Goal: Task Accomplishment & Management: Complete application form

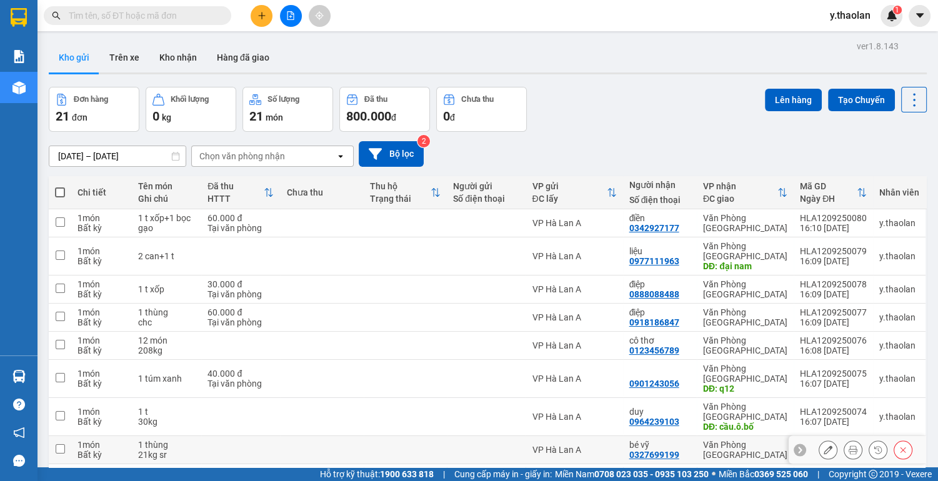
scroll to position [72, 0]
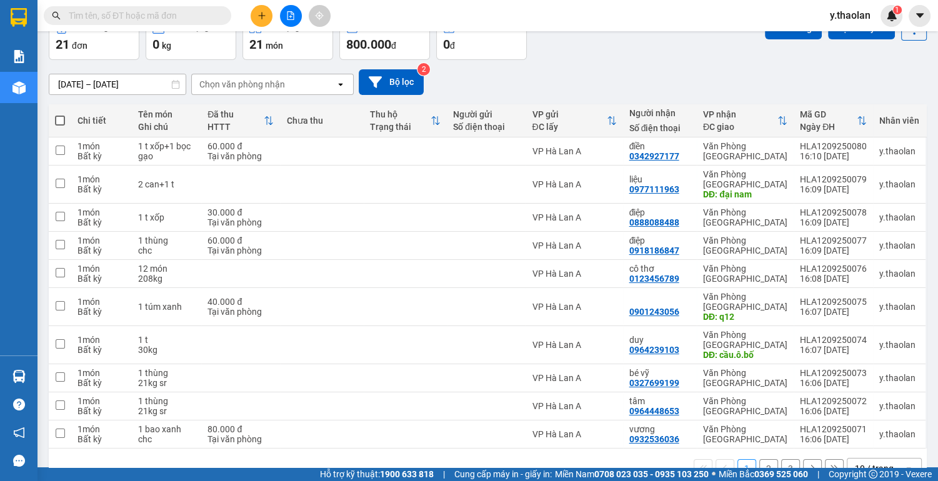
click at [883, 462] on div "10 / trang" at bounding box center [873, 468] width 39 height 12
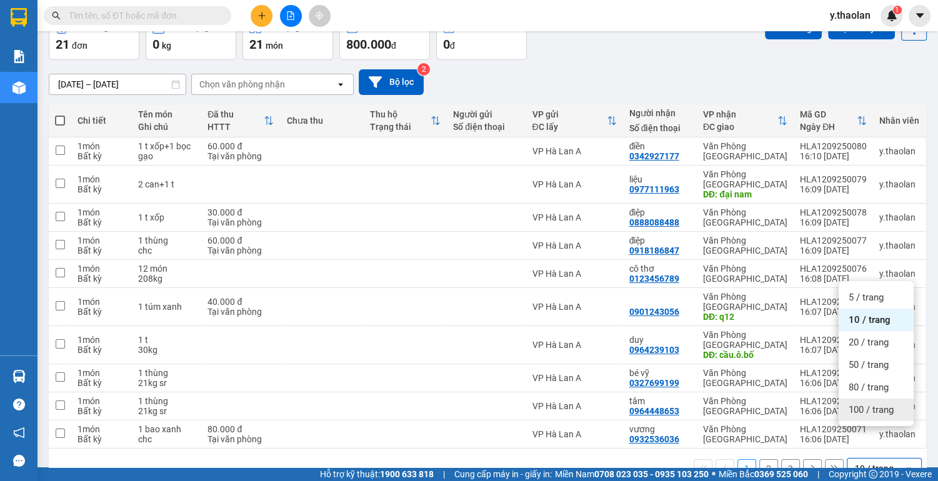
click at [887, 407] on span "100 / trang" at bounding box center [870, 409] width 45 height 12
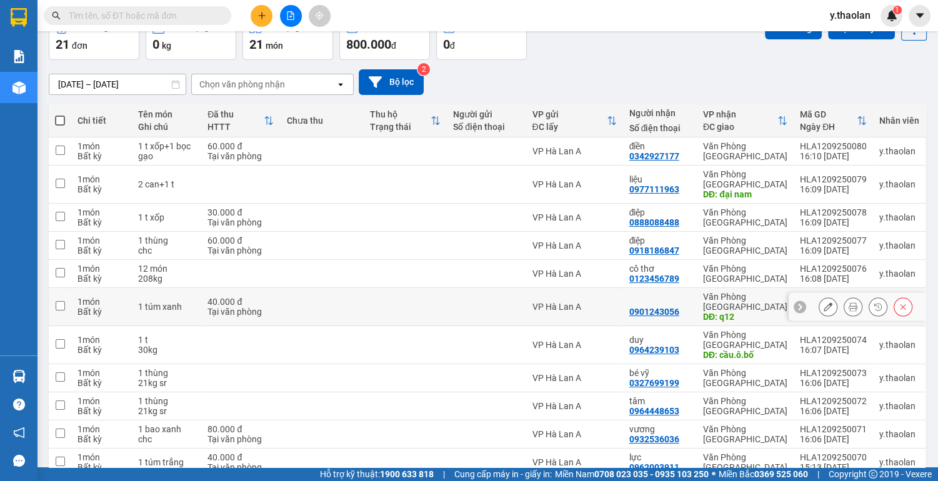
scroll to position [0, 0]
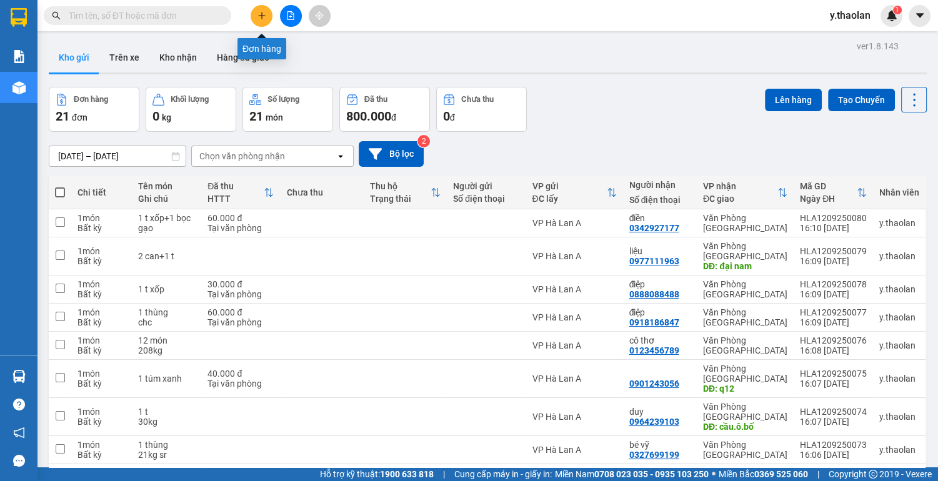
click at [260, 21] on button at bounding box center [261, 16] width 22 height 22
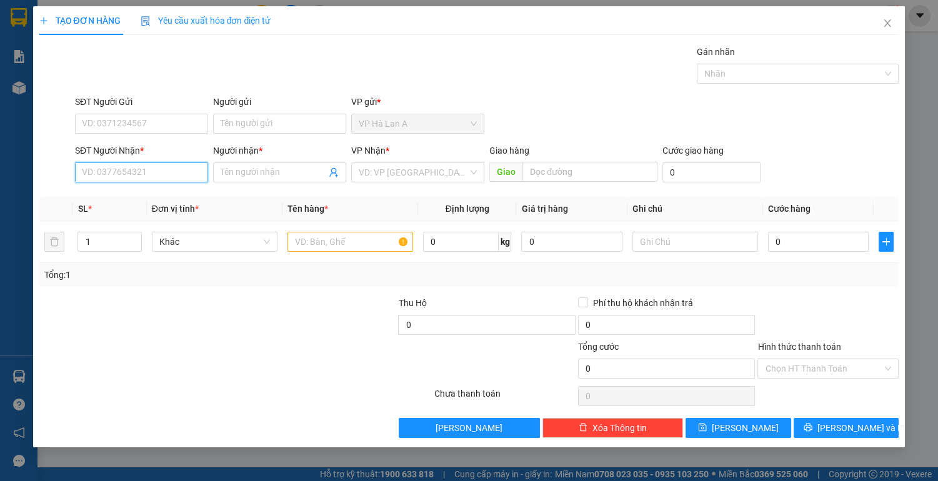
click at [139, 169] on input "SĐT Người Nhận *" at bounding box center [141, 172] width 133 height 20
click at [92, 195] on div "0986681309 - đăng" at bounding box center [141, 197] width 118 height 14
type input "0986681309"
type input "đăng"
type input "0986681309"
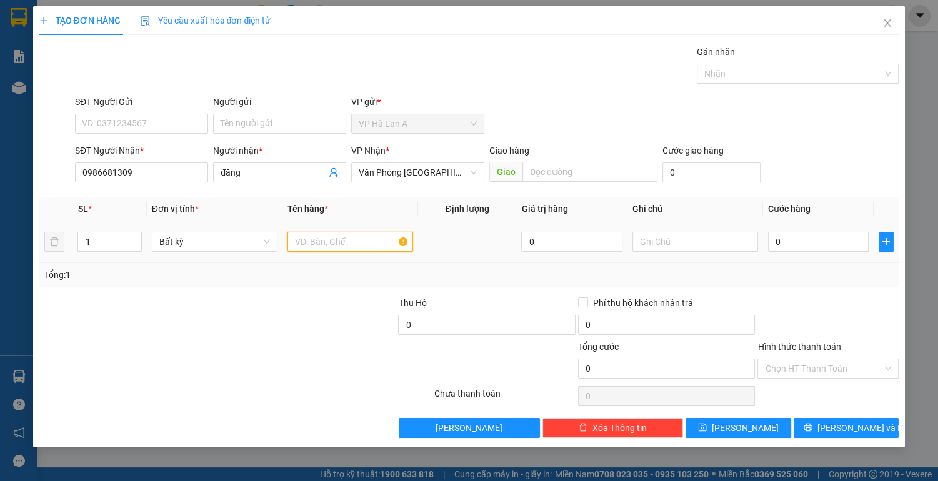
click at [360, 245] on input "text" at bounding box center [350, 242] width 126 height 20
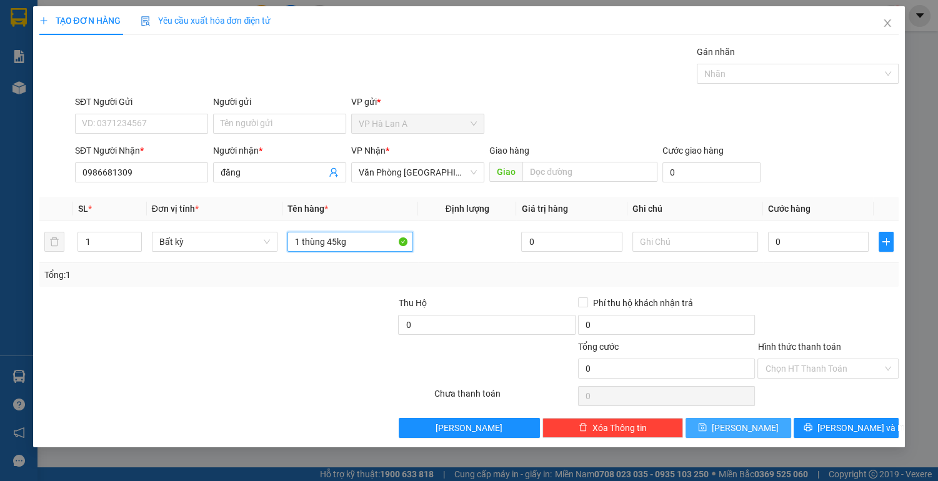
type input "1 thùng 45kg"
click at [765, 428] on button "[PERSON_NAME]" at bounding box center [737, 428] width 105 height 20
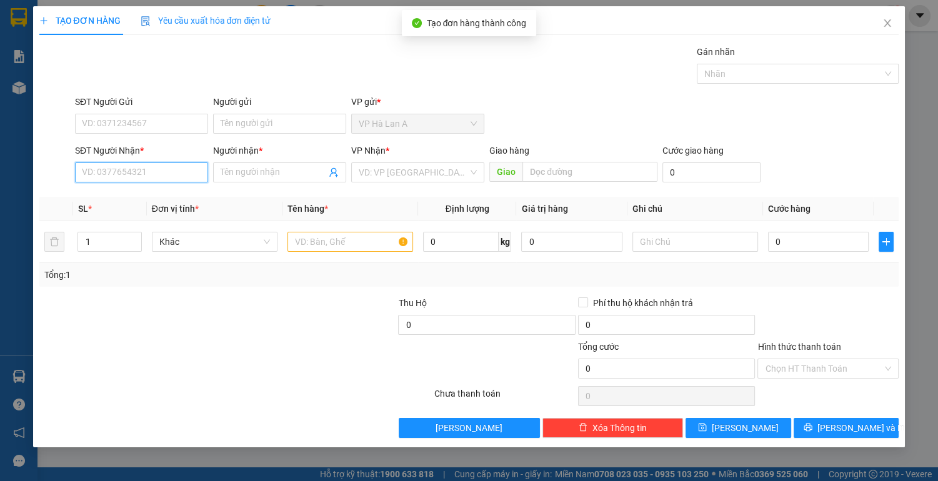
click at [136, 170] on input "SĐT Người Nhận *" at bounding box center [141, 172] width 133 height 20
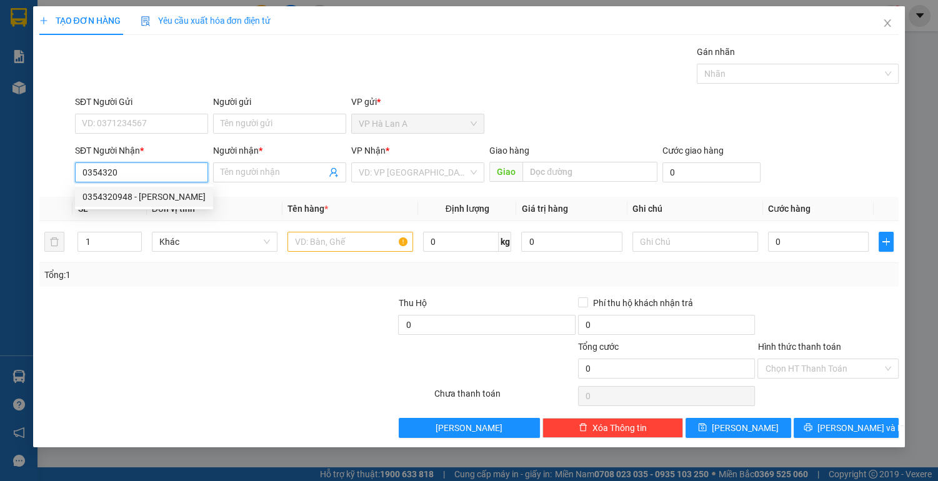
click at [155, 192] on div "0354320948 - [PERSON_NAME]" at bounding box center [143, 197] width 123 height 14
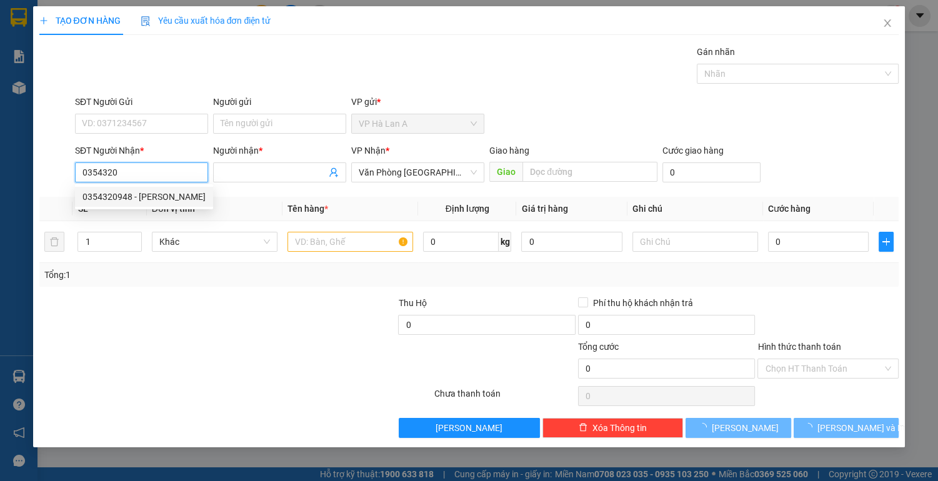
type input "0354320948"
type input "huỳnh"
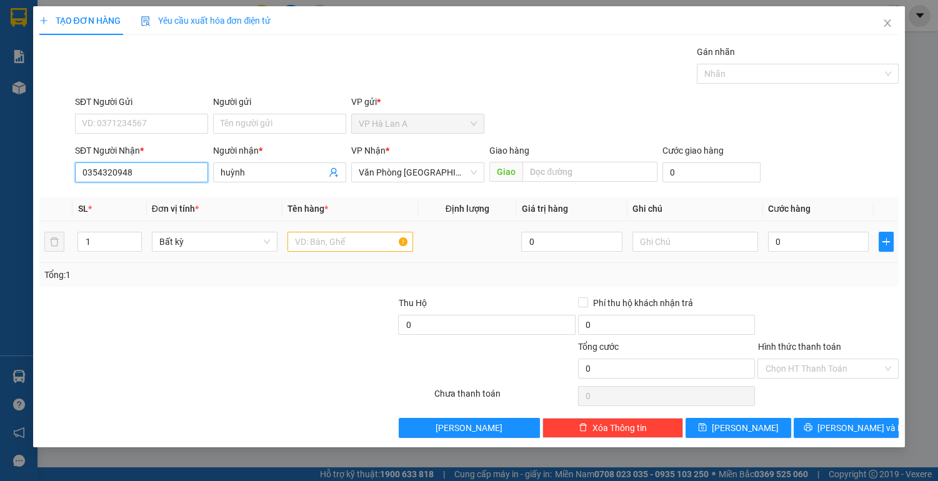
type input "0354320948"
click at [348, 229] on div at bounding box center [350, 241] width 126 height 25
click at [343, 240] on input "text" at bounding box center [350, 242] width 126 height 20
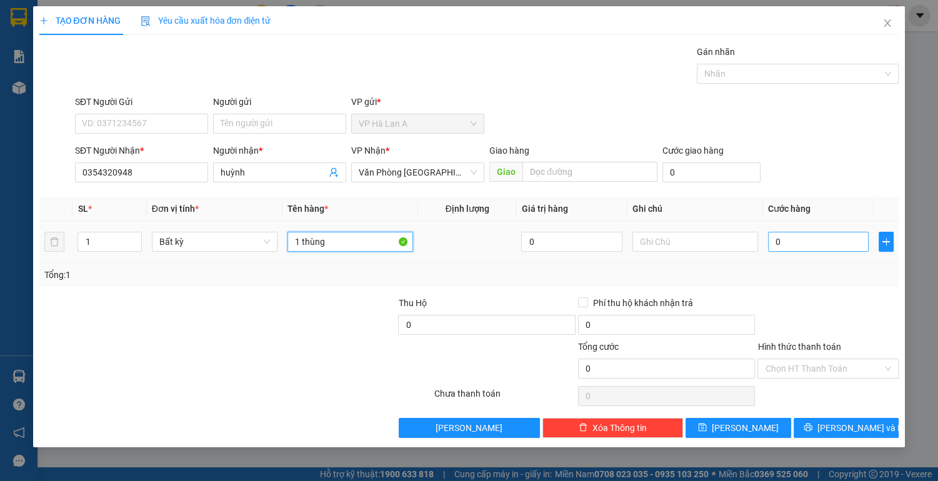
type input "1 thùng"
click at [823, 240] on input "0" at bounding box center [818, 242] width 101 height 20
type input "6"
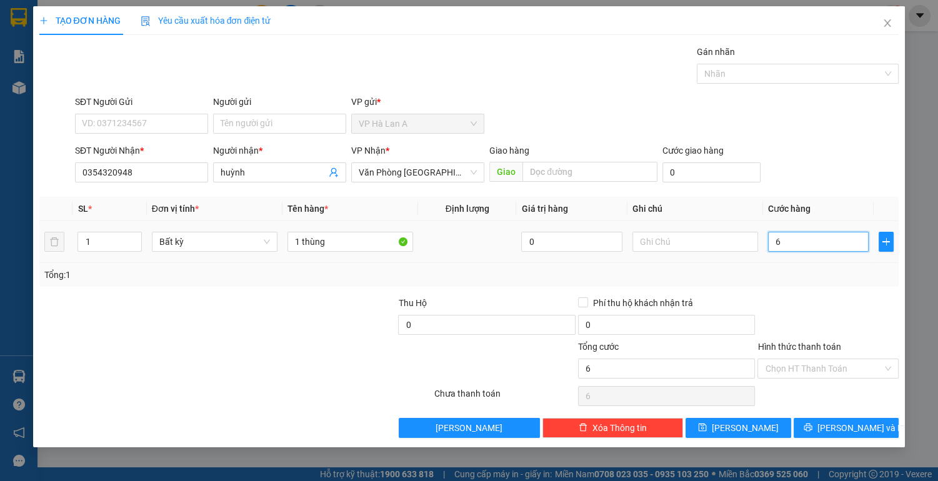
type input "60"
type input "60.000"
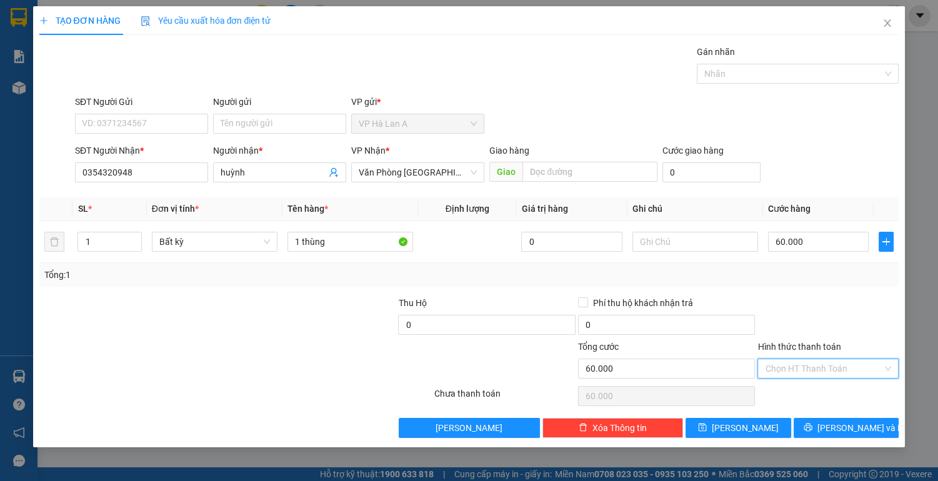
click at [797, 370] on input "Hình thức thanh toán" at bounding box center [823, 368] width 117 height 19
drag, startPoint x: 794, startPoint y: 395, endPoint x: 789, endPoint y: 405, distance: 10.9
click at [794, 395] on div "Tại văn phòng" at bounding box center [828, 392] width 126 height 14
type input "0"
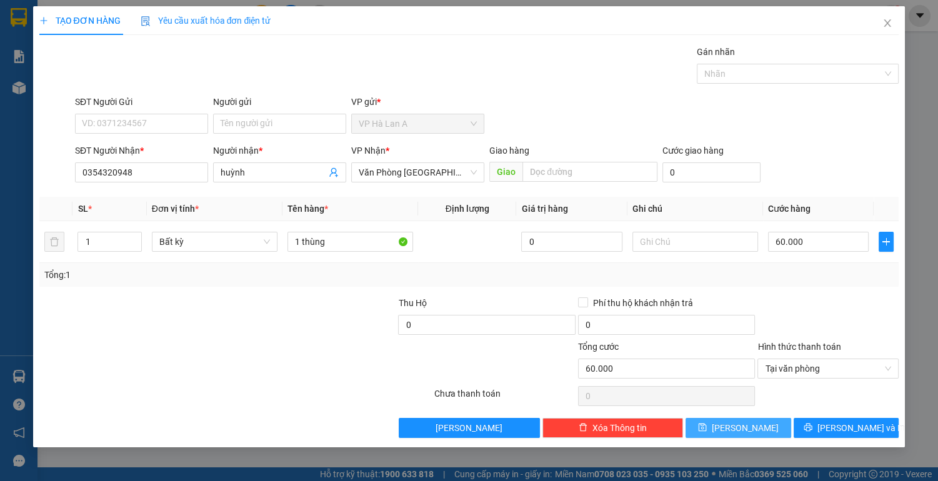
click at [775, 430] on button "[PERSON_NAME]" at bounding box center [737, 428] width 105 height 20
type input "0"
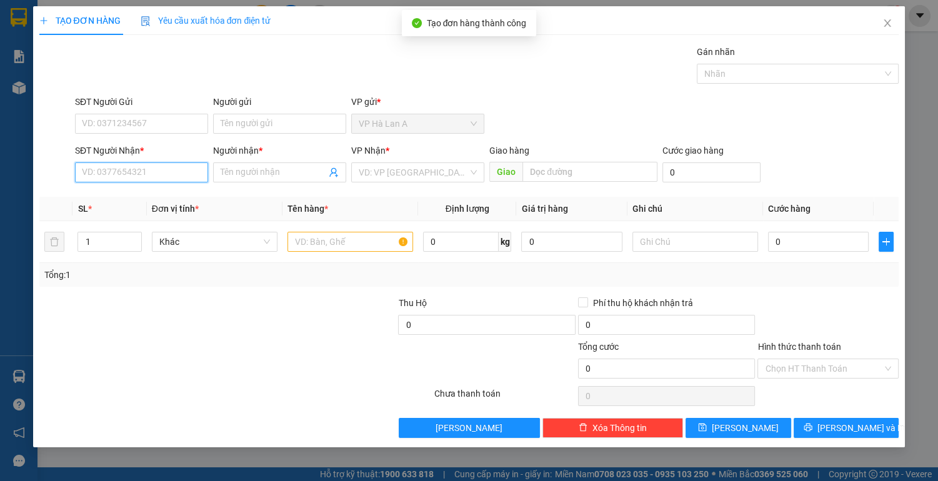
click at [189, 176] on input "SĐT Người Nhận *" at bounding box center [141, 172] width 133 height 20
click at [134, 200] on div "0968687315 - vân" at bounding box center [141, 197] width 118 height 14
type input "0968687315"
type input "vân"
type input "0968687315"
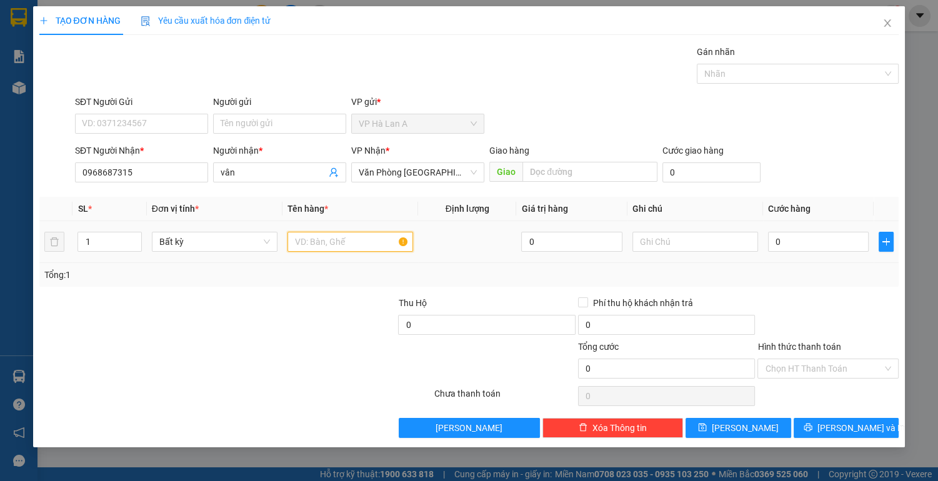
click at [300, 242] on input "text" at bounding box center [350, 242] width 126 height 20
type input "1 thùng"
click at [814, 249] on input "0" at bounding box center [818, 242] width 101 height 20
type input "8"
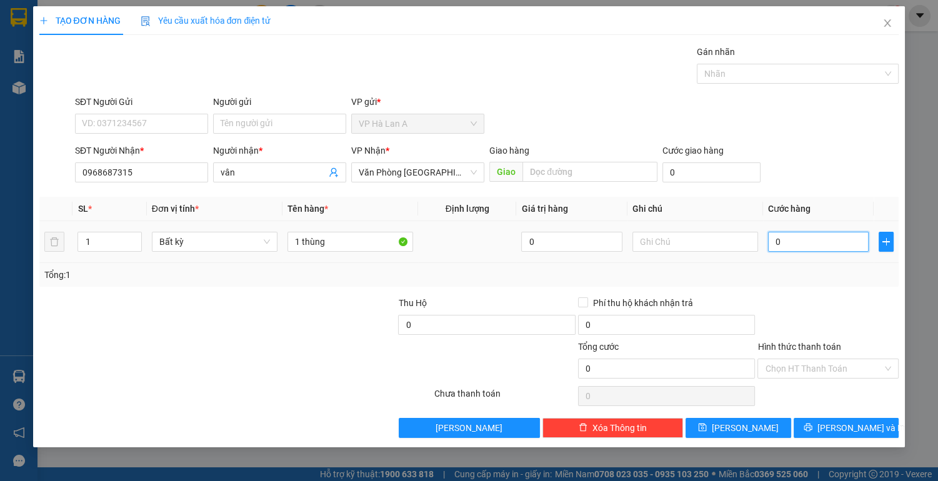
type input "8"
type input "80"
type input "80.000"
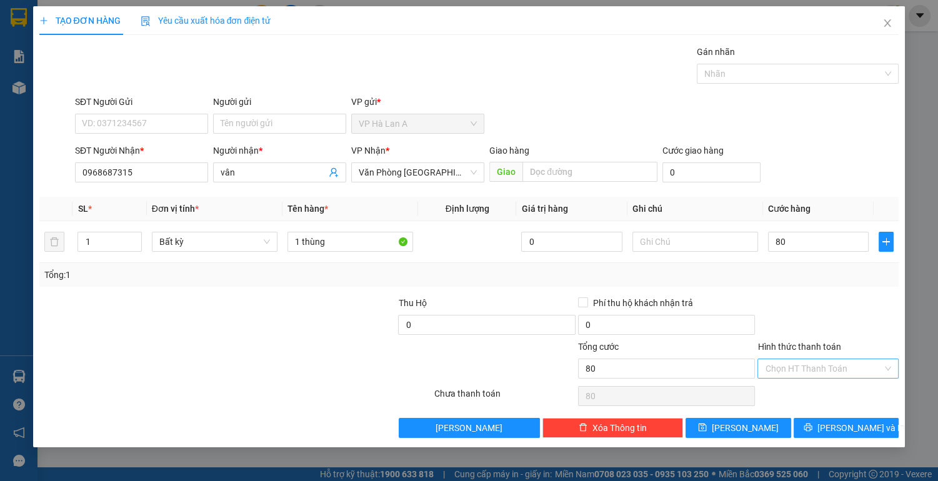
type input "80.000"
click at [794, 363] on input "Hình thức thanh toán" at bounding box center [823, 368] width 117 height 19
click at [788, 391] on div "Tại văn phòng" at bounding box center [828, 392] width 126 height 14
type input "0"
click at [757, 425] on button "[PERSON_NAME]" at bounding box center [737, 428] width 105 height 20
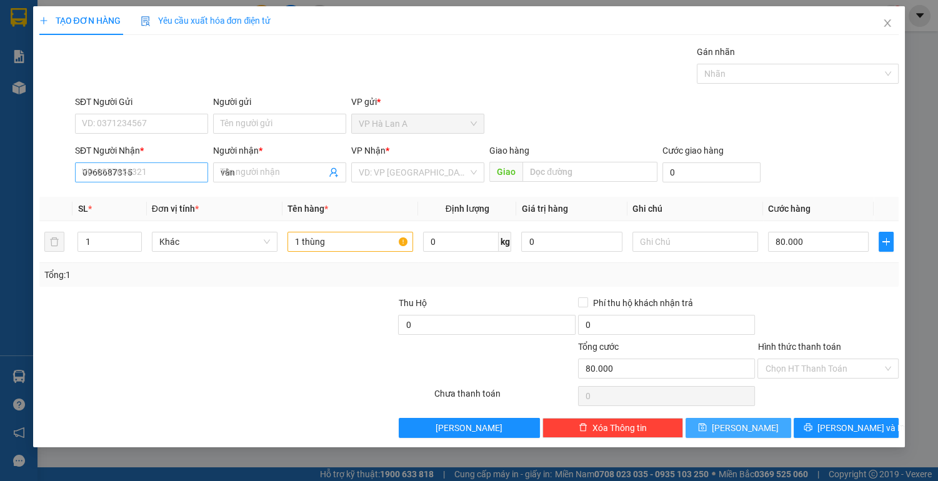
type input "0"
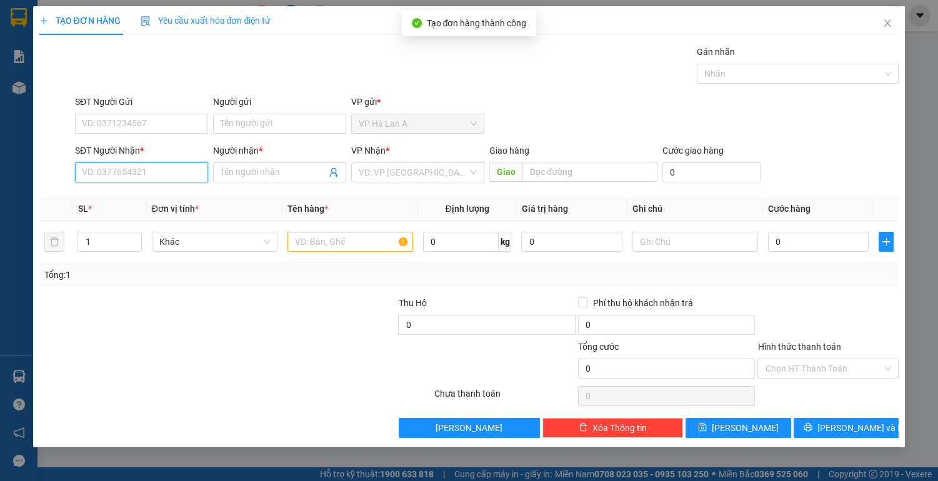
click at [151, 172] on input "SĐT Người Nhận *" at bounding box center [141, 172] width 133 height 20
click at [150, 198] on div "0937779958 - phi" at bounding box center [141, 197] width 118 height 14
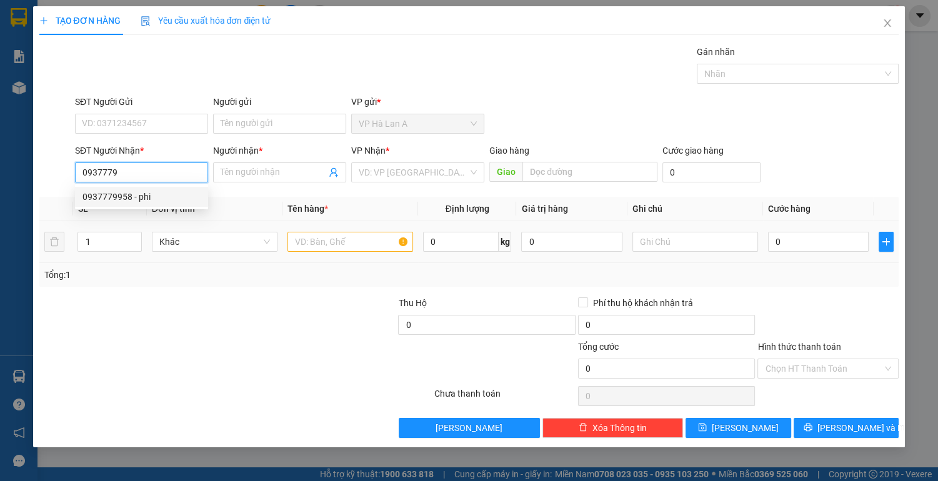
type input "0937779958"
type input "phi"
type input "0937779958"
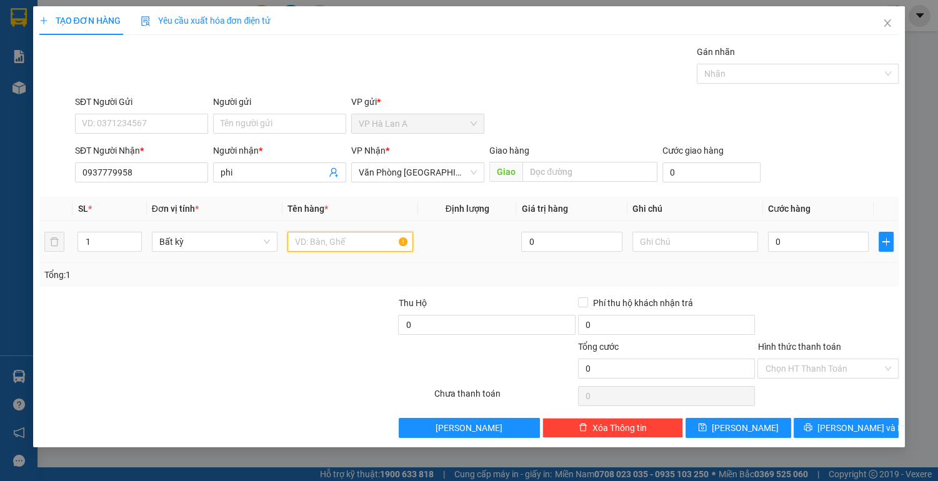
click at [320, 235] on input "text" at bounding box center [350, 242] width 126 height 20
click at [333, 240] on input "1 thùng 2kg" at bounding box center [350, 242] width 126 height 20
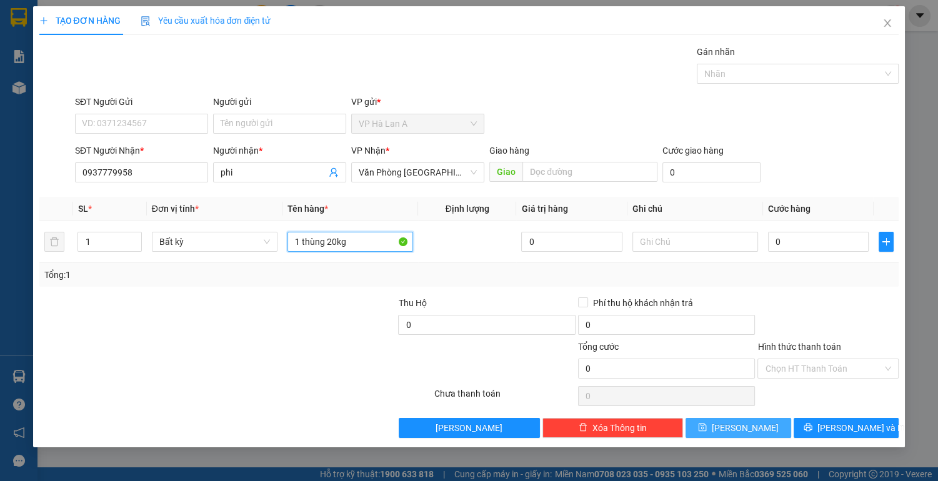
type input "1 thùng 20kg"
click at [713, 425] on button "[PERSON_NAME]" at bounding box center [737, 428] width 105 height 20
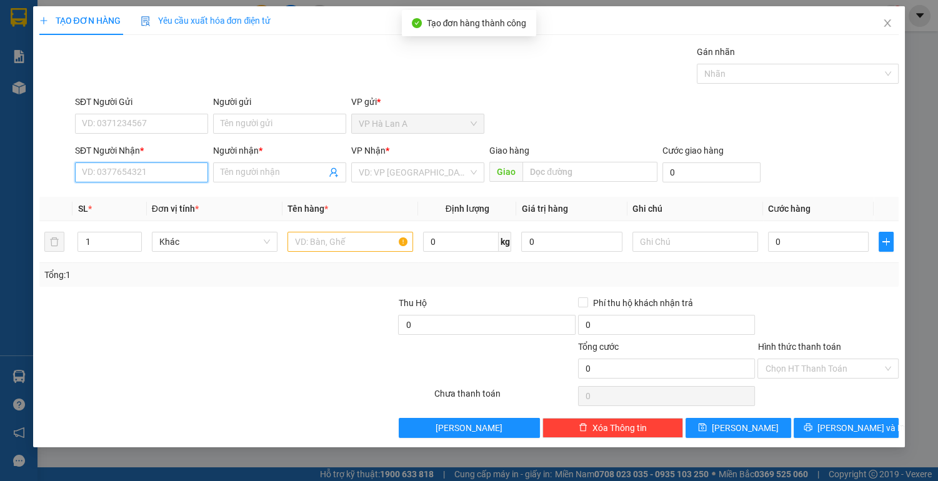
click at [155, 177] on input "SĐT Người Nhận *" at bounding box center [141, 172] width 133 height 20
click at [157, 198] on div "0969009022 - liên" at bounding box center [141, 197] width 118 height 14
type input "0969009022"
type input "liên"
type input "512g"
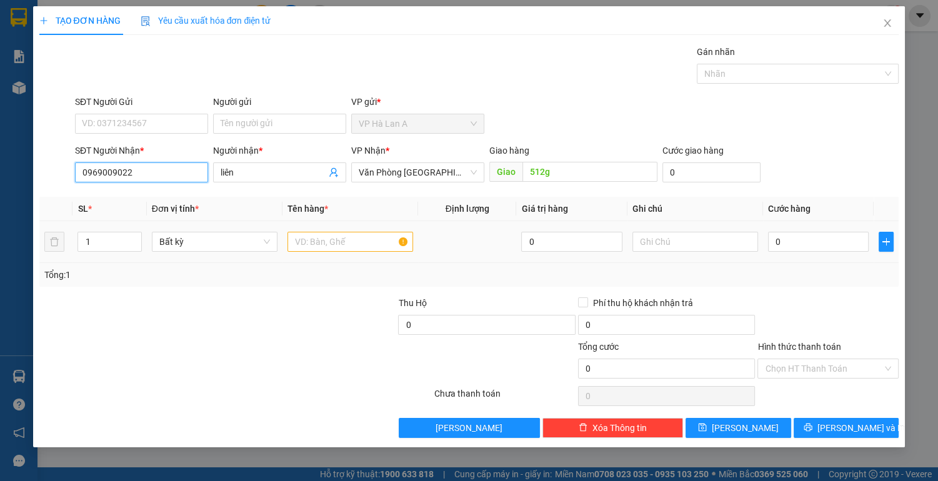
type input "0969009022"
click at [313, 241] on input "text" at bounding box center [350, 242] width 126 height 20
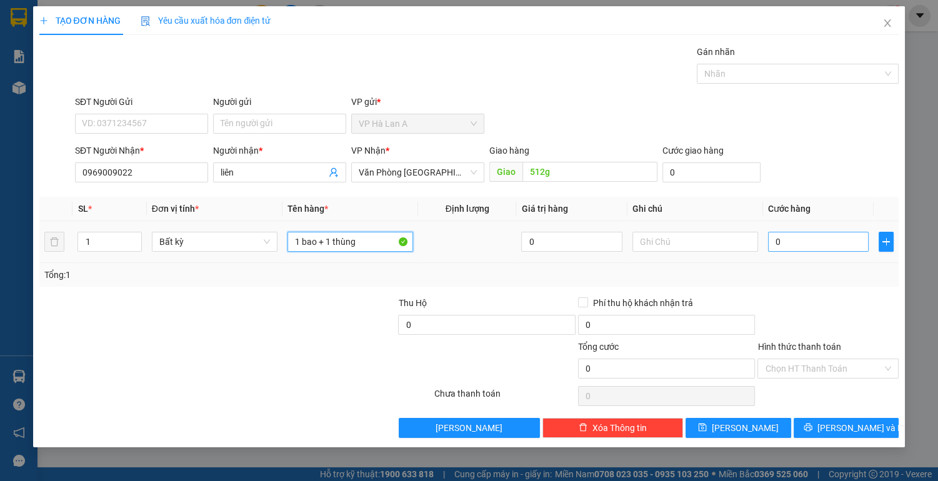
type input "1 bao + 1 thùng"
click at [828, 245] on input "0" at bounding box center [818, 242] width 101 height 20
type input "1"
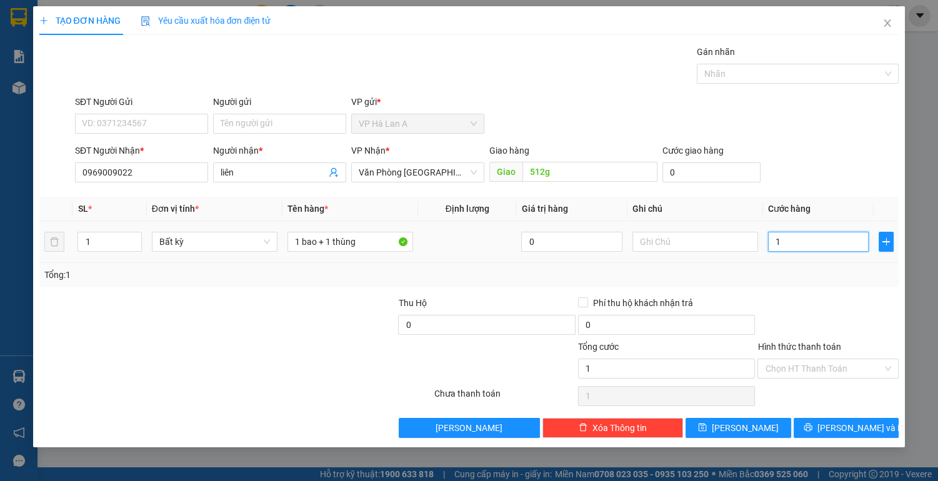
type input "13"
type input "130"
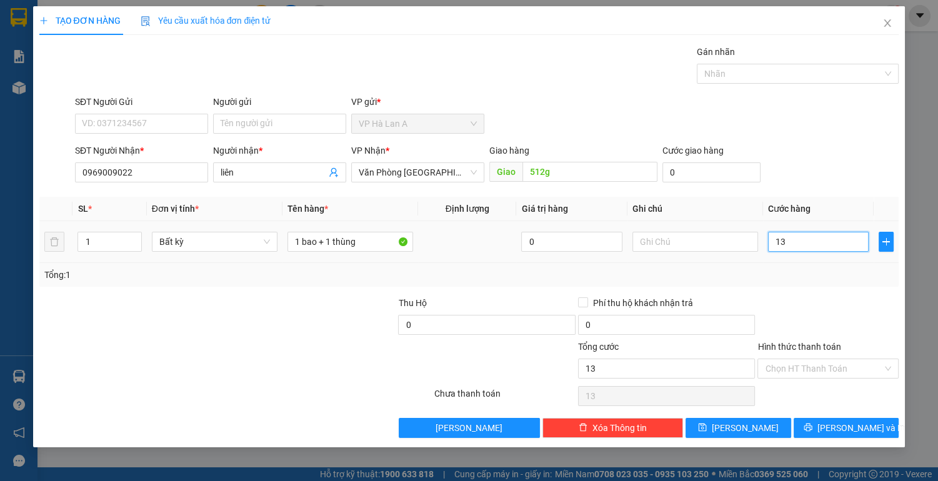
type input "130"
type input "130.000"
click at [782, 367] on input "Hình thức thanh toán" at bounding box center [823, 368] width 117 height 19
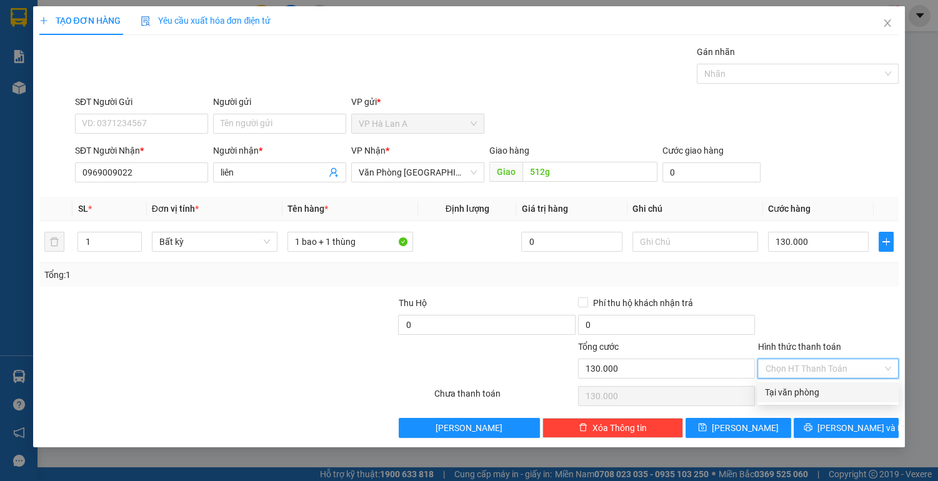
click at [777, 392] on div "Tại văn phòng" at bounding box center [828, 392] width 126 height 14
type input "0"
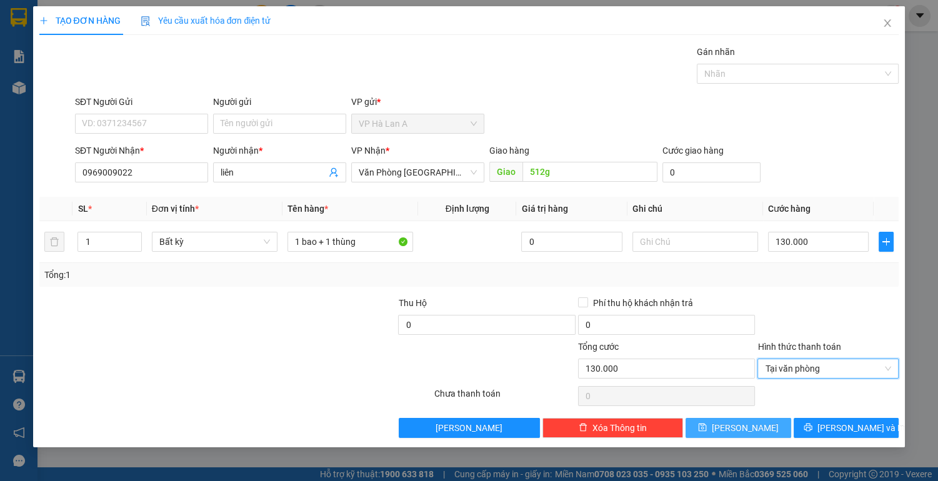
click at [762, 423] on button "[PERSON_NAME]" at bounding box center [737, 428] width 105 height 20
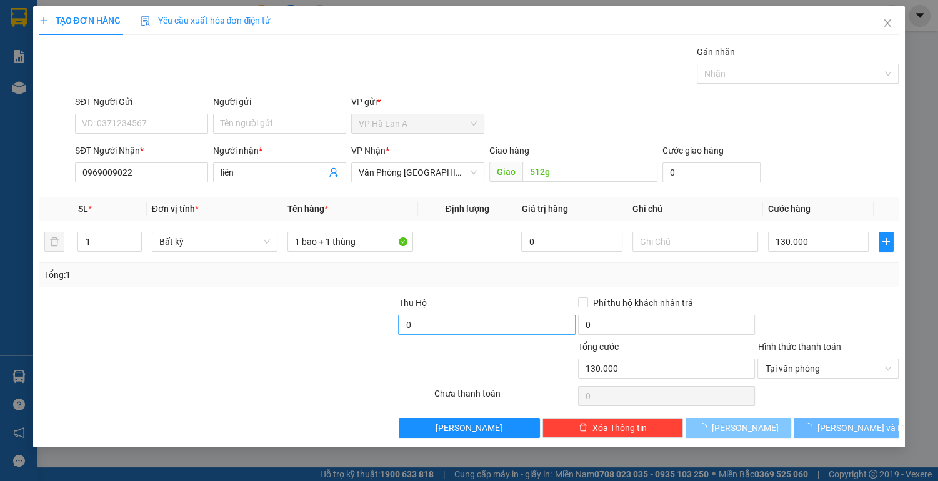
type input "0"
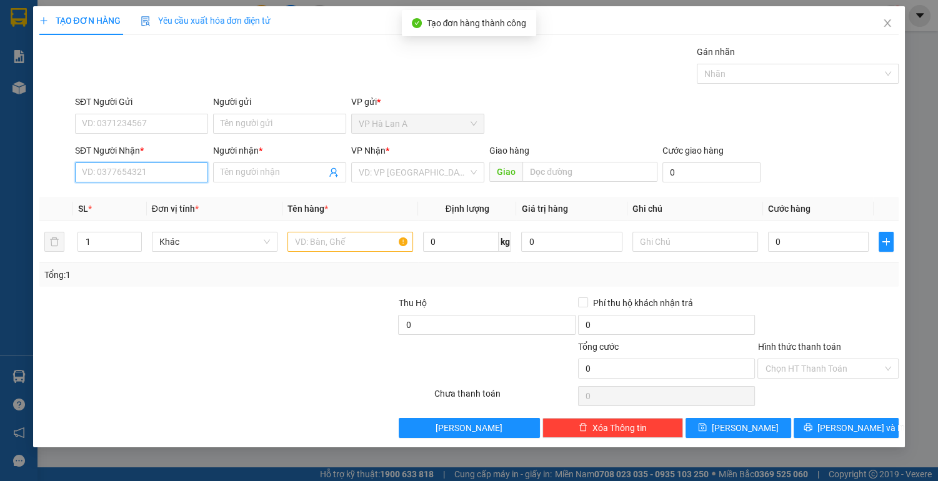
click at [180, 177] on input "SĐT Người Nhận *" at bounding box center [141, 172] width 133 height 20
click at [147, 197] on div "0388508525 - huyền" at bounding box center [141, 197] width 118 height 14
type input "0388508525"
type input "huyền"
type input "0388508525"
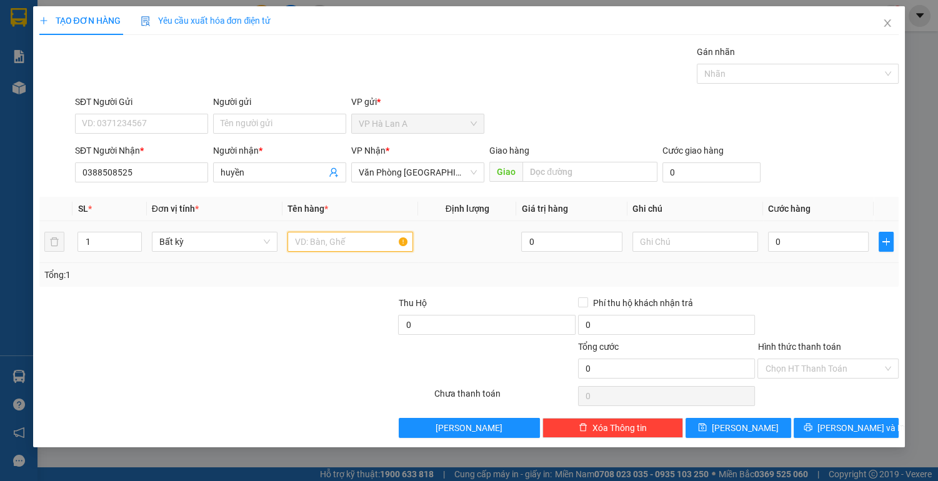
click at [339, 250] on input "text" at bounding box center [350, 242] width 126 height 20
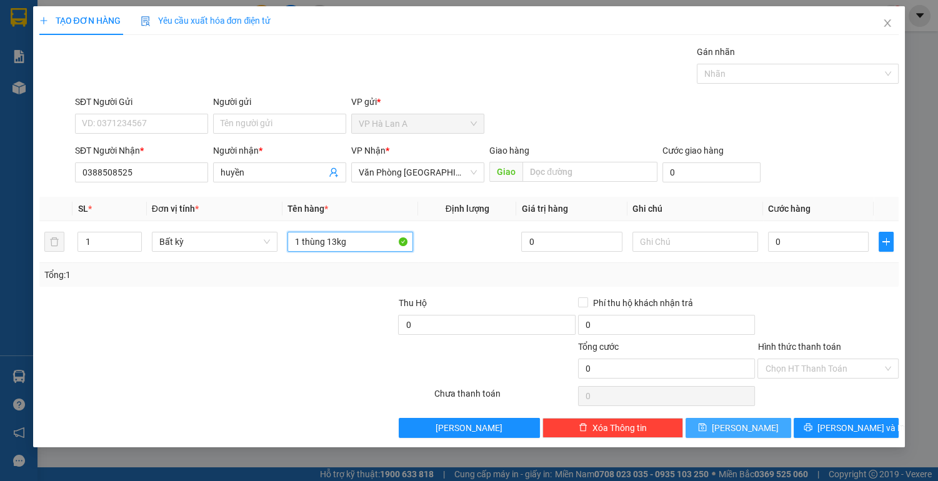
type input "1 thùng 13kg"
click at [771, 427] on button "[PERSON_NAME]" at bounding box center [737, 428] width 105 height 20
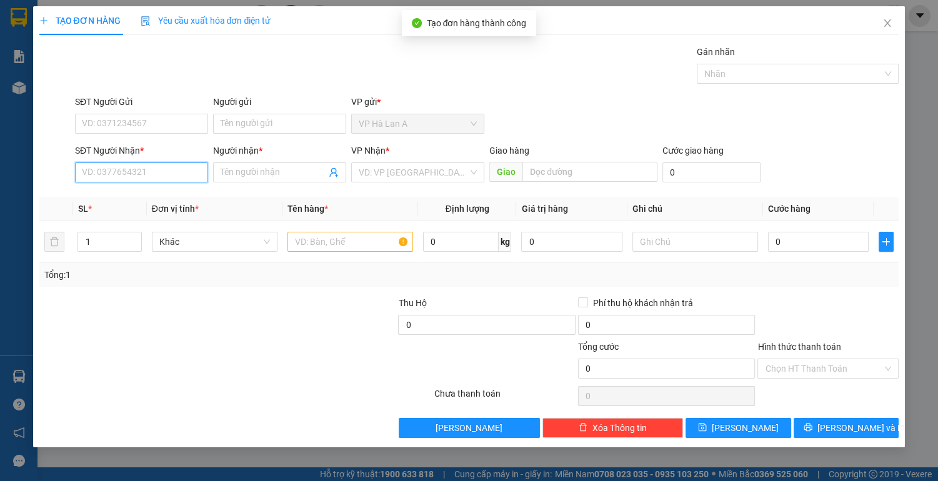
click at [156, 174] on input "SĐT Người Nhận *" at bounding box center [141, 172] width 133 height 20
type input "0"
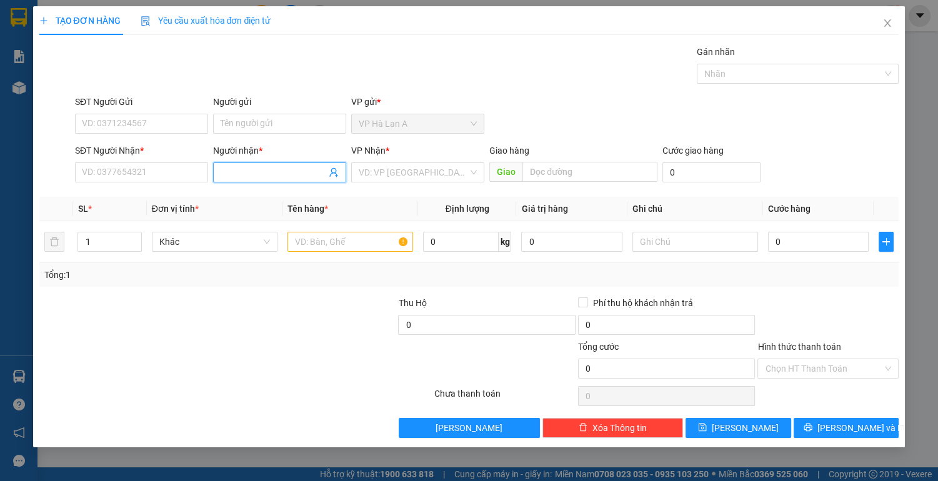
click at [265, 172] on input "Người nhận *" at bounding box center [273, 173] width 106 height 14
type input "ly thủy t"
click at [280, 200] on div "ly thủy tinh - 0333349554" at bounding box center [279, 197] width 118 height 14
type input "0333349554"
type input "ly thủy tinh"
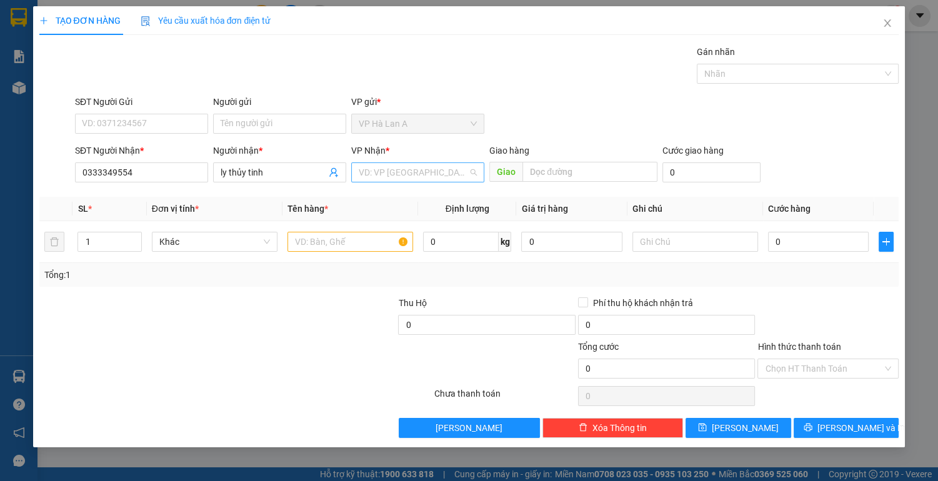
click at [435, 177] on input "search" at bounding box center [413, 172] width 109 height 19
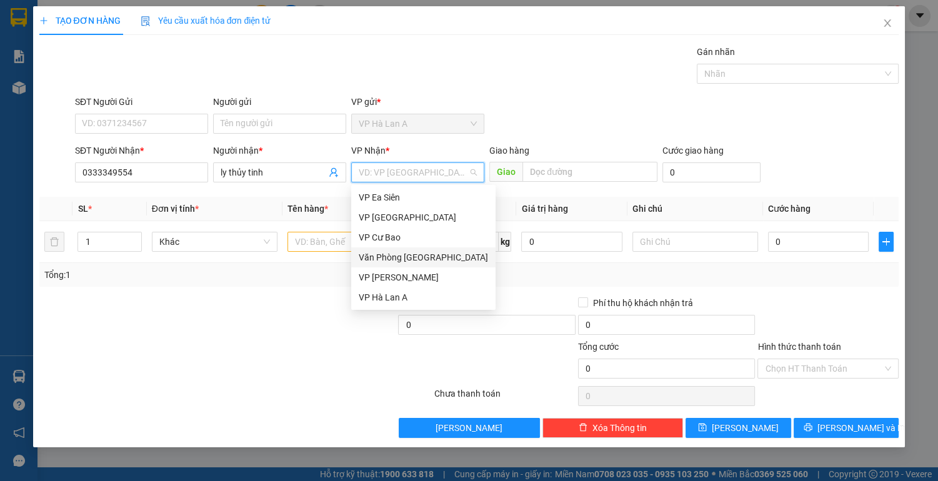
click at [409, 262] on div "Văn Phòng [GEOGRAPHIC_DATA]" at bounding box center [423, 257] width 129 height 14
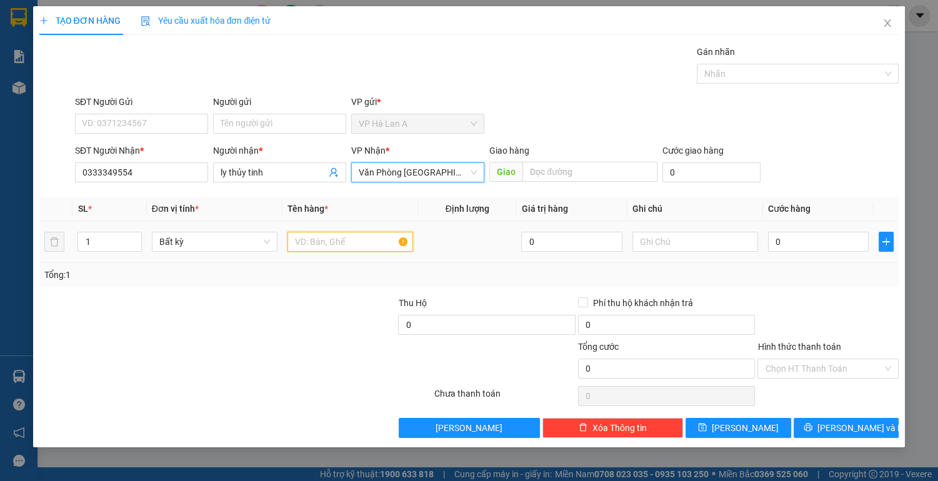
click at [314, 239] on input "text" at bounding box center [350, 242] width 126 height 20
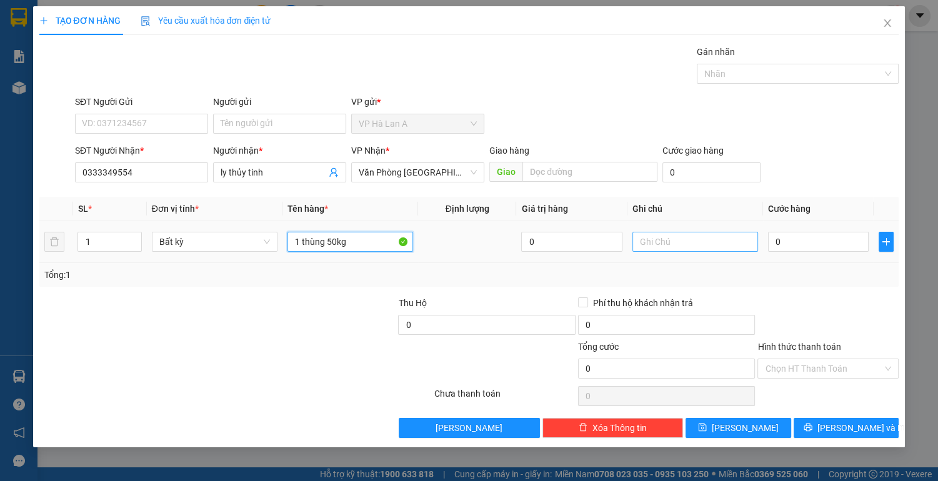
type input "1 thùng 50kg"
click at [652, 239] on input "text" at bounding box center [695, 242] width 126 height 20
click at [655, 240] on input "thu 900k" at bounding box center [695, 242] width 126 height 20
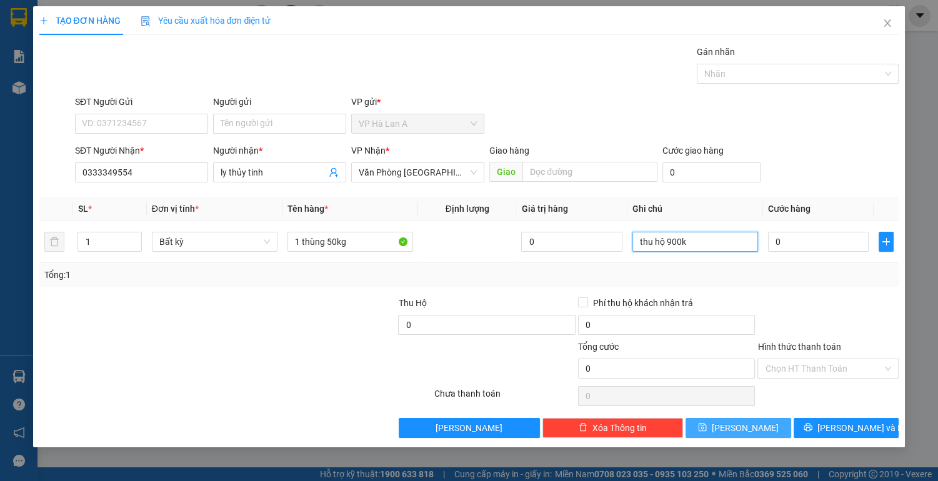
type input "thu hộ 900k"
click at [762, 425] on button "[PERSON_NAME]" at bounding box center [737, 428] width 105 height 20
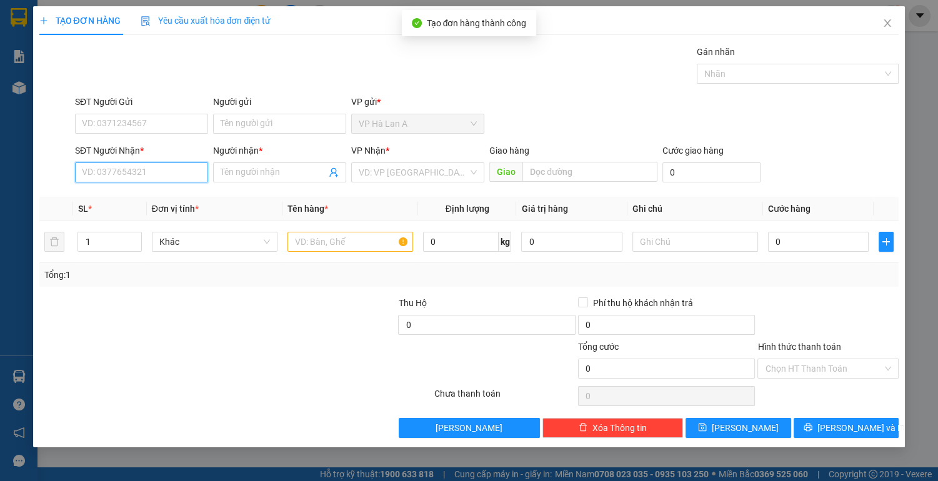
click at [134, 175] on input "SĐT Người Nhận *" at bounding box center [141, 172] width 133 height 20
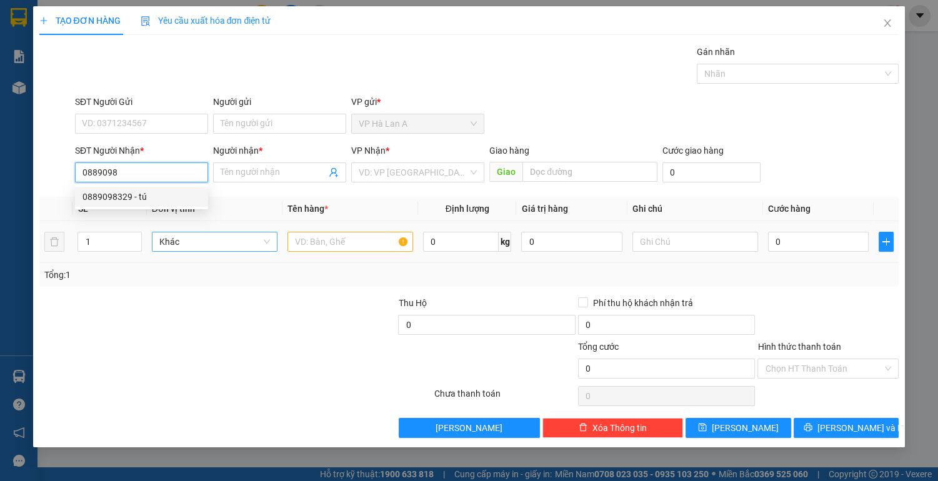
drag, startPoint x: 127, startPoint y: 195, endPoint x: 250, endPoint y: 247, distance: 133.5
click at [136, 196] on div "0889098329 - tú" at bounding box center [141, 197] width 118 height 14
type input "0889098329"
type input "tú"
type input "0889098329"
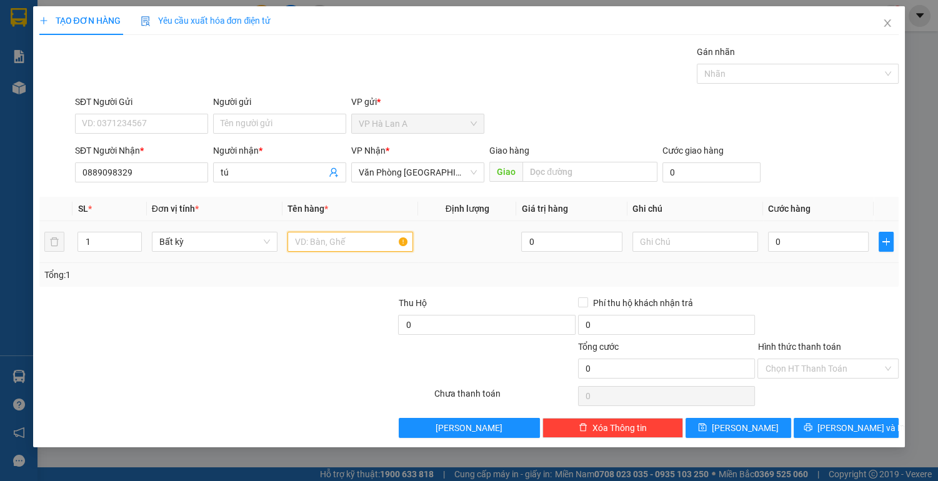
click at [302, 245] on input "text" at bounding box center [350, 242] width 126 height 20
type input "2 thùng 75kg"
click at [834, 240] on input "0" at bounding box center [818, 242] width 101 height 20
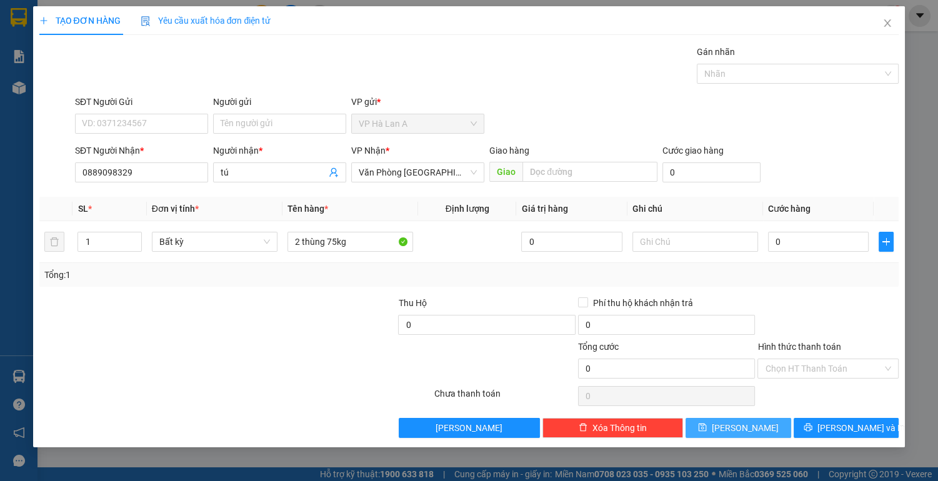
click at [706, 429] on icon "save" at bounding box center [702, 427] width 9 height 9
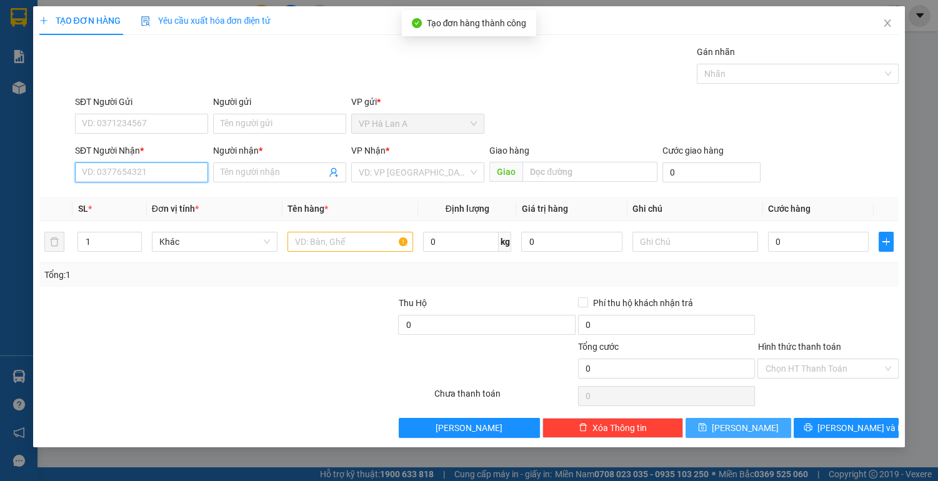
click at [172, 173] on input "SĐT Người Nhận *" at bounding box center [141, 172] width 133 height 20
click at [155, 202] on div "0968256265 - duyên" at bounding box center [141, 197] width 118 height 14
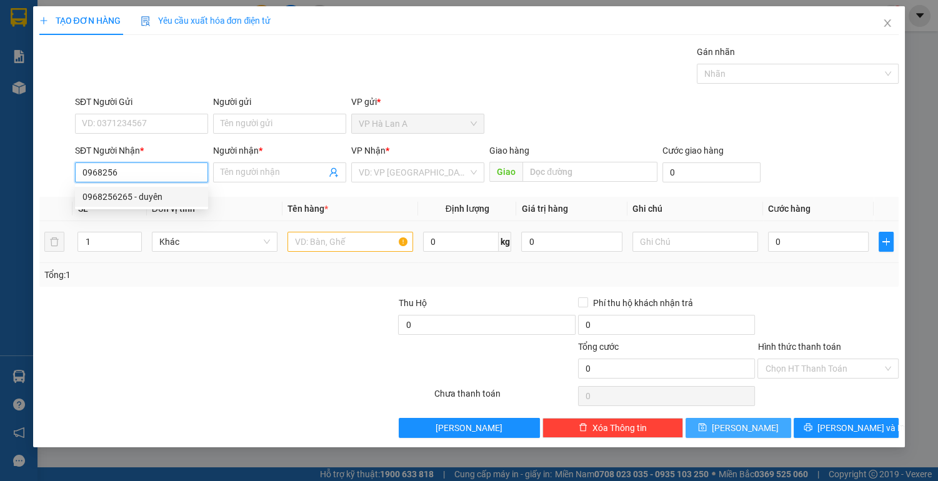
type input "0968256265"
type input "duyên"
type input "0968256265"
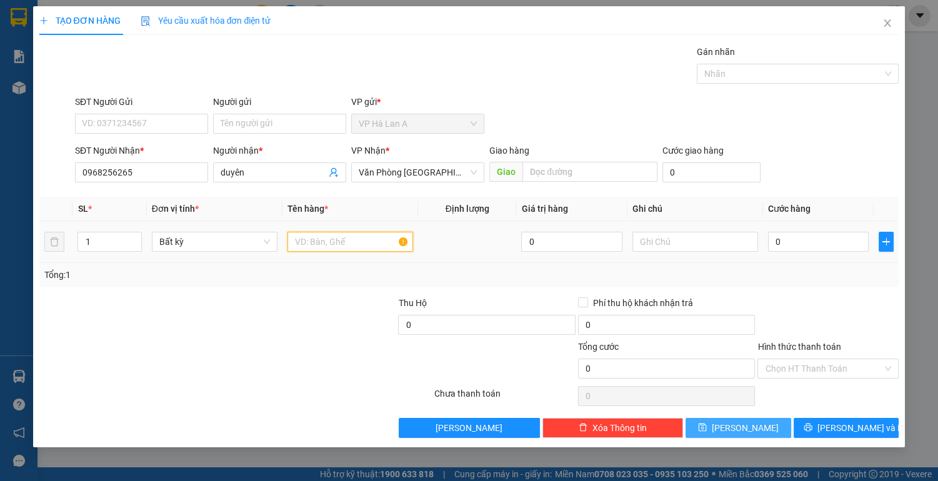
click at [310, 247] on input "text" at bounding box center [350, 242] width 126 height 20
type input "2 thùng (x+g)"
click at [804, 244] on input "0" at bounding box center [818, 242] width 101 height 20
type input "1"
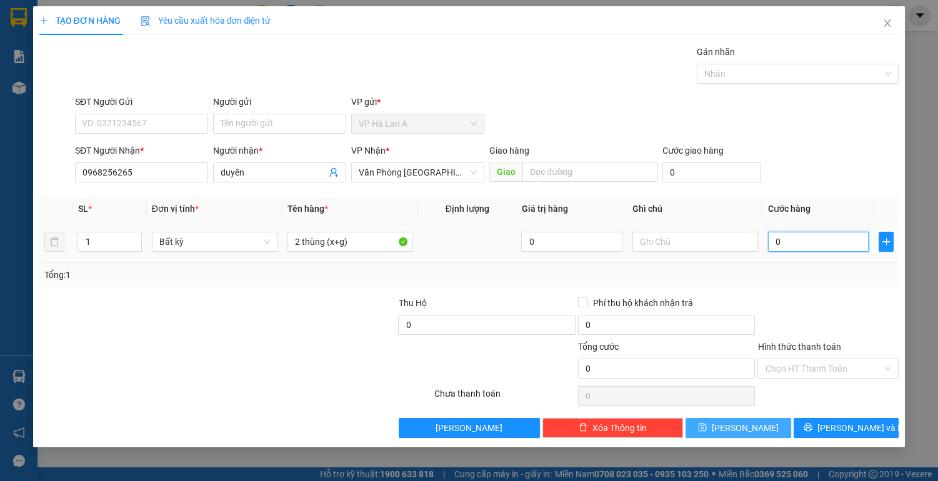
type input "1"
type input "10"
type input "100"
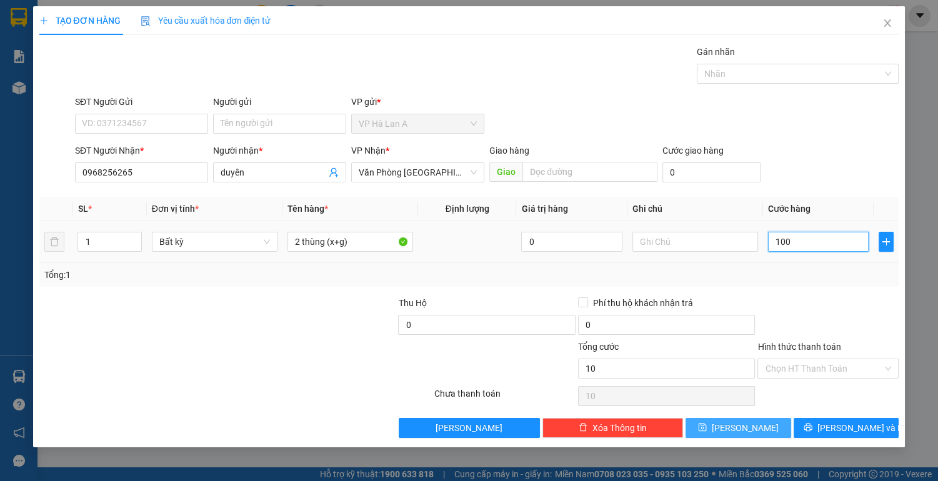
type input "100"
type input "100.000"
click at [839, 366] on input "Hình thức thanh toán" at bounding box center [823, 368] width 117 height 19
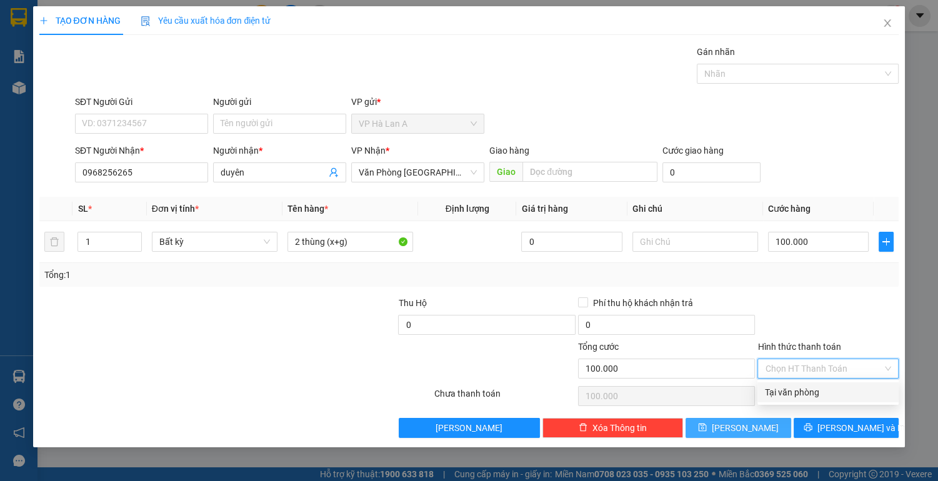
click at [812, 393] on div "Tại văn phòng" at bounding box center [828, 392] width 126 height 14
type input "0"
click at [711, 427] on button "[PERSON_NAME]" at bounding box center [737, 428] width 105 height 20
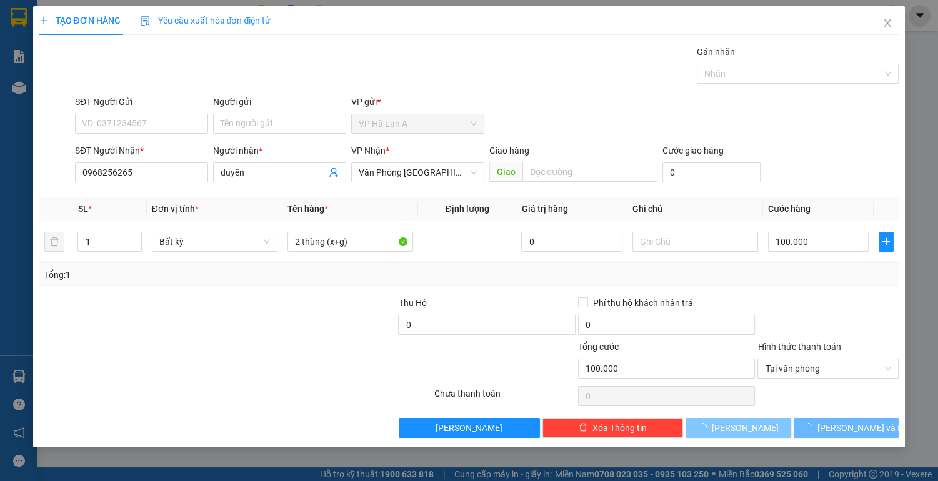
type input "0"
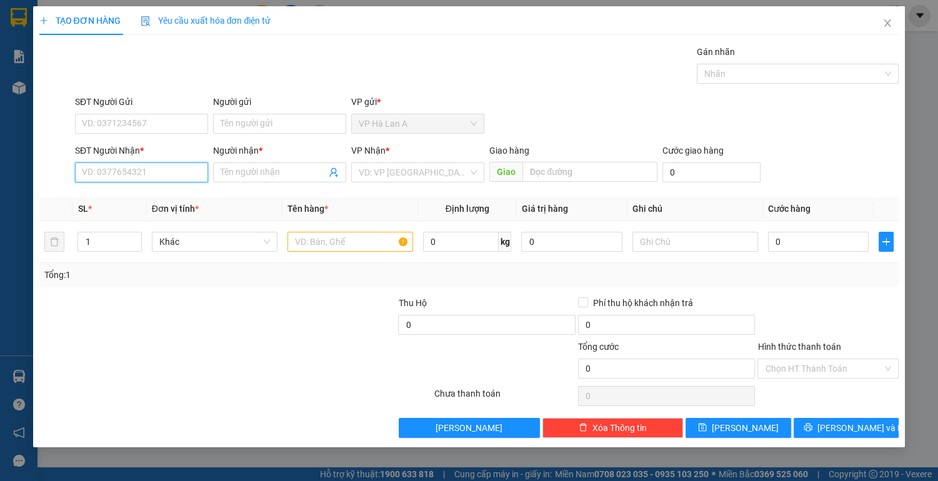
click at [171, 180] on input "SĐT Người Nhận *" at bounding box center [141, 172] width 133 height 20
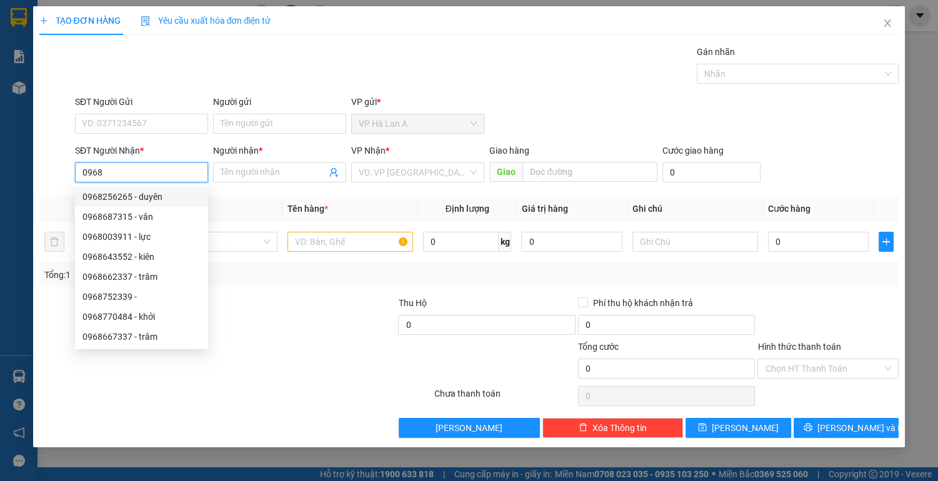
click at [161, 196] on div "0968256265 - duyên" at bounding box center [141, 197] width 118 height 14
type input "0968256265"
type input "duyên"
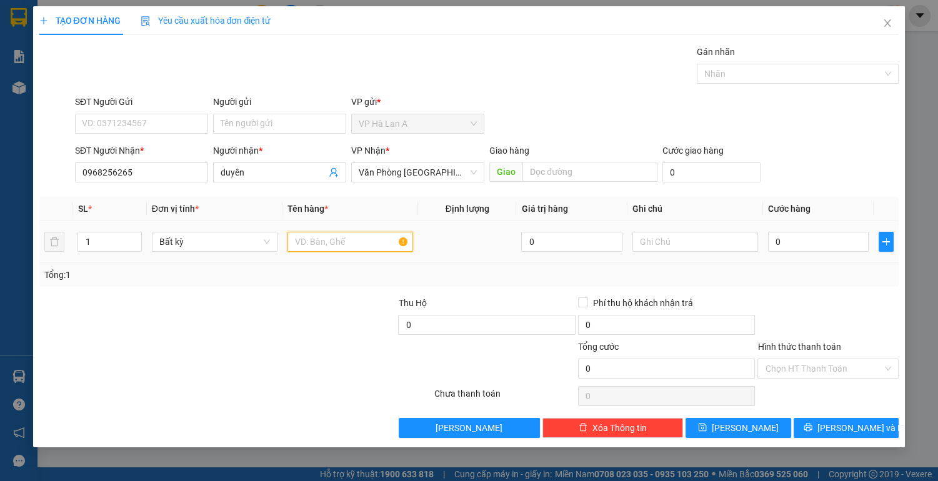
click at [311, 247] on input "text" at bounding box center [350, 242] width 126 height 20
click at [143, 177] on input "0968256265" at bounding box center [141, 172] width 133 height 20
type input "0"
click at [124, 168] on input "0362514448" at bounding box center [141, 172] width 133 height 20
click at [145, 174] on input "036251448" at bounding box center [141, 172] width 133 height 20
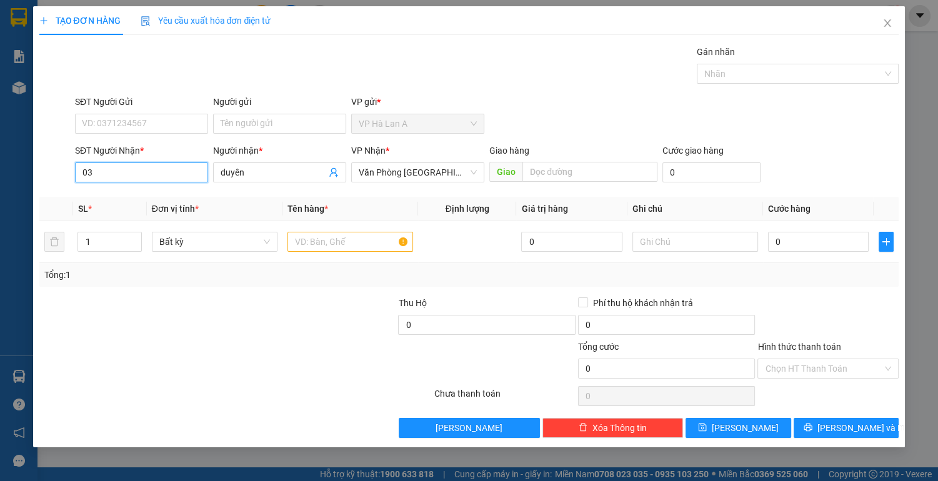
type input "0"
click at [245, 174] on input "duyên" at bounding box center [273, 173] width 106 height 14
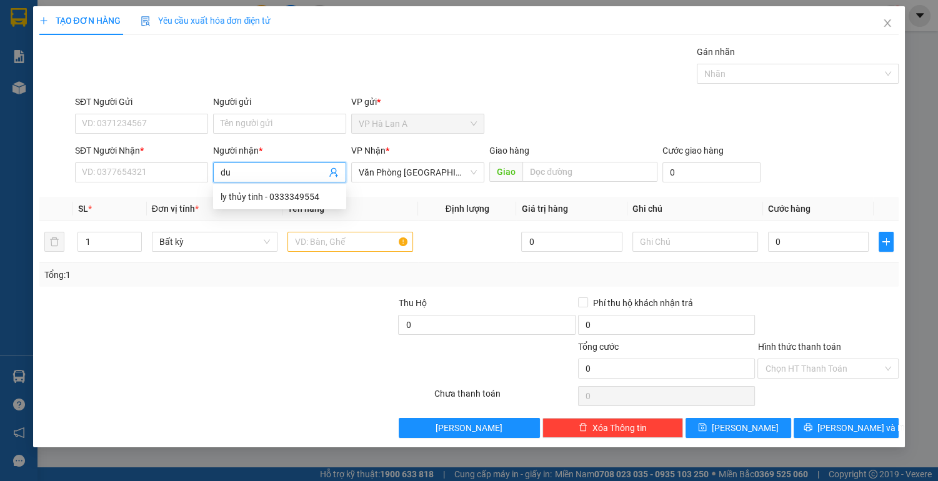
type input "d"
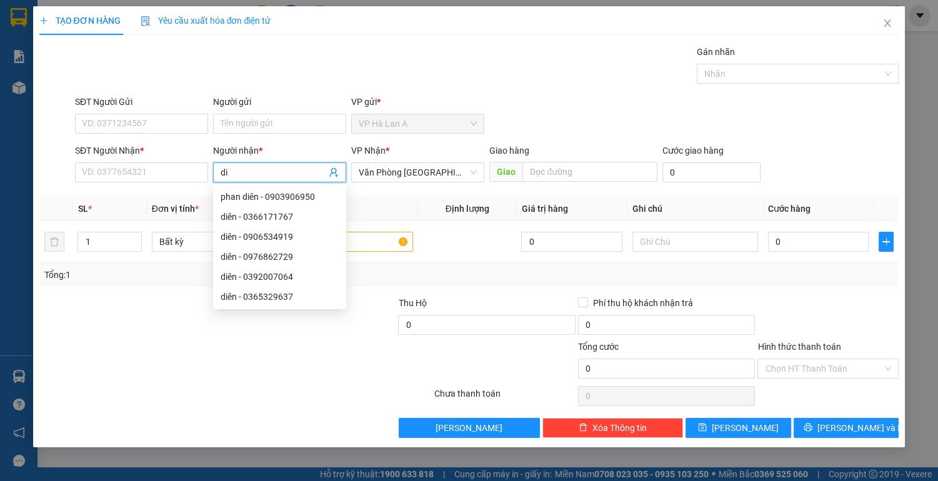
type input "d"
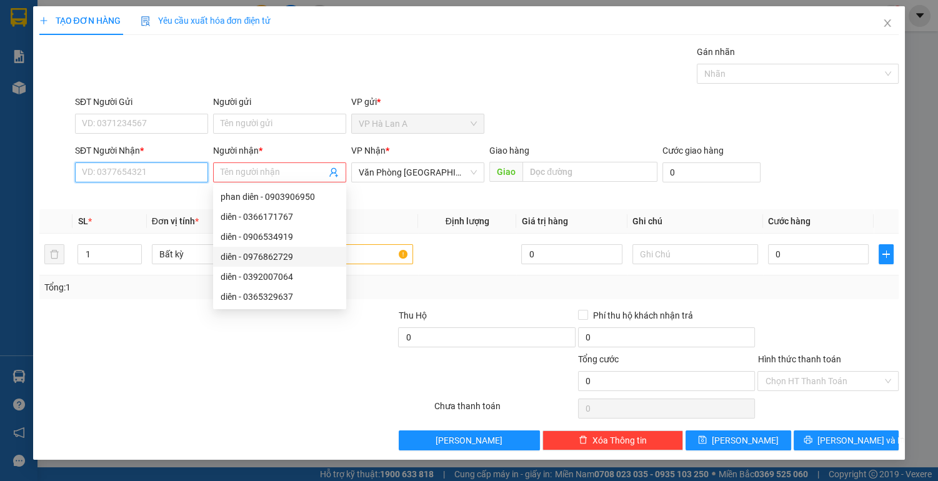
click at [147, 172] on input "SĐT Người Nhận *" at bounding box center [141, 172] width 133 height 20
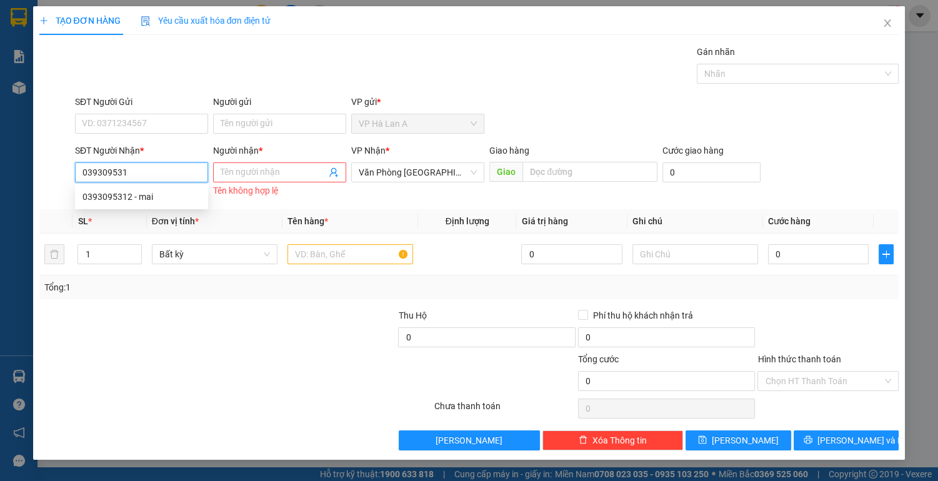
type input "0393095312"
click at [135, 202] on div "0393095312 - mai" at bounding box center [141, 197] width 118 height 14
type input "mai"
type input "bbang"
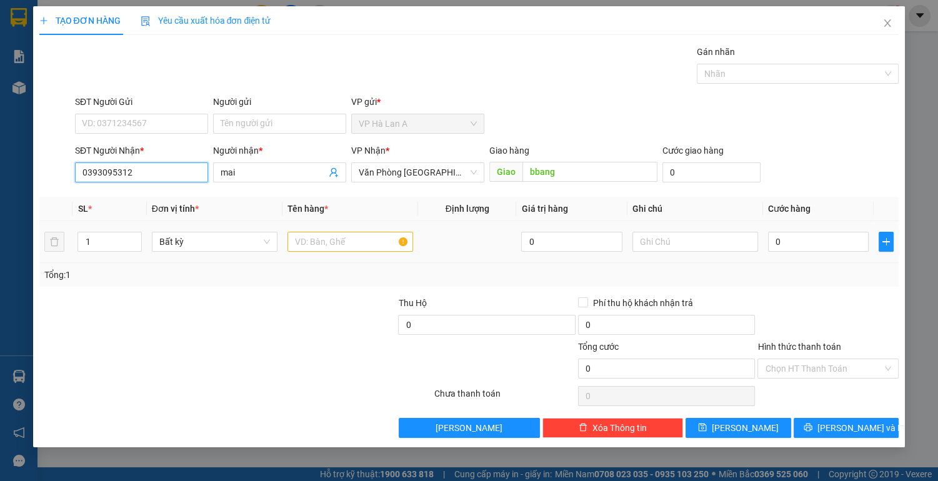
type input "0393095312"
click at [335, 241] on input "text" at bounding box center [350, 242] width 126 height 20
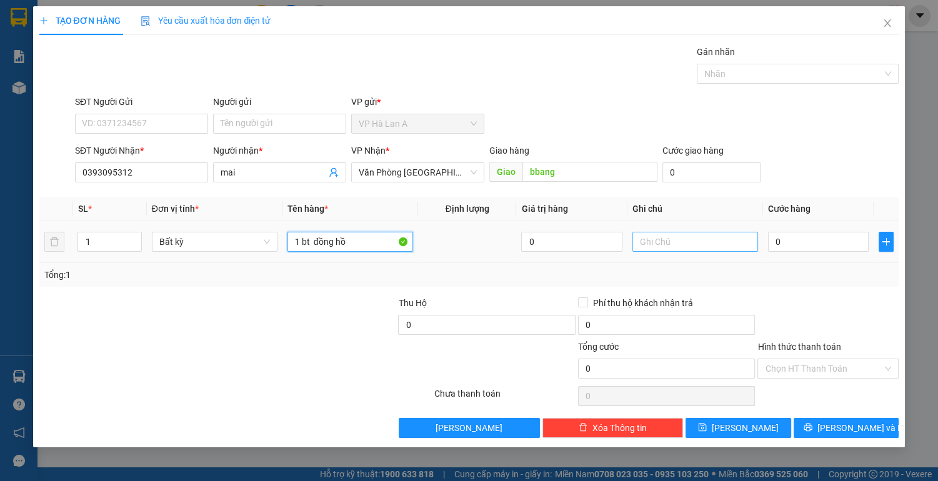
type input "1 bt đồng hồ"
click at [698, 242] on input "text" at bounding box center [695, 242] width 126 height 20
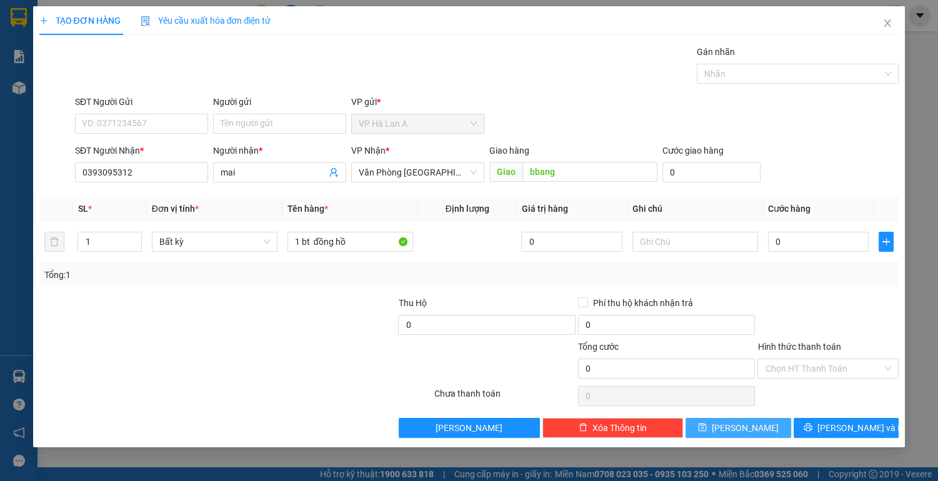
click at [782, 420] on button "[PERSON_NAME]" at bounding box center [737, 428] width 105 height 20
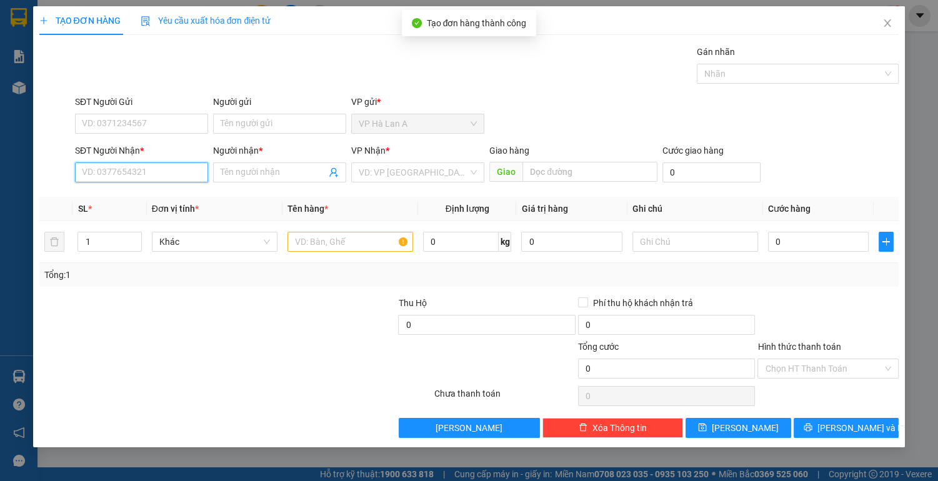
click at [162, 172] on input "SĐT Người Nhận *" at bounding box center [141, 172] width 133 height 20
click at [136, 195] on div "0905877200 - linh" at bounding box center [141, 197] width 118 height 14
type input "0905877200"
type input "linh"
type input "0905877200"
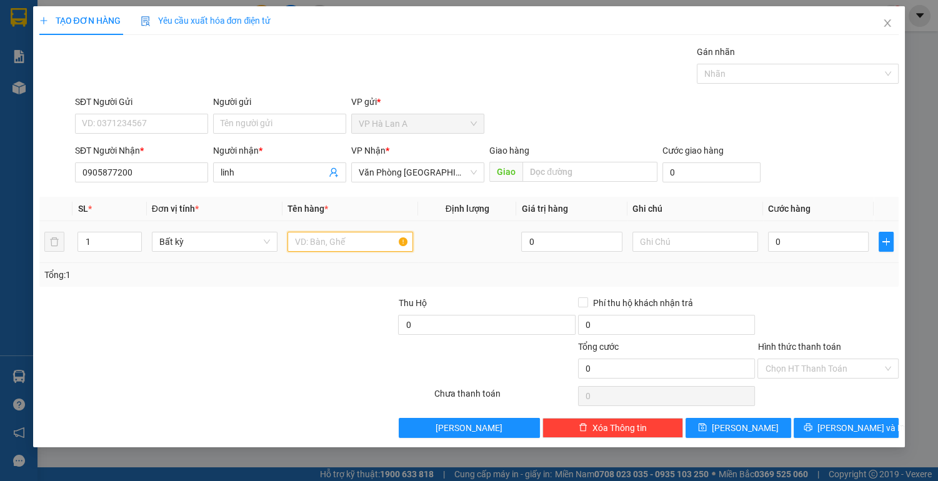
click at [340, 244] on input "text" at bounding box center [350, 242] width 126 height 20
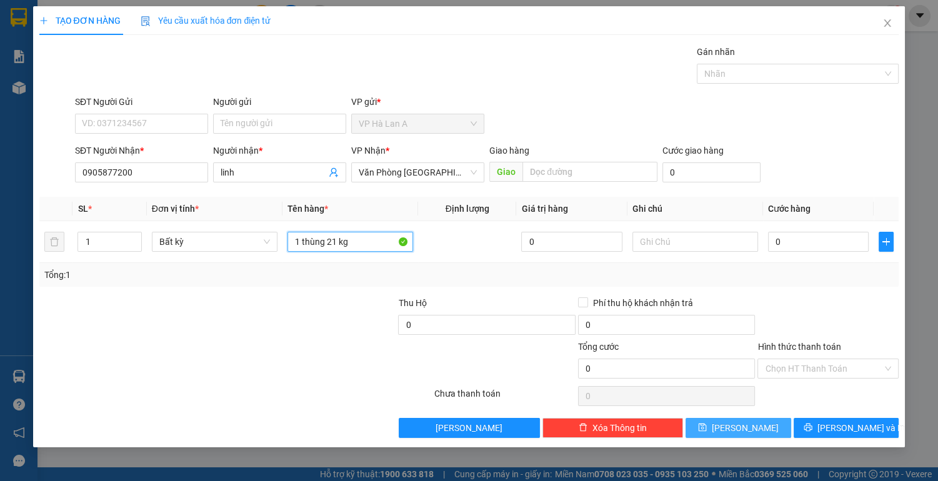
type input "1 thùng 21 kg"
click at [751, 432] on span "[PERSON_NAME]" at bounding box center [744, 428] width 67 height 14
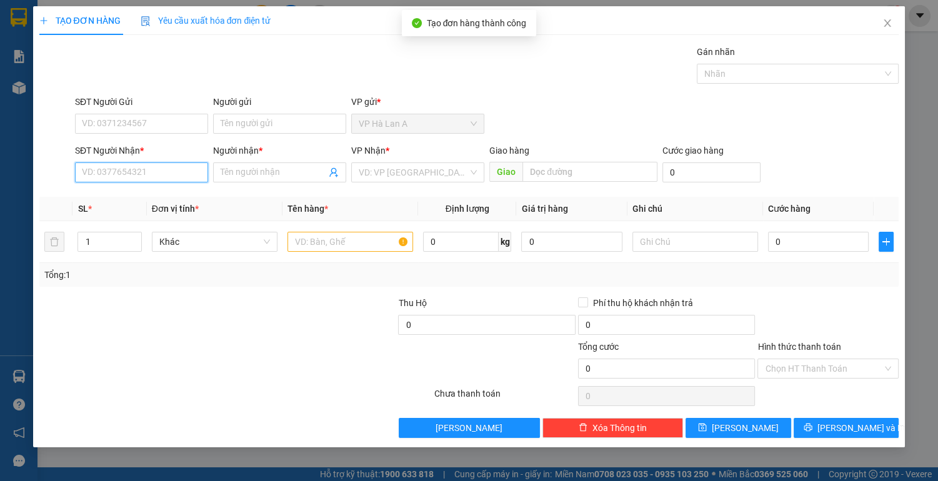
click at [139, 170] on input "SĐT Người Nhận *" at bounding box center [141, 172] width 133 height 20
type input "0"
click at [81, 172] on input "4441" at bounding box center [141, 172] width 133 height 20
click at [100, 172] on input "44441" at bounding box center [141, 172] width 133 height 20
click at [172, 171] on input "4441" at bounding box center [141, 172] width 133 height 20
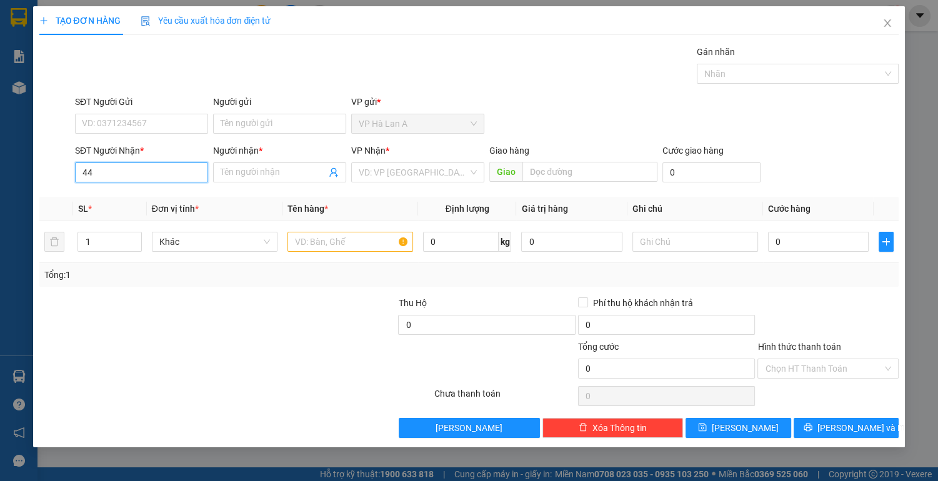
type input "4"
type input "0"
click at [225, 173] on input "Người nhận *" at bounding box center [273, 173] width 106 height 14
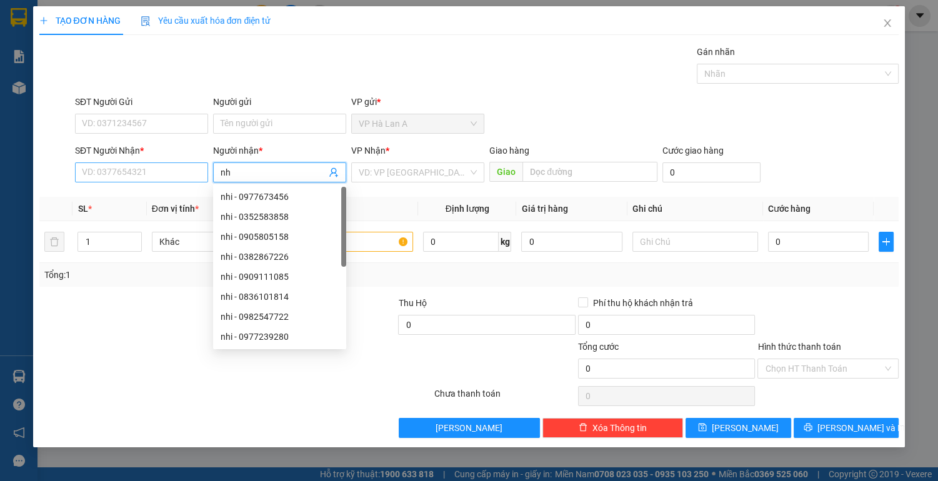
type input "n"
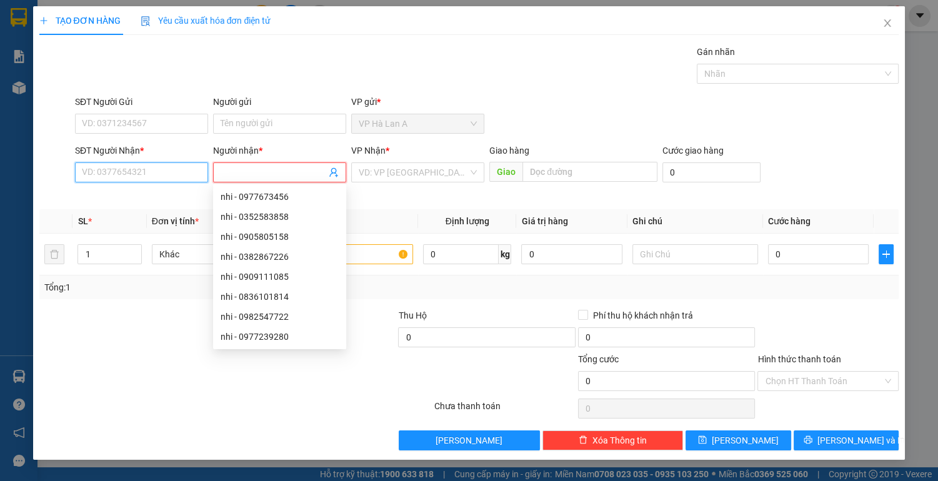
click at [171, 177] on input "SĐT Người Nhận *" at bounding box center [141, 172] width 133 height 20
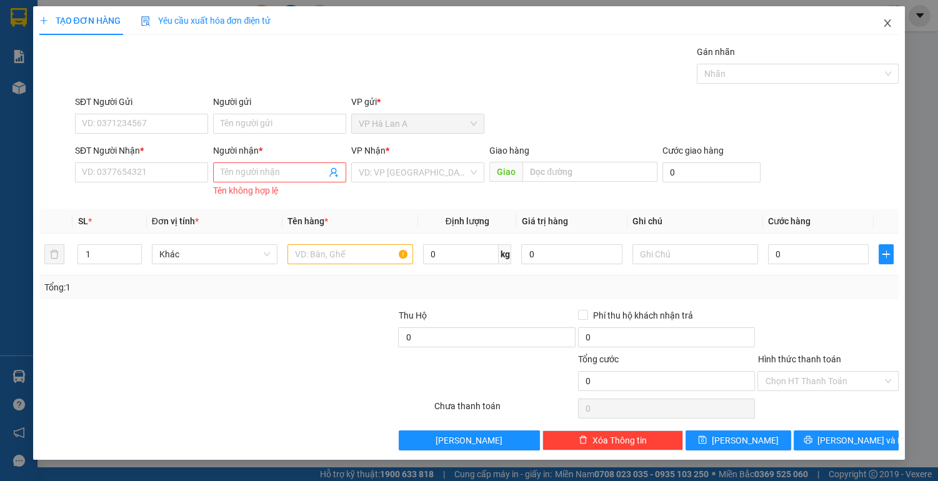
click at [886, 21] on icon "close" at bounding box center [887, 23] width 10 height 10
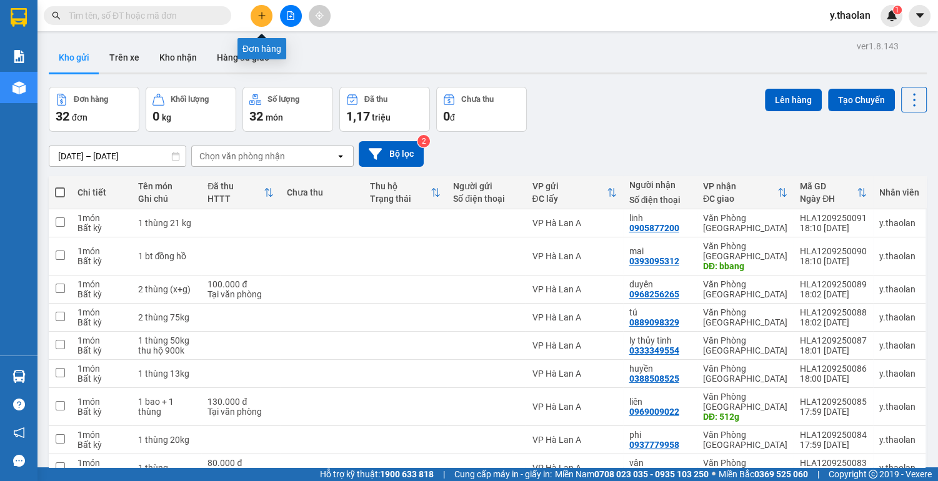
click at [265, 20] on button at bounding box center [261, 16] width 22 height 22
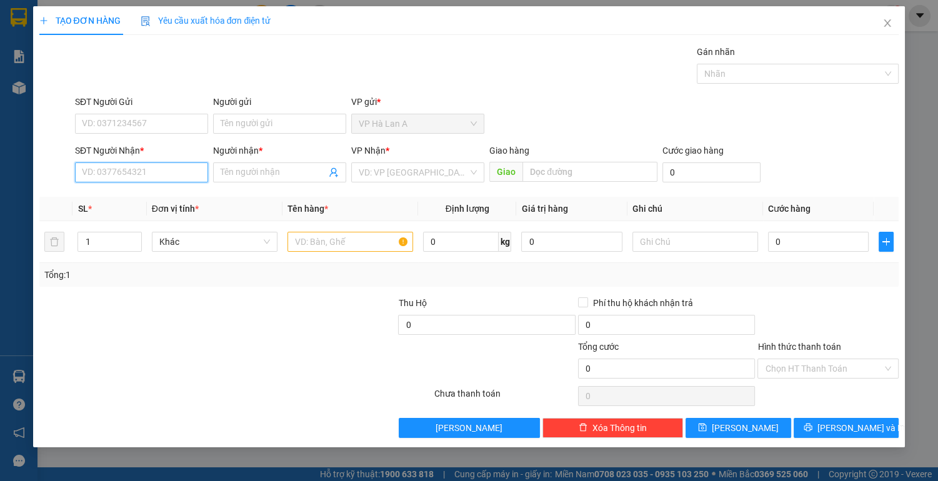
click at [162, 179] on input "SĐT Người Nhận *" at bounding box center [141, 172] width 133 height 20
type input "4"
type input "0963234441"
click at [239, 174] on input "Người nhận *" at bounding box center [273, 173] width 106 height 14
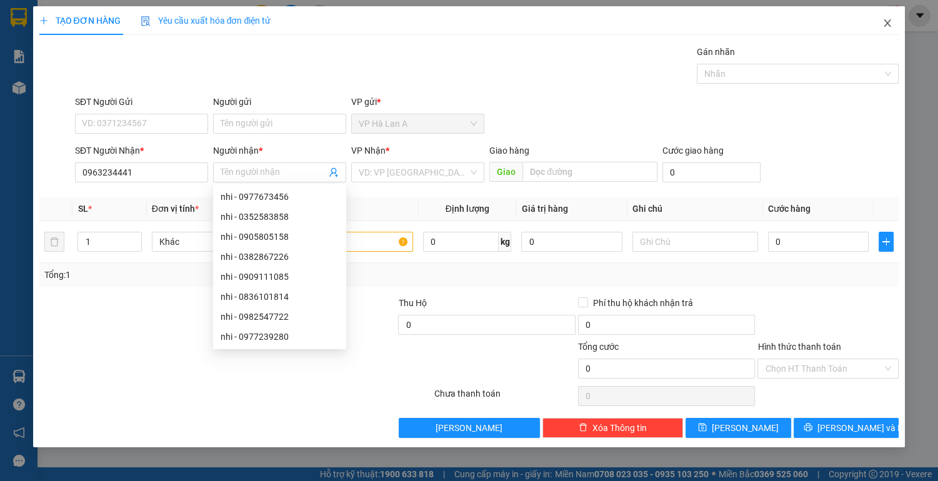
click at [888, 22] on icon "close" at bounding box center [887, 22] width 7 height 7
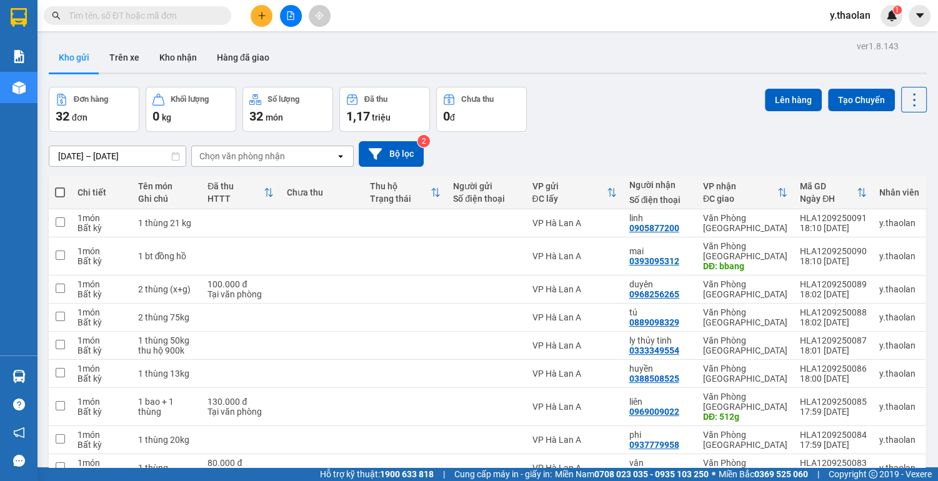
click at [106, 17] on input "text" at bounding box center [142, 16] width 147 height 14
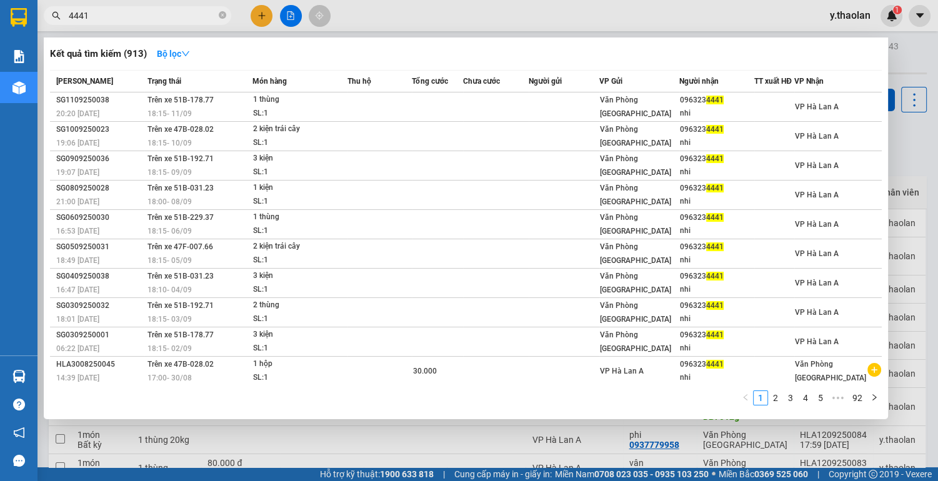
type input "4441"
click at [267, 10] on div at bounding box center [469, 240] width 938 height 481
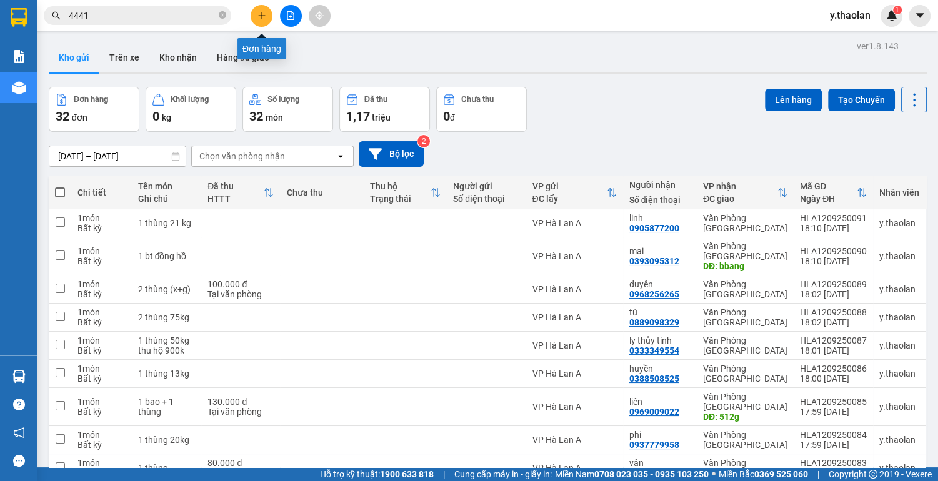
click at [257, 15] on icon "plus" at bounding box center [261, 15] width 9 height 9
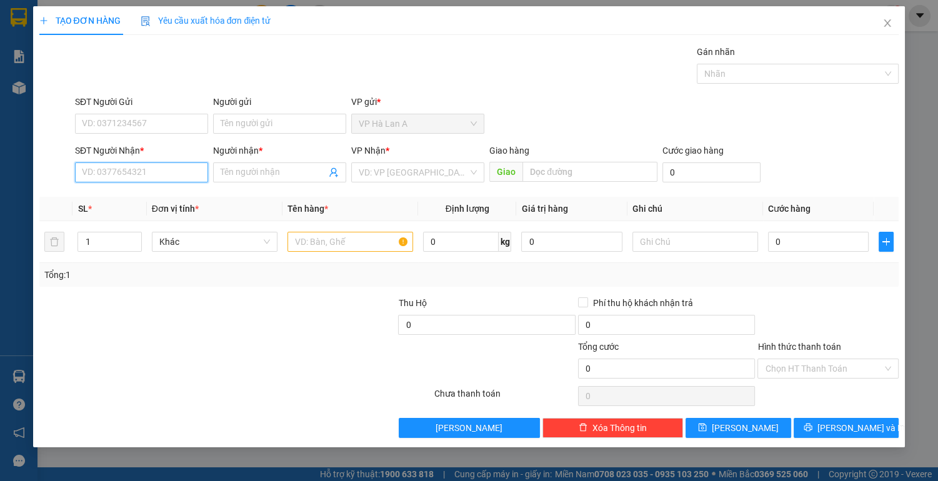
click at [89, 165] on input "SĐT Người Nhận *" at bounding box center [141, 172] width 133 height 20
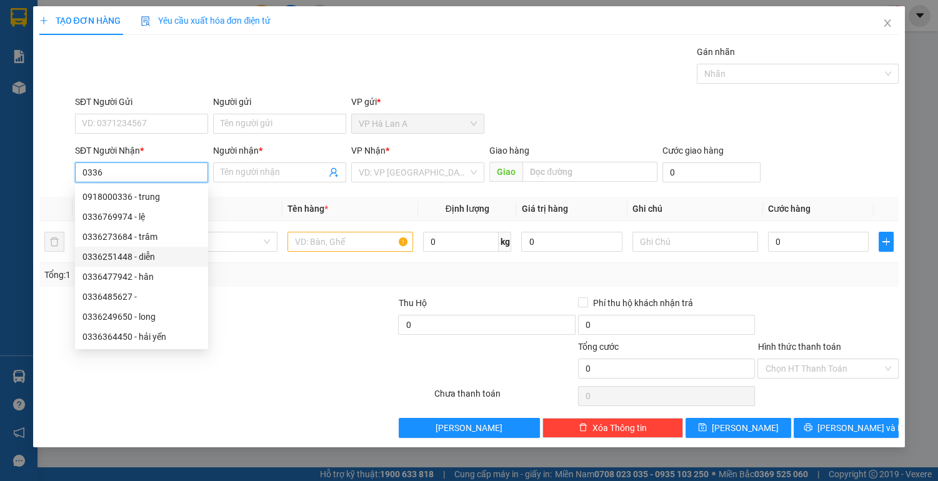
click at [96, 259] on div "0336251448 - diễn" at bounding box center [141, 257] width 118 height 14
type input "0336251448"
type input "diễn"
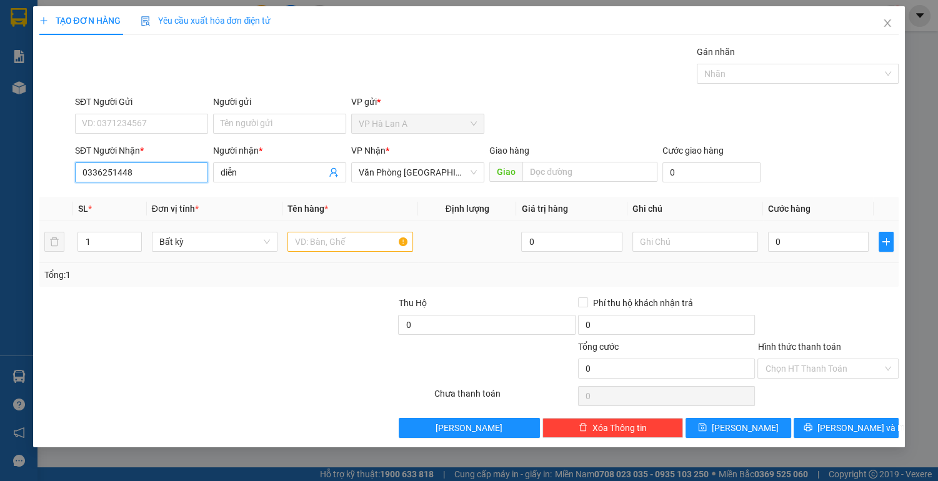
type input "0336251448"
click at [359, 237] on input "text" at bounding box center [350, 242] width 126 height 20
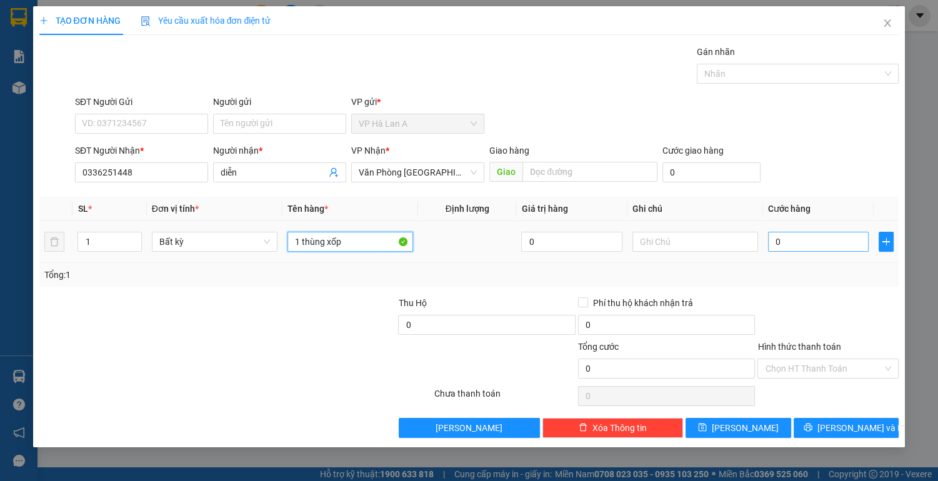
type input "1 thùng xốp"
click at [773, 235] on input "0" at bounding box center [818, 242] width 101 height 20
type input "5"
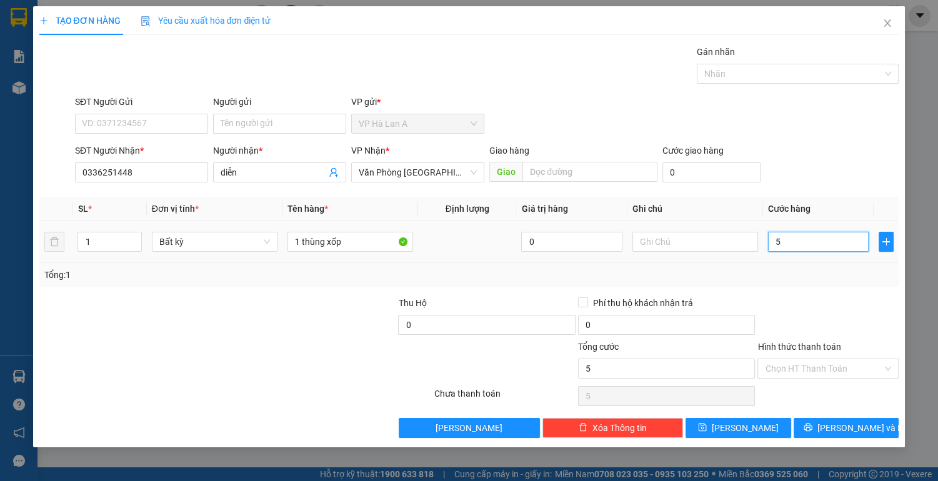
type input "50"
type input "50.000"
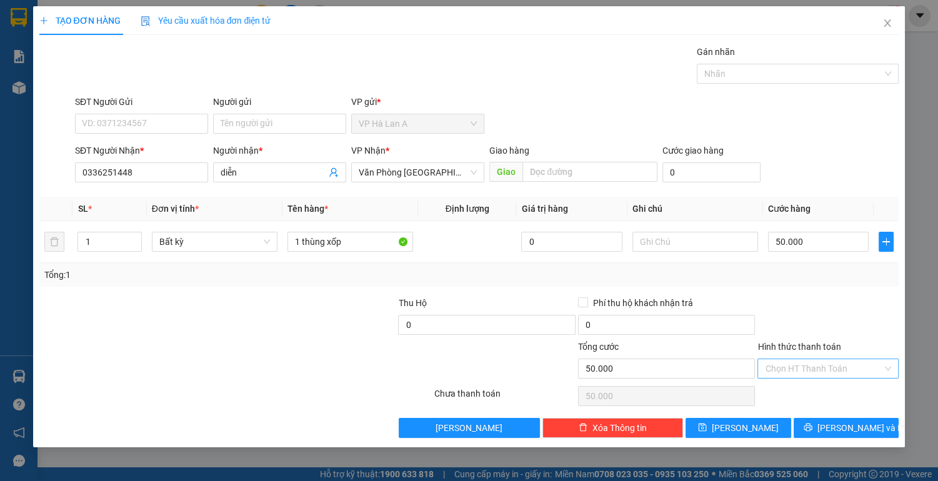
click at [799, 369] on input "Hình thức thanh toán" at bounding box center [823, 368] width 117 height 19
click at [793, 392] on div "Tại văn phòng" at bounding box center [828, 392] width 126 height 14
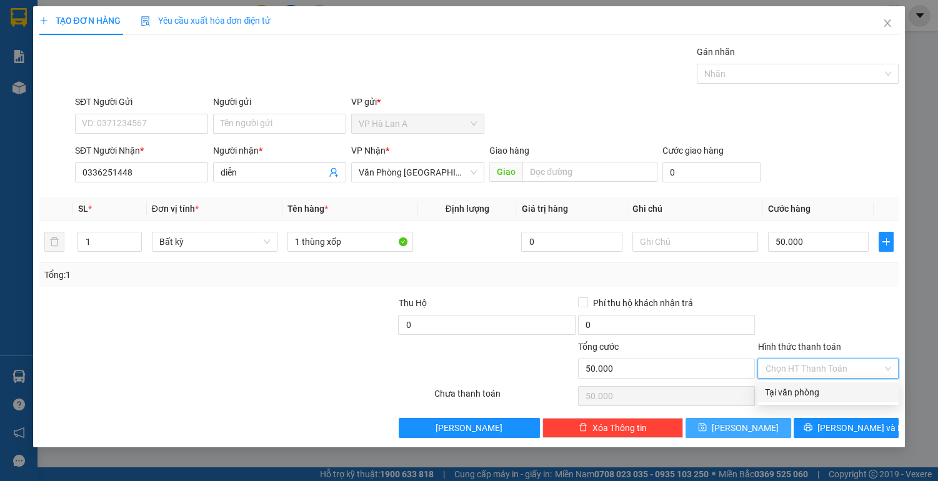
type input "0"
click at [770, 422] on button "[PERSON_NAME]" at bounding box center [737, 428] width 105 height 20
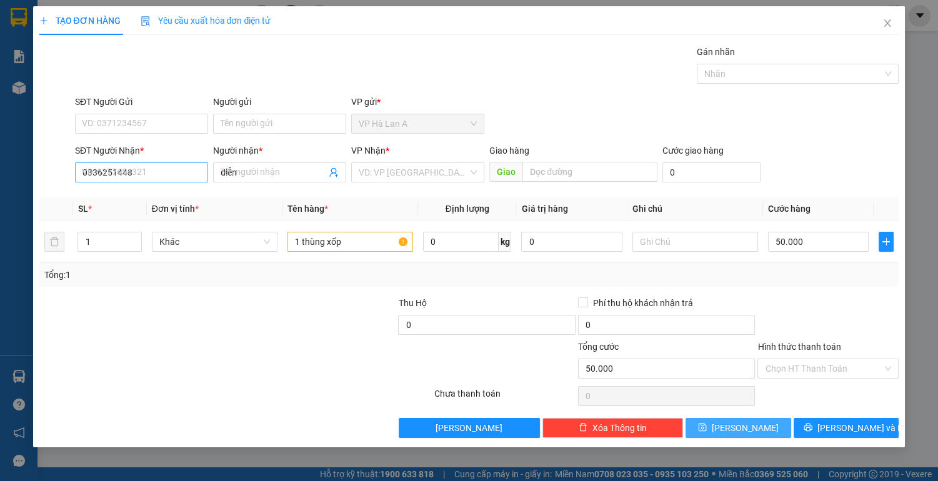
type input "0"
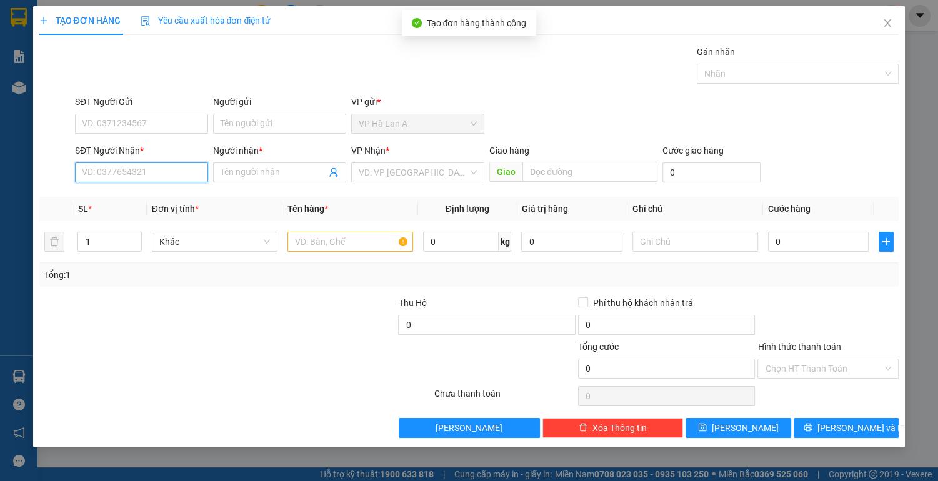
click at [159, 172] on input "SĐT Người Nhận *" at bounding box center [141, 172] width 133 height 20
type input "0963234441"
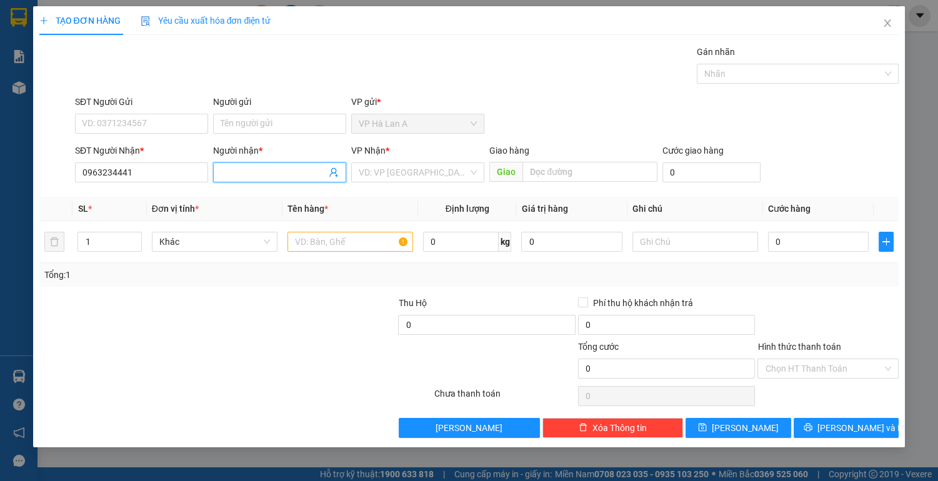
click at [246, 172] on input "Người nhận *" at bounding box center [273, 173] width 106 height 14
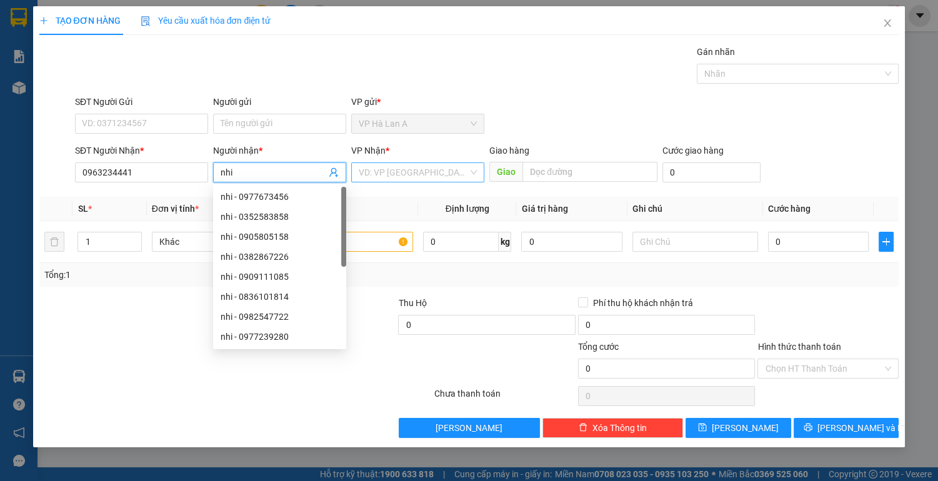
type input "nhi"
click at [409, 172] on input "search" at bounding box center [413, 172] width 109 height 19
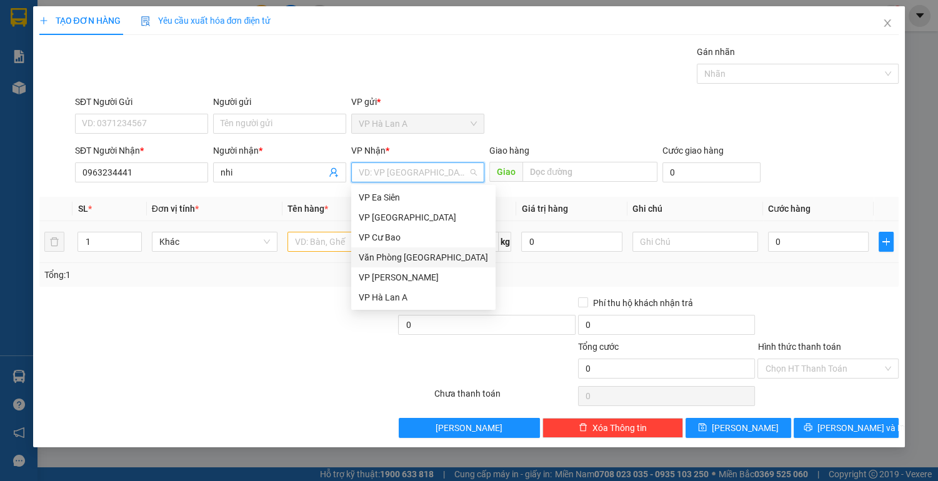
click at [388, 257] on div "Văn Phòng [GEOGRAPHIC_DATA]" at bounding box center [423, 257] width 129 height 14
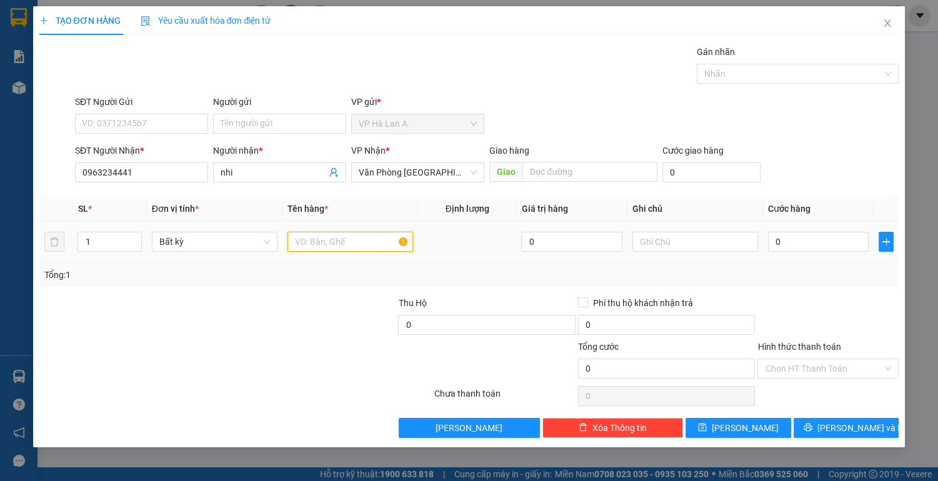
click at [323, 242] on input "text" at bounding box center [350, 242] width 126 height 20
type input "2 thùng"
click at [812, 245] on input "0" at bounding box center [818, 242] width 101 height 20
type input "7"
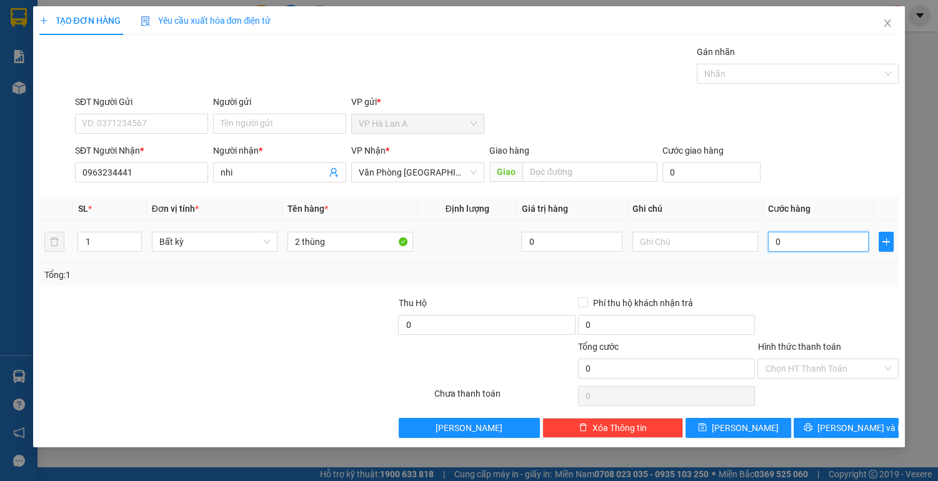
type input "7"
type input "70"
type input "70.000"
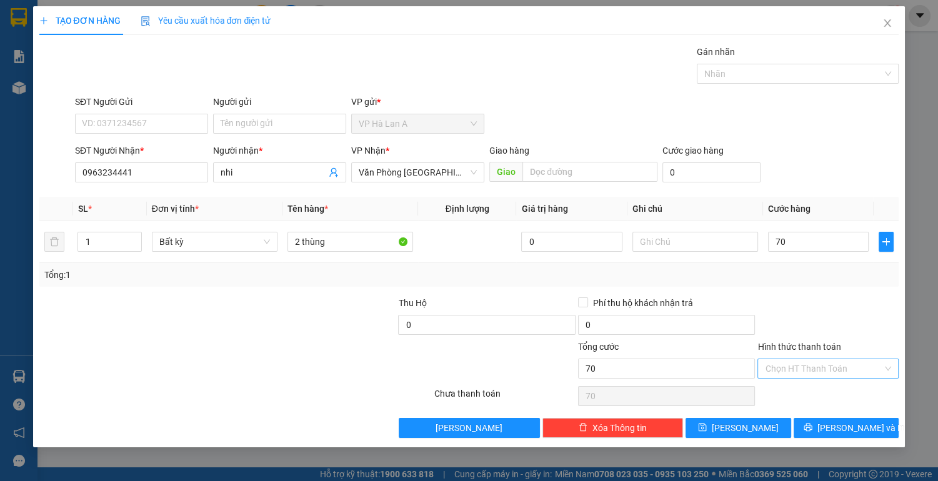
type input "70.000"
click at [807, 369] on input "Hình thức thanh toán" at bounding box center [823, 368] width 117 height 19
click at [800, 396] on div "Tại văn phòng" at bounding box center [828, 392] width 126 height 14
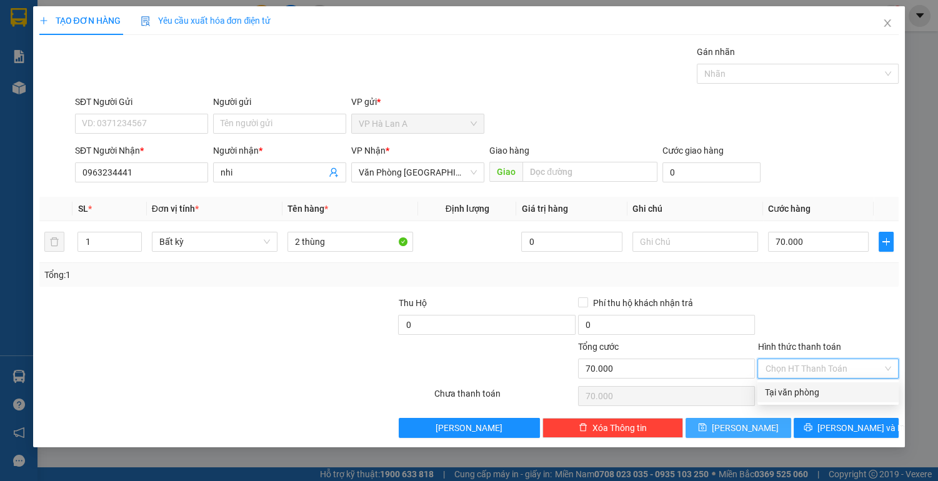
type input "0"
click at [737, 433] on button "[PERSON_NAME]" at bounding box center [737, 428] width 105 height 20
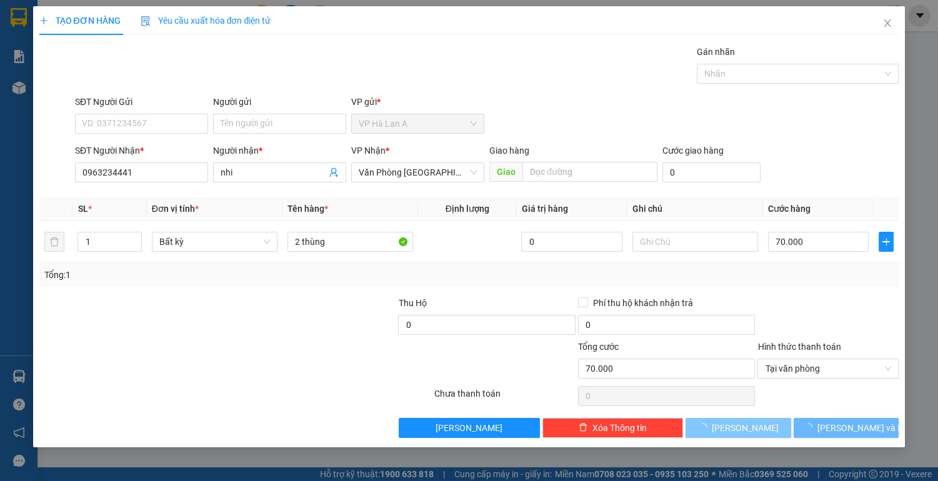
type input "0"
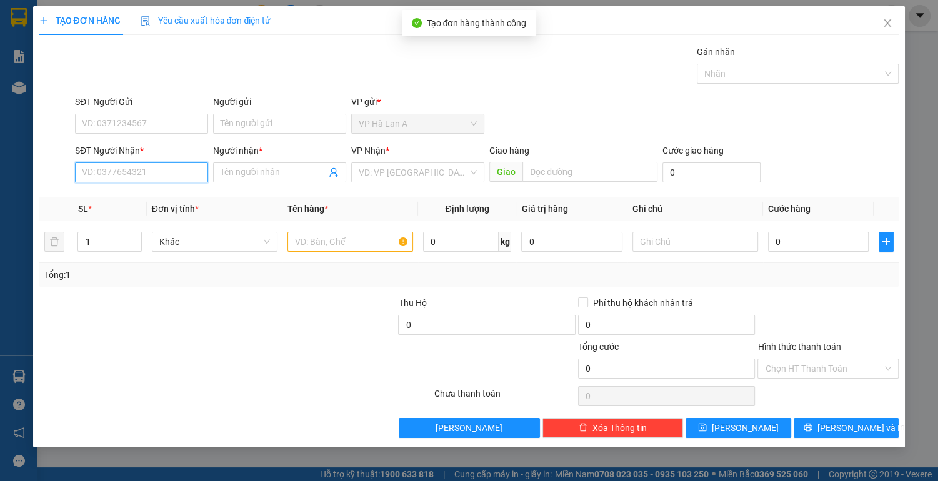
click at [150, 170] on input "SĐT Người Nhận *" at bounding box center [141, 172] width 133 height 20
click at [136, 195] on div "0839966778 - thao" at bounding box center [141, 197] width 118 height 14
type input "0839966778"
type input "thao"
type input "0839966778"
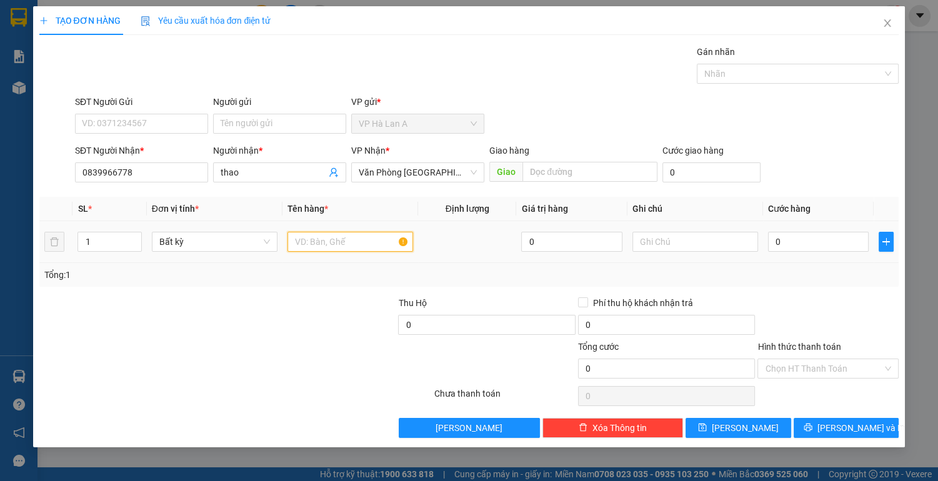
click at [305, 244] on input "text" at bounding box center [350, 242] width 126 height 20
type input "1 hộp 2 máy"
click at [836, 244] on input "0" at bounding box center [818, 242] width 101 height 20
type input "8"
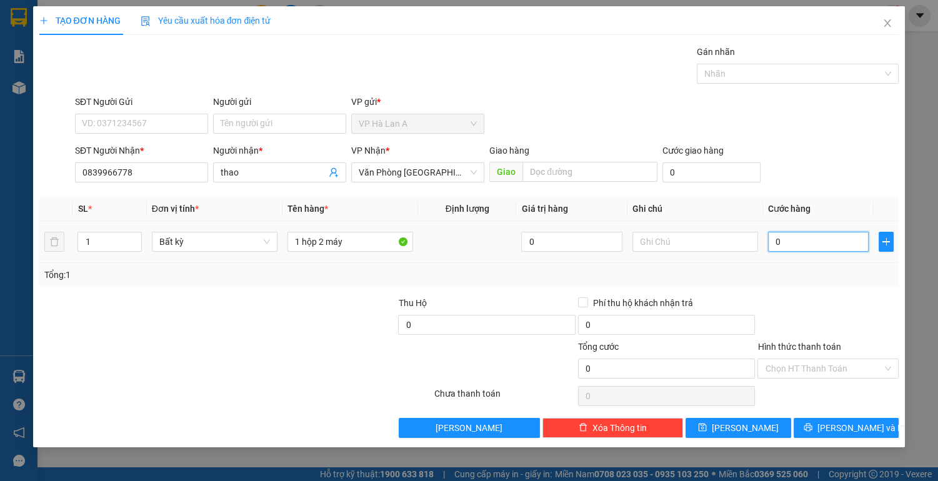
type input "8"
type input "80"
type input "80.000"
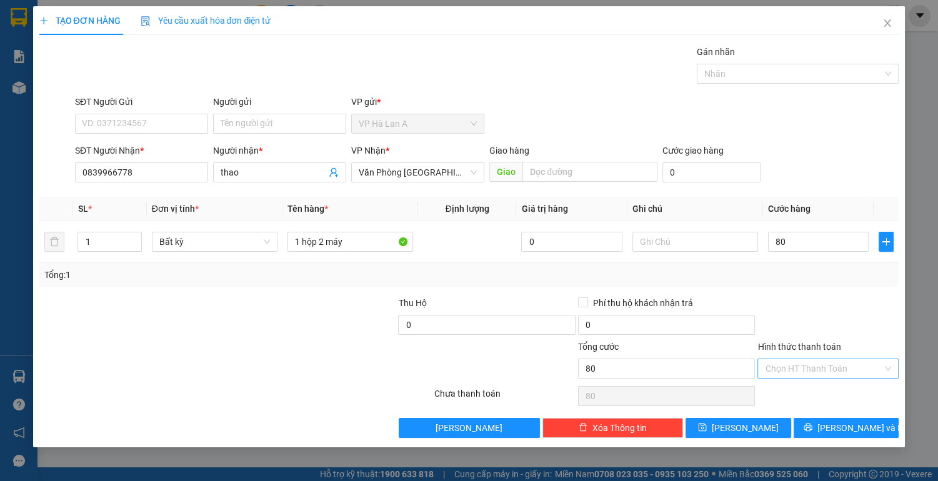
type input "80.000"
click at [821, 367] on input "Hình thức thanh toán" at bounding box center [823, 368] width 117 height 19
click at [811, 390] on div "Tại văn phòng" at bounding box center [828, 392] width 126 height 14
type input "0"
click at [759, 426] on button "[PERSON_NAME]" at bounding box center [737, 428] width 105 height 20
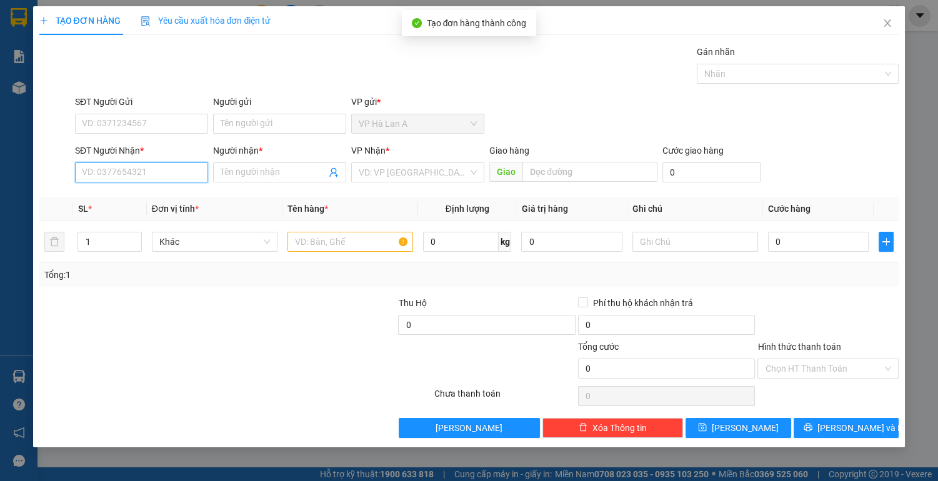
click at [159, 176] on input "SĐT Người Nhận *" at bounding box center [141, 172] width 133 height 20
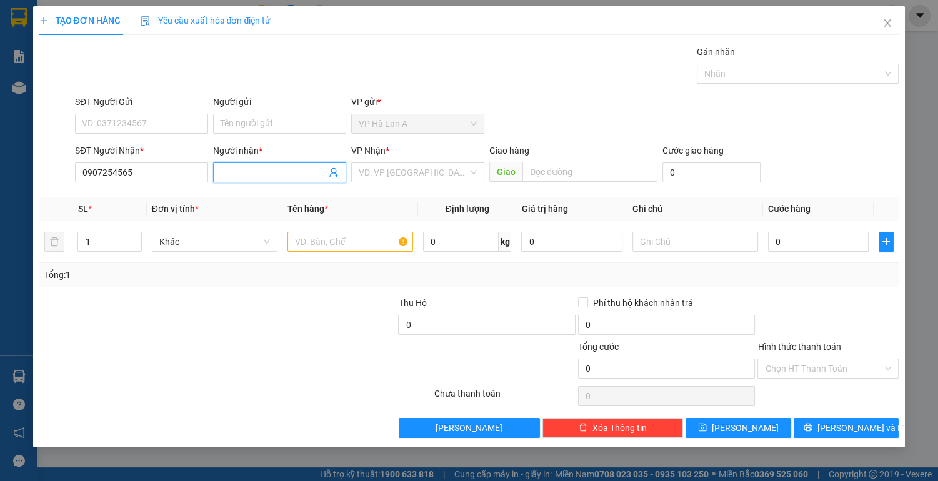
click at [253, 171] on input "Người nhận *" at bounding box center [273, 173] width 106 height 14
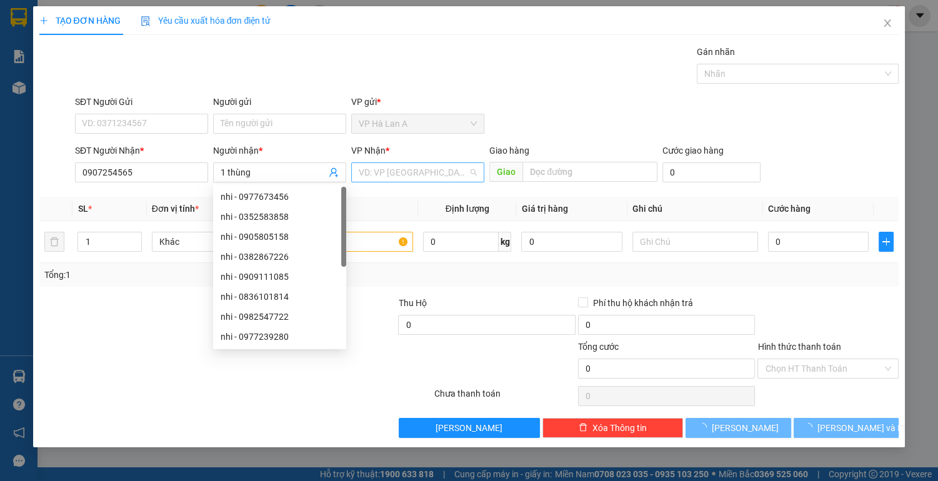
click at [401, 172] on input "search" at bounding box center [413, 172] width 109 height 19
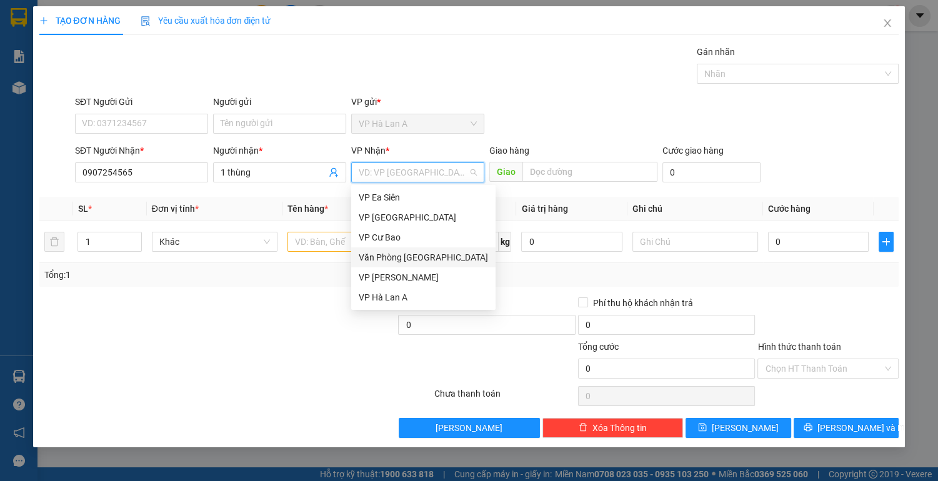
click at [405, 259] on div "Văn Phòng [GEOGRAPHIC_DATA]" at bounding box center [423, 257] width 129 height 14
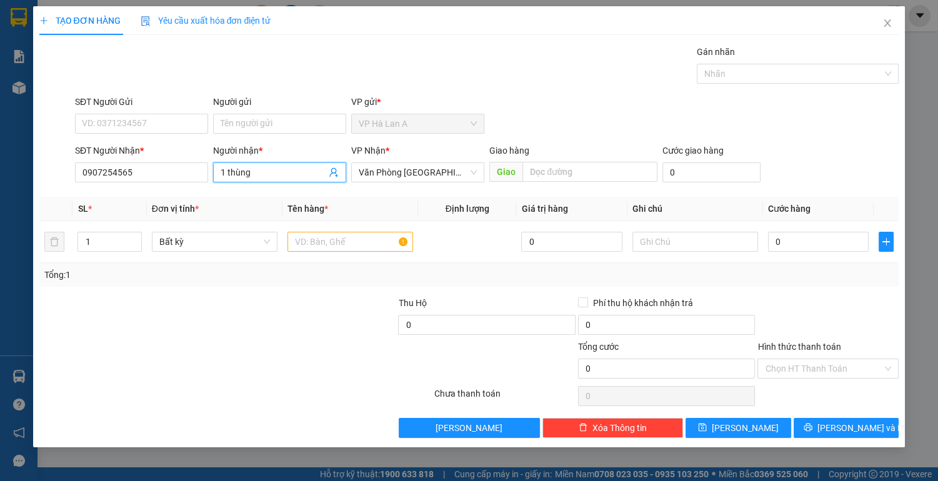
click at [255, 166] on input "1 thùng" at bounding box center [273, 173] width 106 height 14
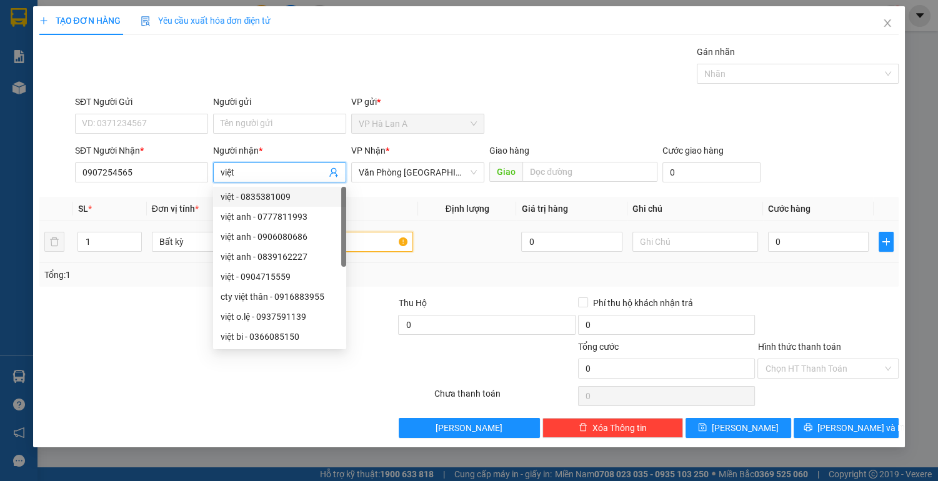
click at [370, 237] on input "text" at bounding box center [350, 242] width 126 height 20
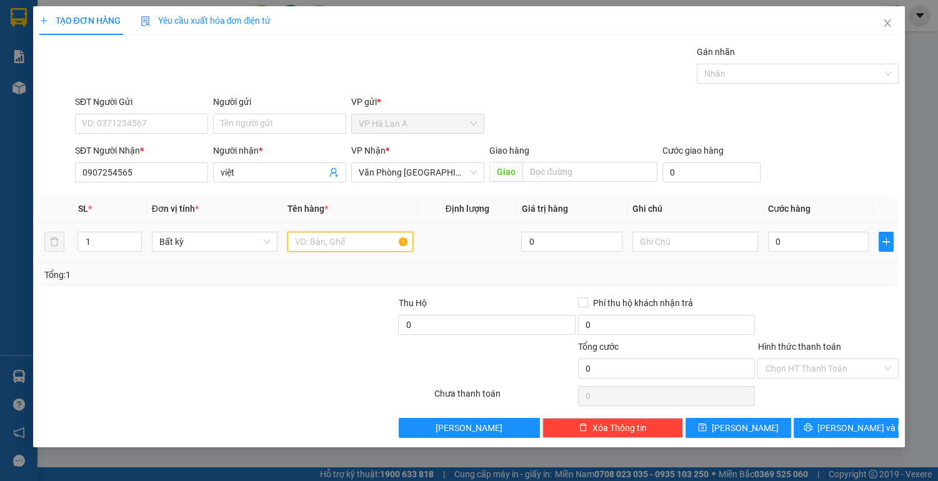
click at [370, 241] on input "text" at bounding box center [350, 242] width 126 height 20
click at [798, 240] on input "0" at bounding box center [818, 242] width 101 height 20
click at [778, 367] on input "Hình thức thanh toán" at bounding box center [823, 368] width 117 height 19
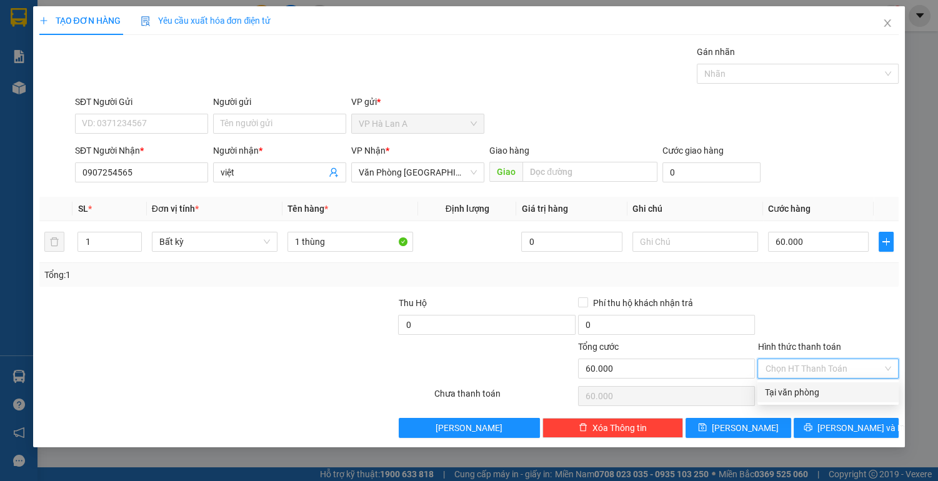
click at [775, 392] on div "Tại văn phòng" at bounding box center [828, 392] width 126 height 14
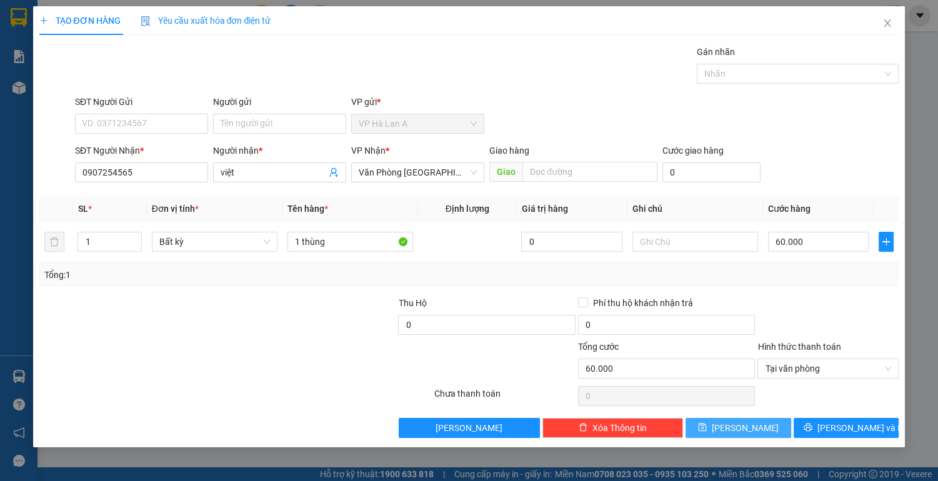
drag, startPoint x: 761, startPoint y: 424, endPoint x: 718, endPoint y: 420, distance: 42.6
click at [760, 423] on button "[PERSON_NAME]" at bounding box center [737, 428] width 105 height 20
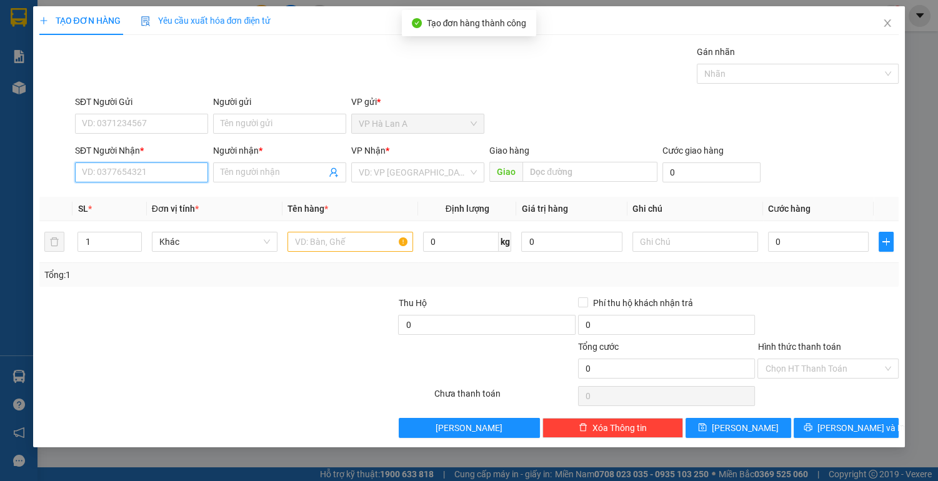
click at [157, 174] on input "SĐT Người Nhận *" at bounding box center [141, 172] width 133 height 20
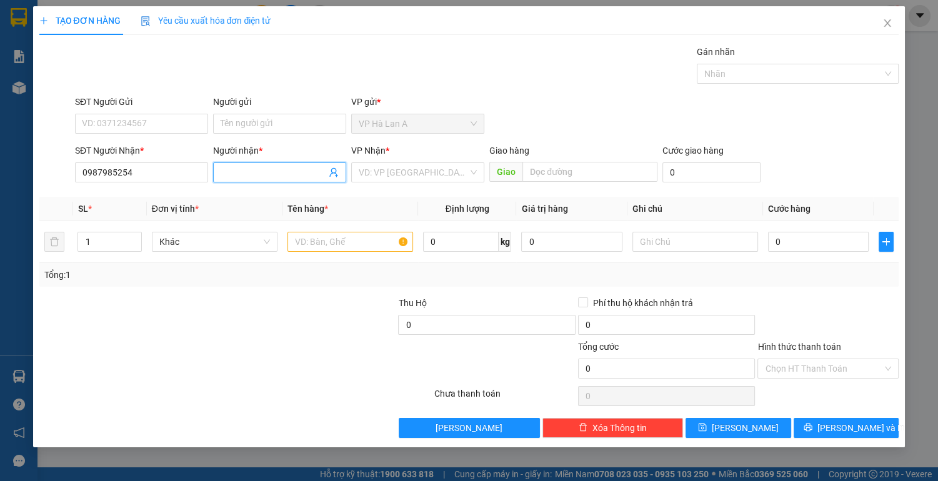
click at [259, 167] on input "Người nhận *" at bounding box center [273, 173] width 106 height 14
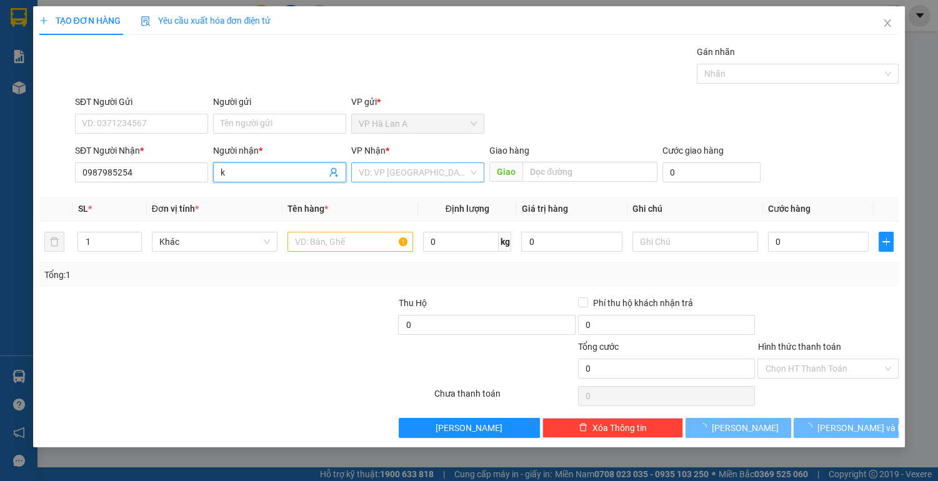
click at [412, 170] on input "search" at bounding box center [413, 172] width 109 height 19
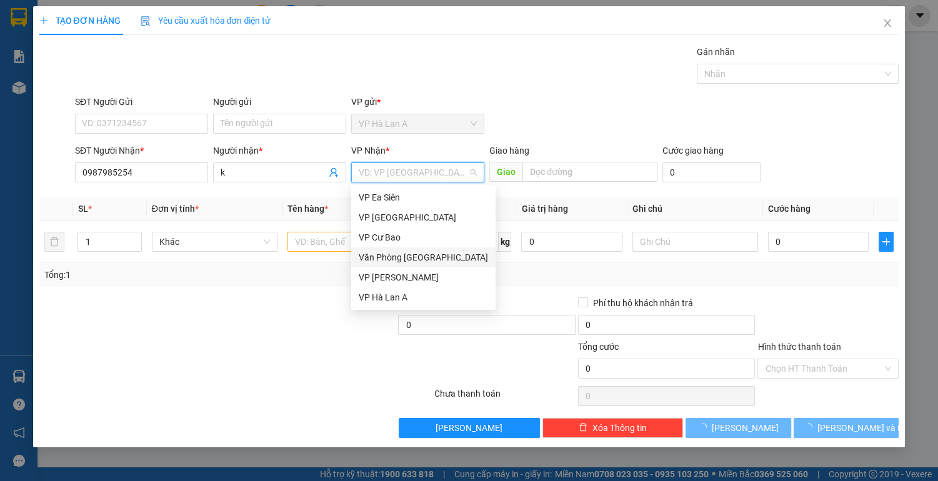
click at [403, 255] on div "Văn Phòng [GEOGRAPHIC_DATA]" at bounding box center [423, 257] width 129 height 14
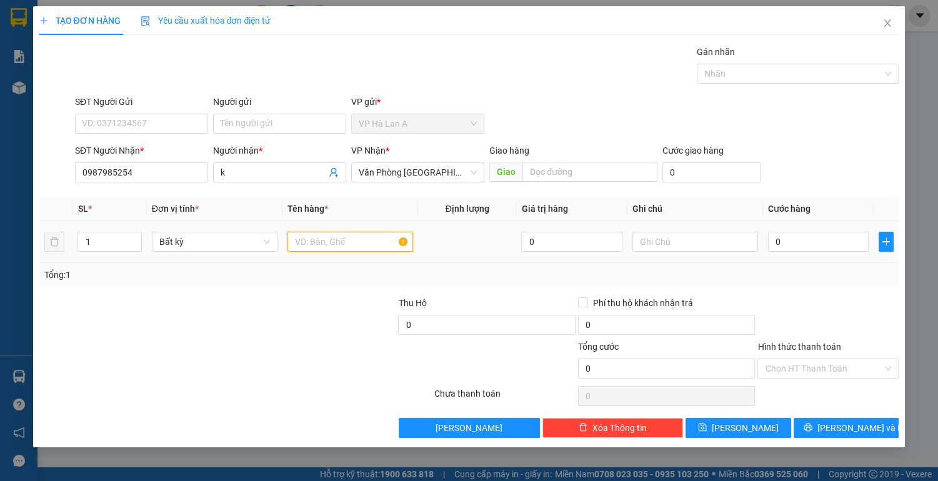
click at [332, 240] on input "text" at bounding box center [350, 242] width 126 height 20
click at [807, 239] on input "0" at bounding box center [818, 242] width 101 height 20
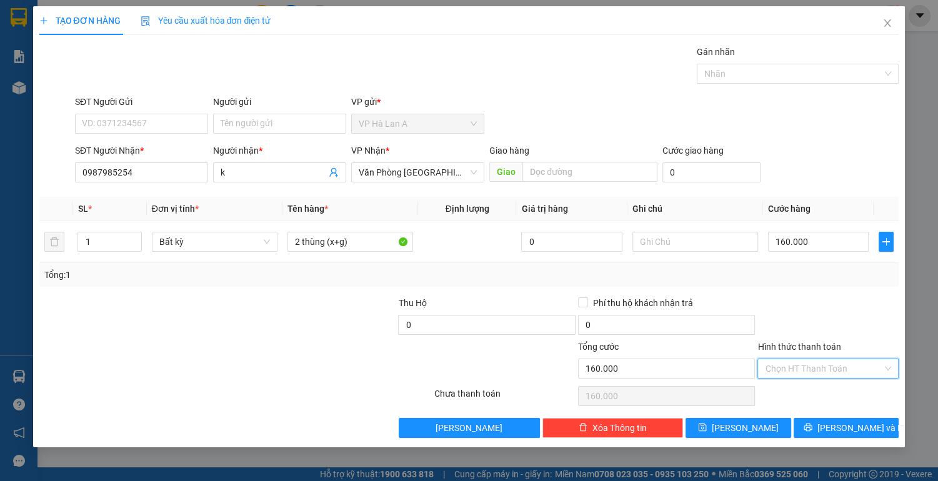
click at [806, 365] on input "Hình thức thanh toán" at bounding box center [823, 368] width 117 height 19
click at [796, 390] on div "Tại văn phòng" at bounding box center [828, 392] width 126 height 14
click at [759, 430] on button "[PERSON_NAME]" at bounding box center [737, 428] width 105 height 20
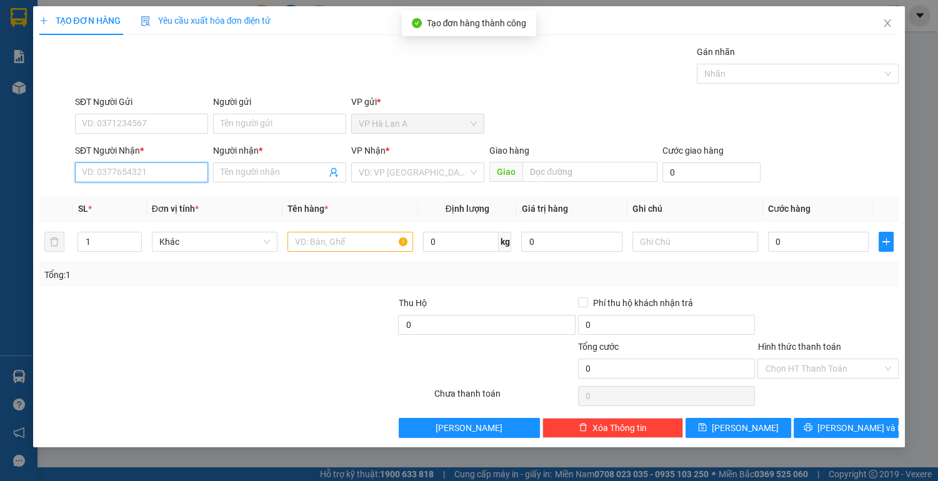
click at [168, 169] on input "SĐT Người Nhận *" at bounding box center [141, 172] width 133 height 20
click at [115, 199] on div "0387378263 - sơn" at bounding box center [141, 197] width 118 height 14
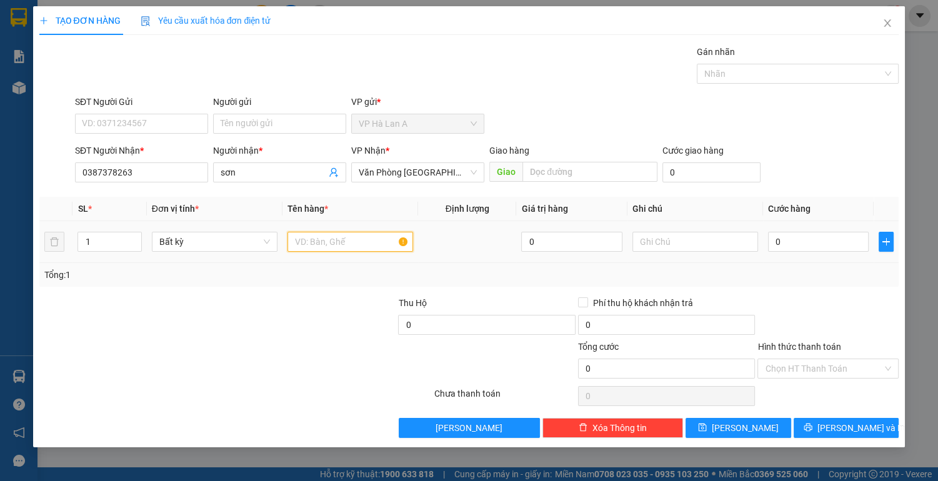
click at [310, 244] on input "text" at bounding box center [350, 242] width 126 height 20
click at [821, 244] on input "0" at bounding box center [818, 242] width 101 height 20
click at [797, 366] on input "Hình thức thanh toán" at bounding box center [823, 368] width 117 height 19
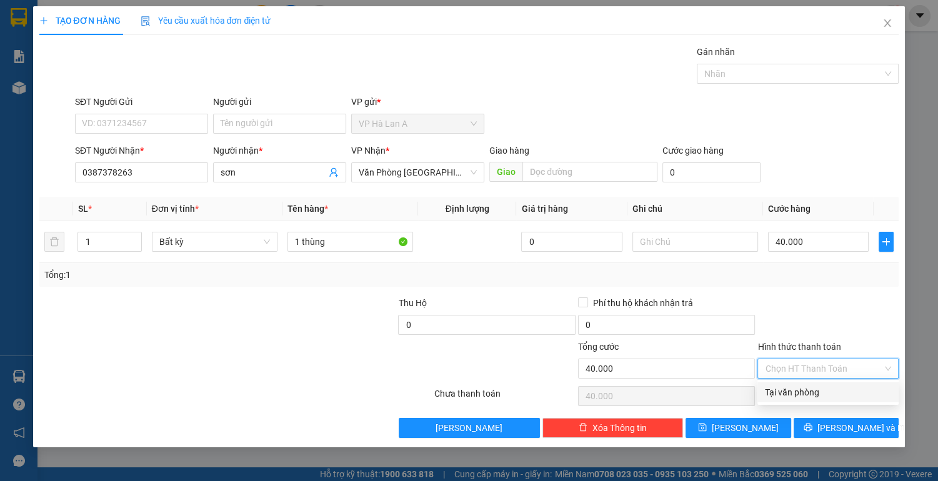
click at [790, 390] on div "Tại văn phòng" at bounding box center [828, 392] width 126 height 14
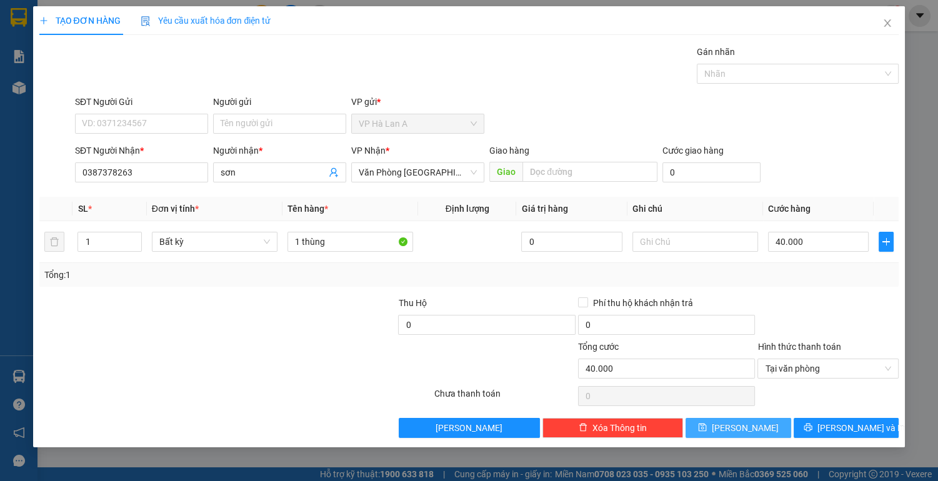
drag, startPoint x: 773, startPoint y: 433, endPoint x: 770, endPoint y: 427, distance: 6.4
click at [772, 432] on button "[PERSON_NAME]" at bounding box center [737, 428] width 105 height 20
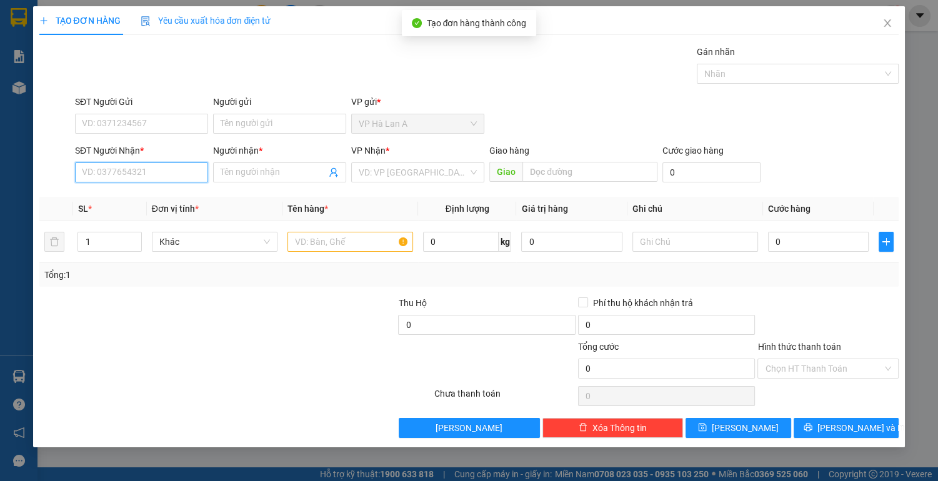
click at [149, 169] on input "SĐT Người Nhận *" at bounding box center [141, 172] width 133 height 20
click at [139, 202] on div "0966147963 - susu" at bounding box center [141, 197] width 118 height 14
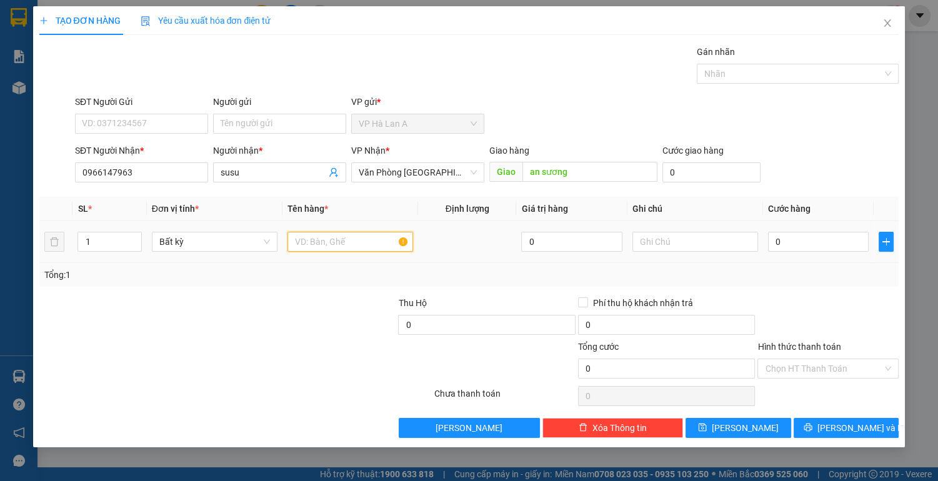
click at [330, 244] on input "text" at bounding box center [350, 242] width 126 height 20
click at [300, 242] on input "1 thùng 52kg" at bounding box center [350, 242] width 126 height 20
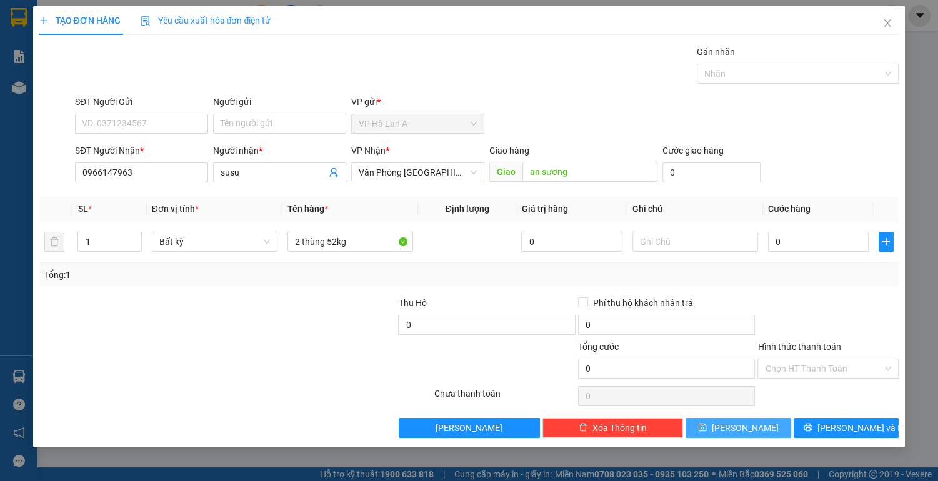
click at [723, 429] on button "[PERSON_NAME]" at bounding box center [737, 428] width 105 height 20
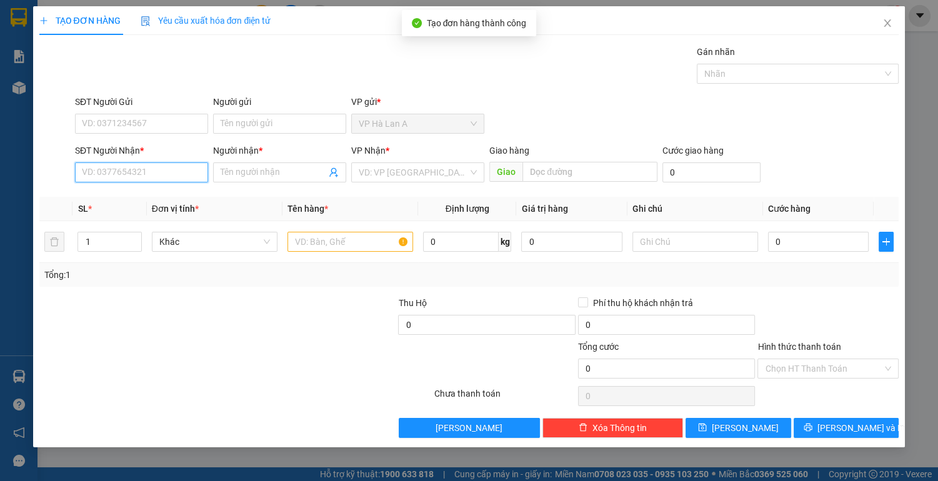
click at [180, 175] on input "SĐT Người Nhận *" at bounding box center [141, 172] width 133 height 20
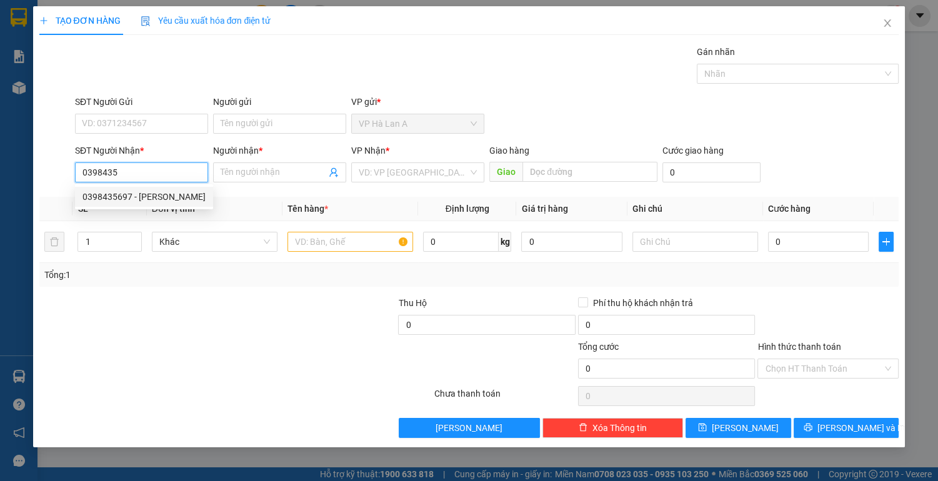
click at [152, 195] on div "0398435697 - [PERSON_NAME]" at bounding box center [143, 197] width 123 height 14
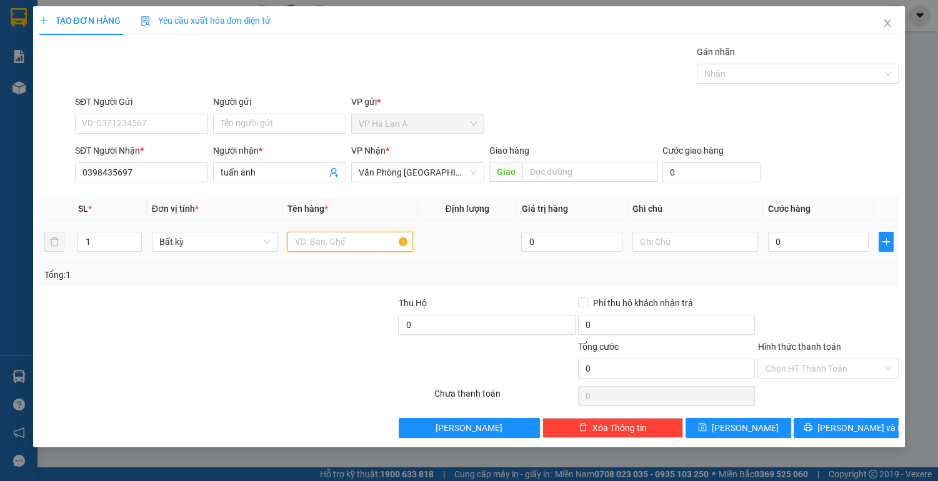
click at [320, 240] on input "text" at bounding box center [350, 242] width 126 height 20
click at [789, 242] on input "0" at bounding box center [818, 242] width 101 height 20
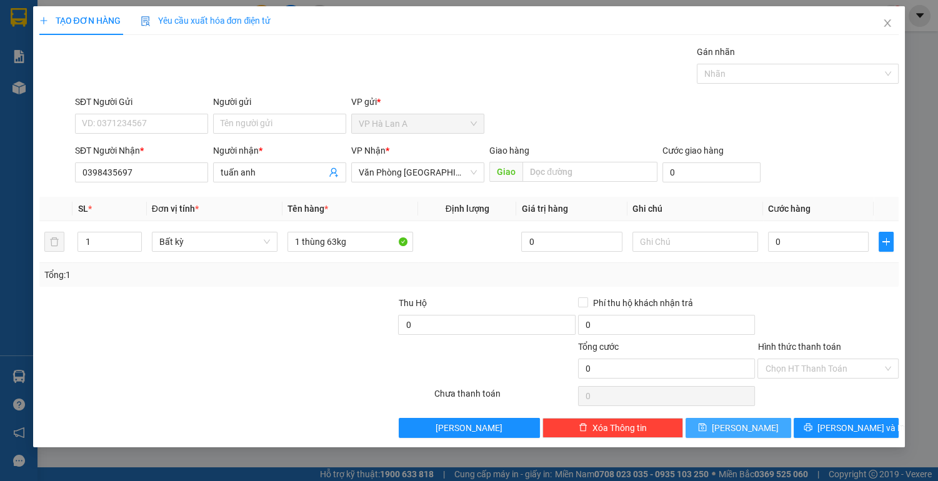
click at [744, 425] on span "[PERSON_NAME]" at bounding box center [744, 428] width 67 height 14
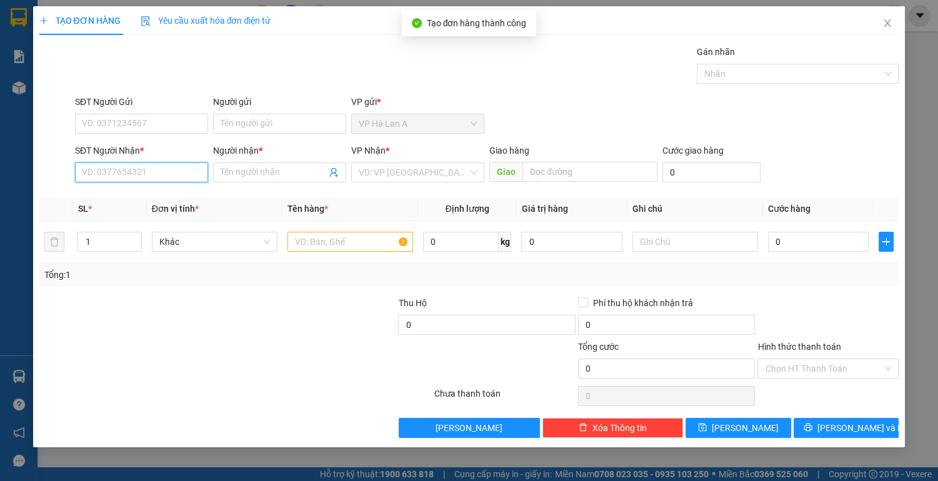
click at [172, 174] on input "SĐT Người Nhận *" at bounding box center [141, 172] width 133 height 20
click at [149, 204] on div "0376914380 - huấn" at bounding box center [141, 197] width 133 height 20
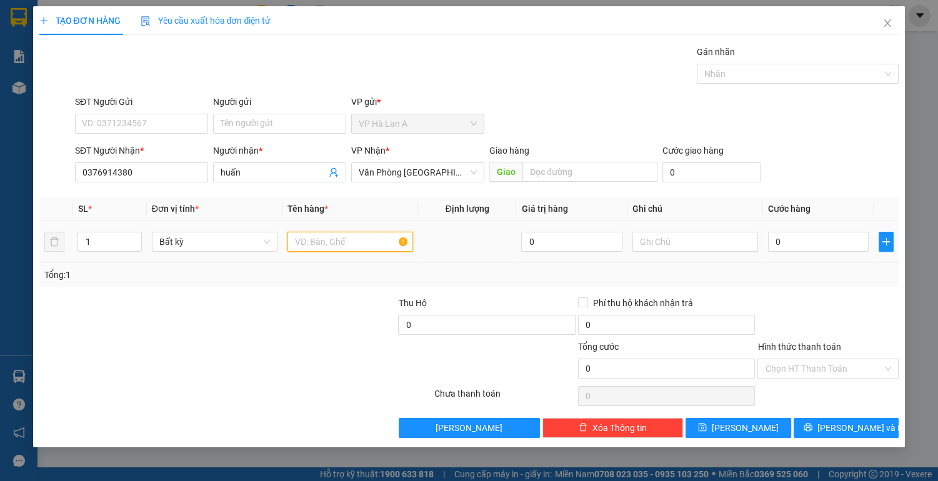
click at [340, 243] on input "text" at bounding box center [350, 242] width 126 height 20
click at [834, 250] on input "0" at bounding box center [818, 242] width 101 height 20
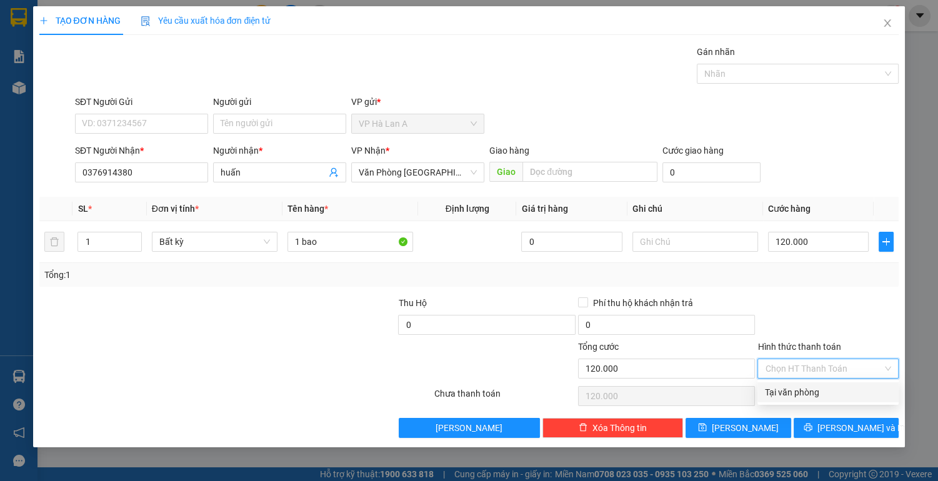
drag, startPoint x: 815, startPoint y: 365, endPoint x: 814, endPoint y: 371, distance: 6.3
click at [814, 364] on input "Hình thức thanh toán" at bounding box center [823, 368] width 117 height 19
click at [806, 395] on div "Tại văn phòng" at bounding box center [828, 392] width 126 height 14
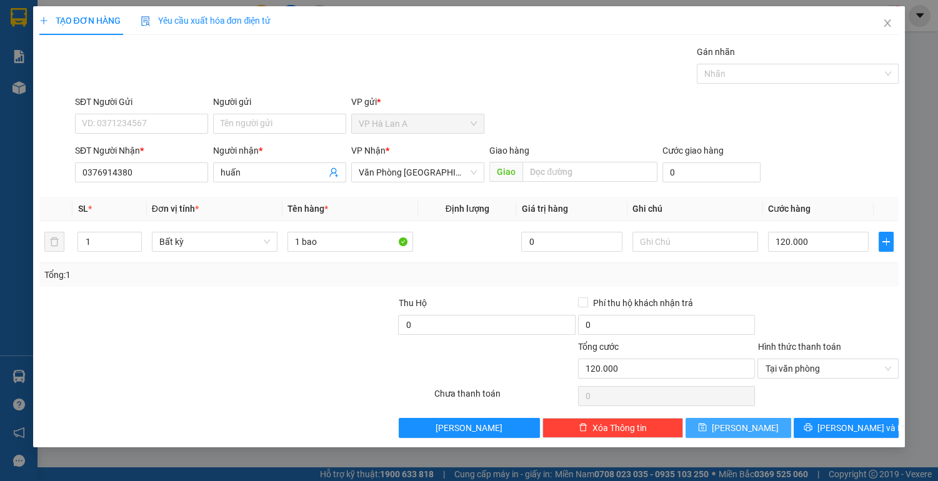
click at [755, 432] on button "[PERSON_NAME]" at bounding box center [737, 428] width 105 height 20
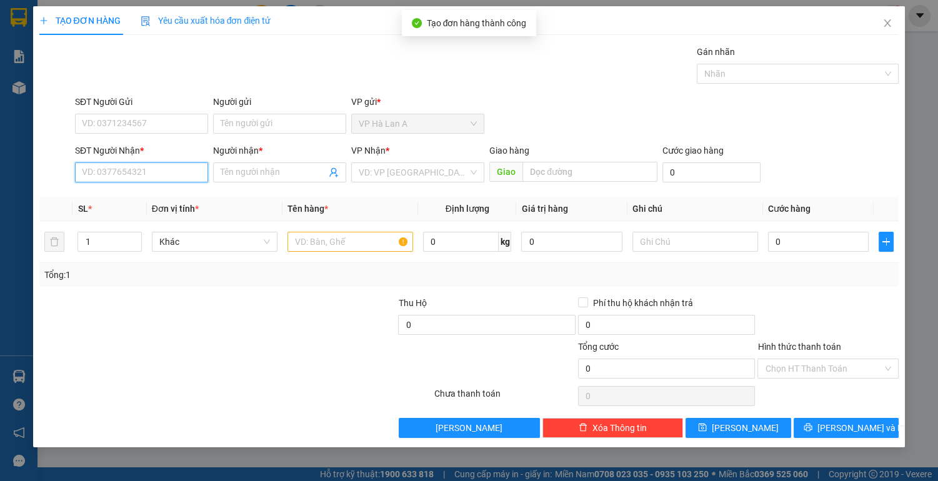
click at [164, 171] on input "SĐT Người Nhận *" at bounding box center [141, 172] width 133 height 20
drag, startPoint x: 155, startPoint y: 195, endPoint x: 174, endPoint y: 210, distance: 24.5
click at [155, 194] on div "0942459451 - thương" at bounding box center [141, 197] width 118 height 14
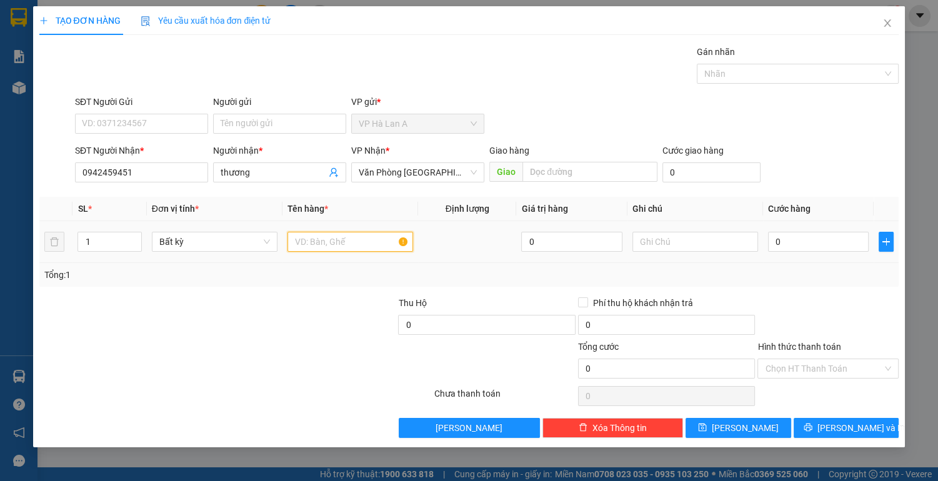
click at [321, 244] on input "text" at bounding box center [350, 242] width 126 height 20
click at [813, 235] on input "0" at bounding box center [818, 242] width 101 height 20
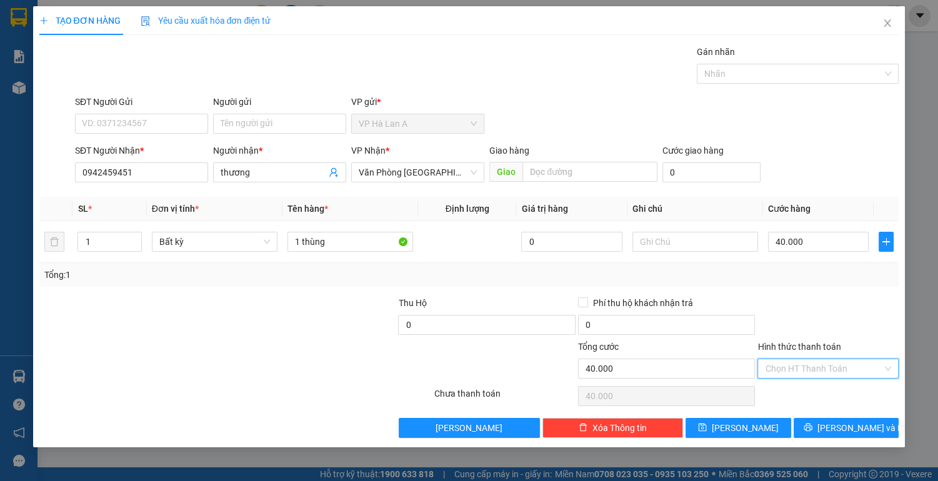
click at [807, 369] on input "Hình thức thanh toán" at bounding box center [823, 368] width 117 height 19
click at [799, 390] on div "Tại văn phòng" at bounding box center [828, 392] width 126 height 14
click at [775, 425] on button "[PERSON_NAME]" at bounding box center [737, 428] width 105 height 20
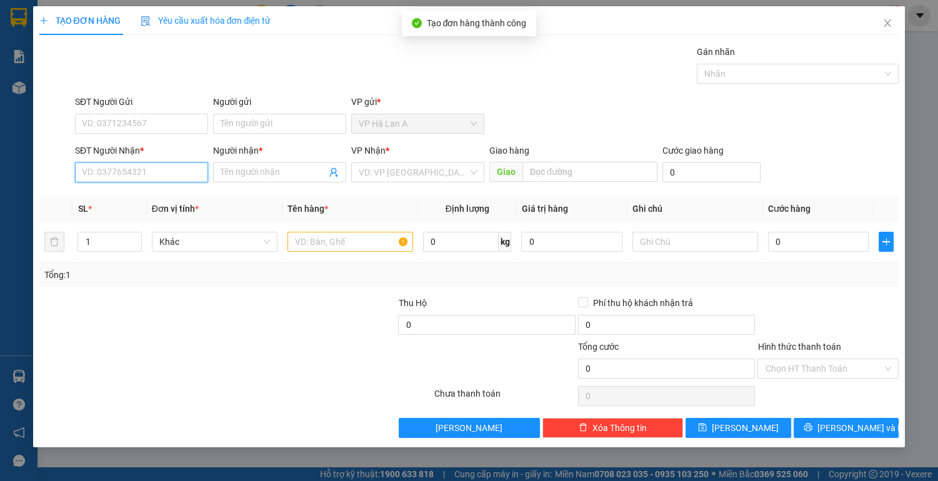
click at [149, 171] on input "SĐT Người Nhận *" at bounding box center [141, 172] width 133 height 20
click at [159, 200] on div "0903618393 - nguyệt" at bounding box center [141, 197] width 118 height 14
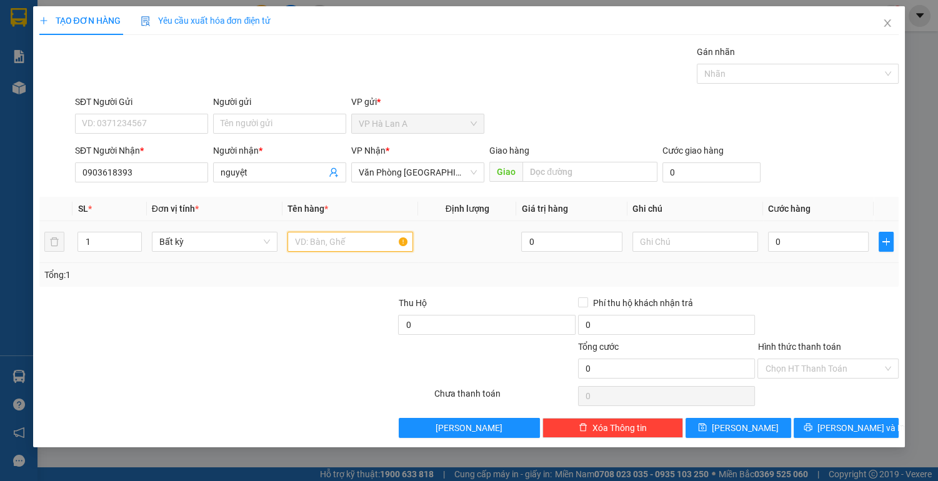
click at [329, 247] on input "text" at bounding box center [350, 242] width 126 height 20
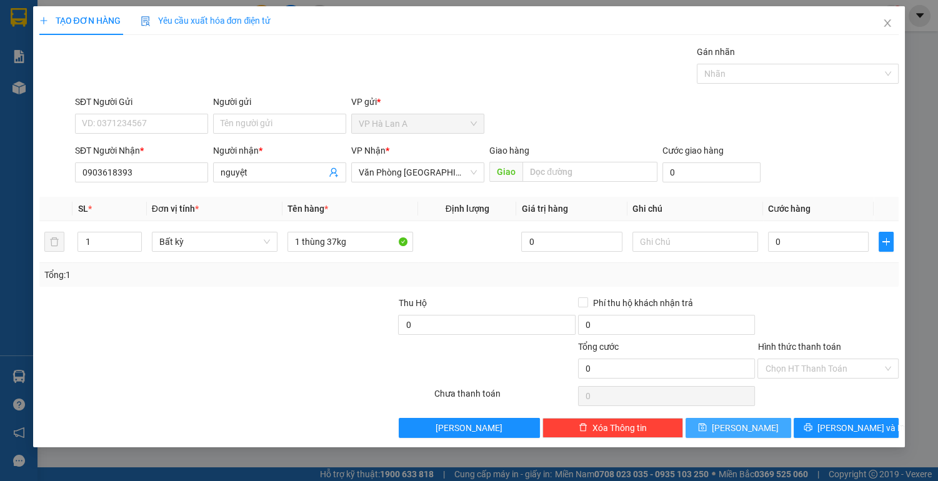
click at [700, 423] on button "[PERSON_NAME]" at bounding box center [737, 428] width 105 height 20
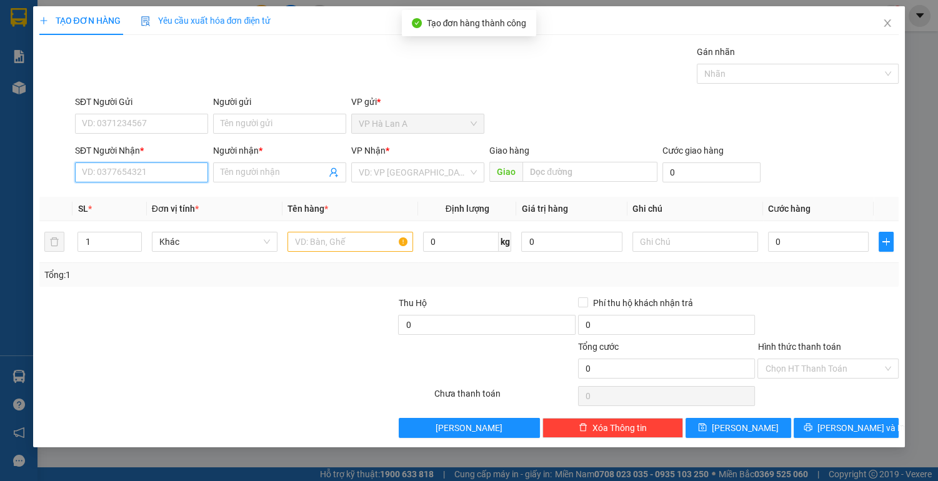
click at [177, 173] on input "SĐT Người Nhận *" at bounding box center [141, 172] width 133 height 20
click at [166, 199] on div "0978886991 - thuận" at bounding box center [141, 197] width 118 height 14
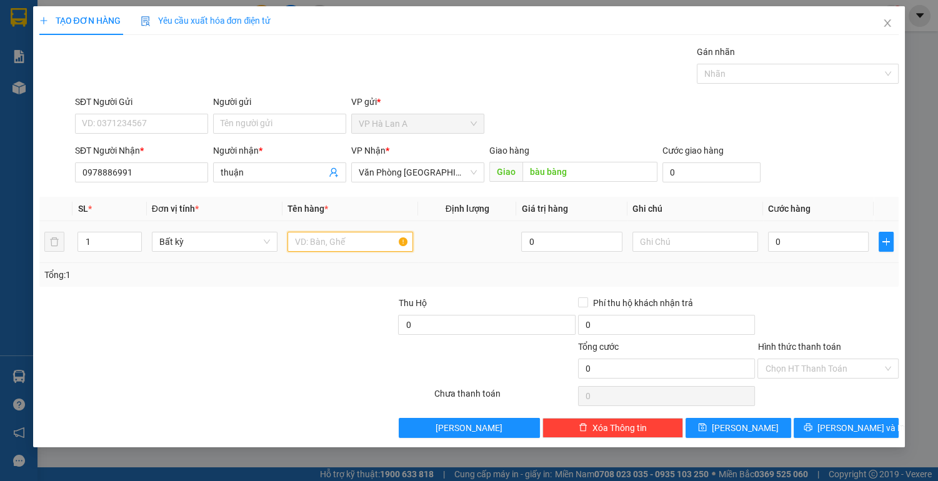
click at [330, 245] on input "text" at bounding box center [350, 242] width 126 height 20
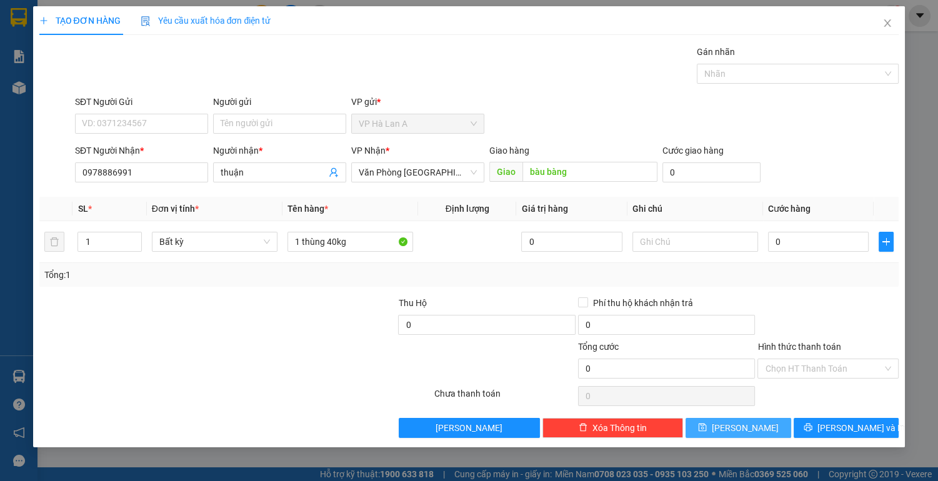
click at [754, 423] on button "[PERSON_NAME]" at bounding box center [737, 428] width 105 height 20
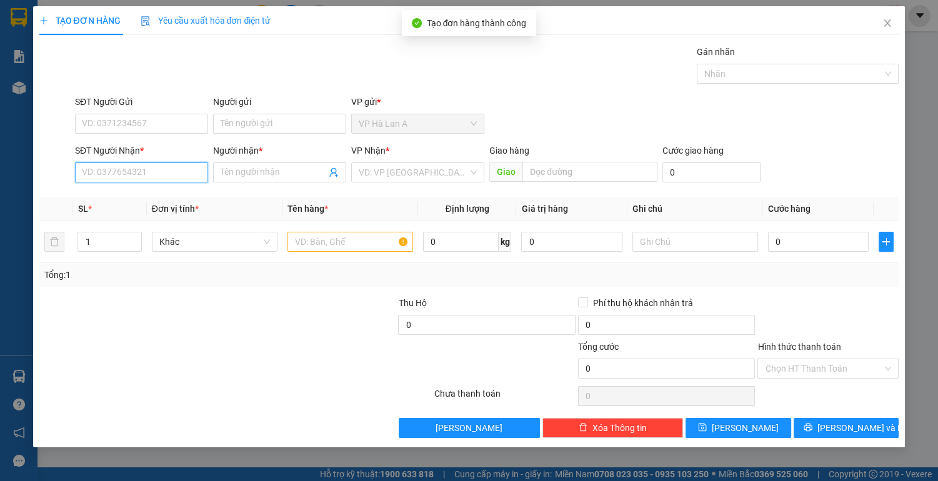
click at [155, 173] on input "SĐT Người Nhận *" at bounding box center [141, 172] width 133 height 20
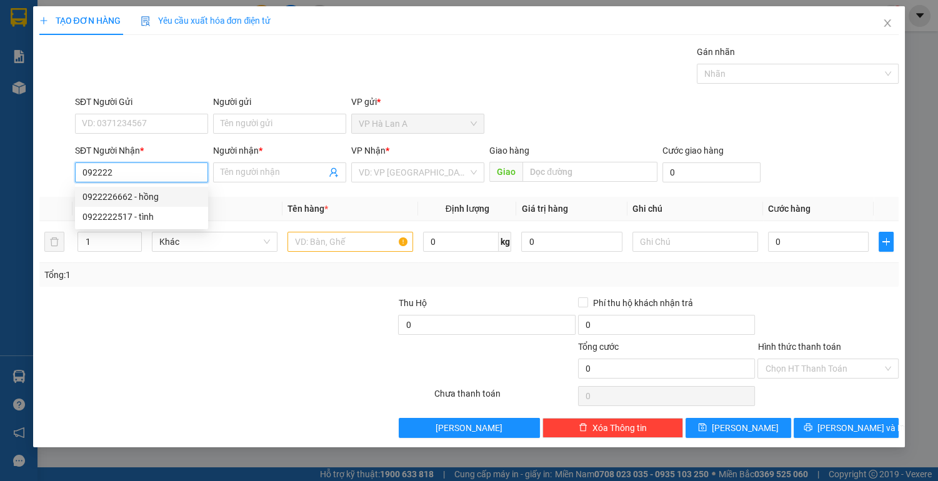
click at [140, 200] on div "0922226662 - hồng" at bounding box center [141, 197] width 118 height 14
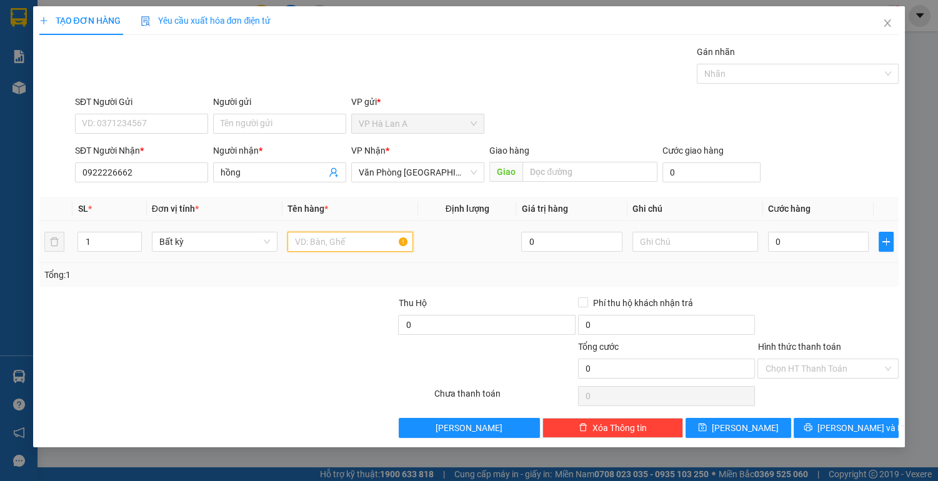
click at [326, 241] on input "text" at bounding box center [350, 242] width 126 height 20
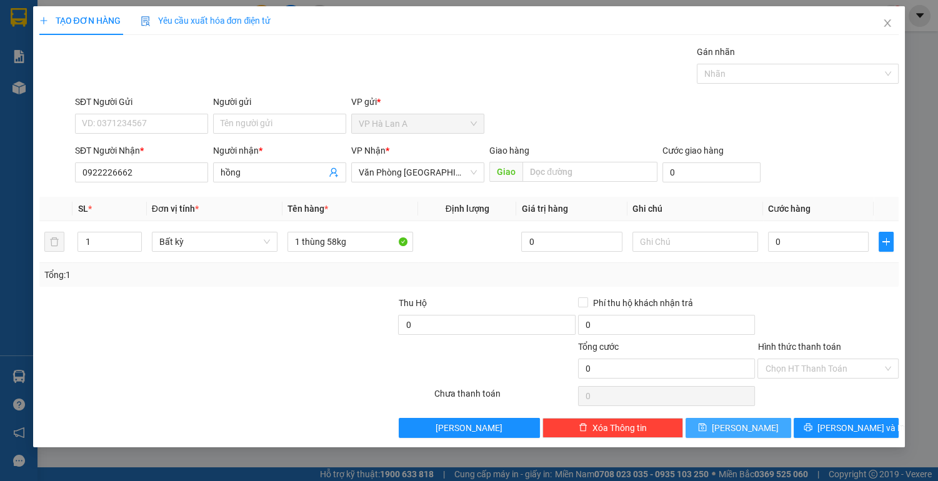
click at [736, 427] on button "[PERSON_NAME]" at bounding box center [737, 428] width 105 height 20
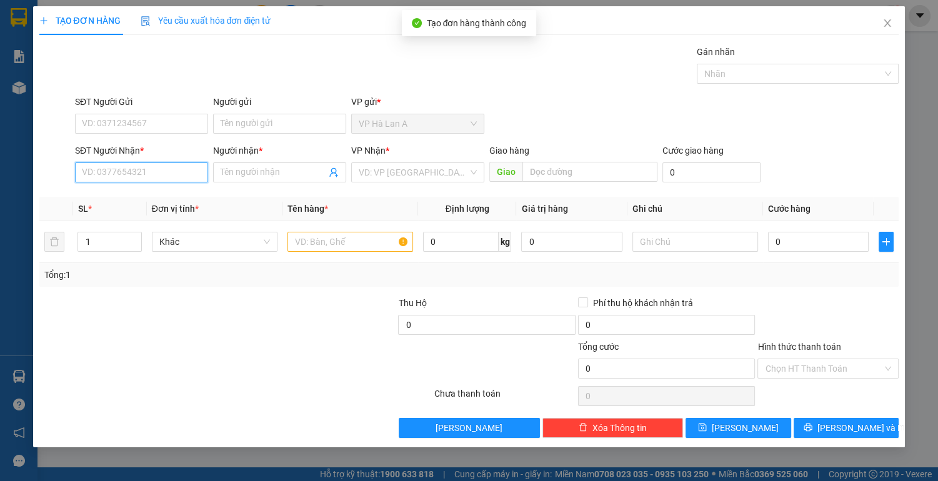
click at [159, 169] on input "SĐT Người Nhận *" at bounding box center [141, 172] width 133 height 20
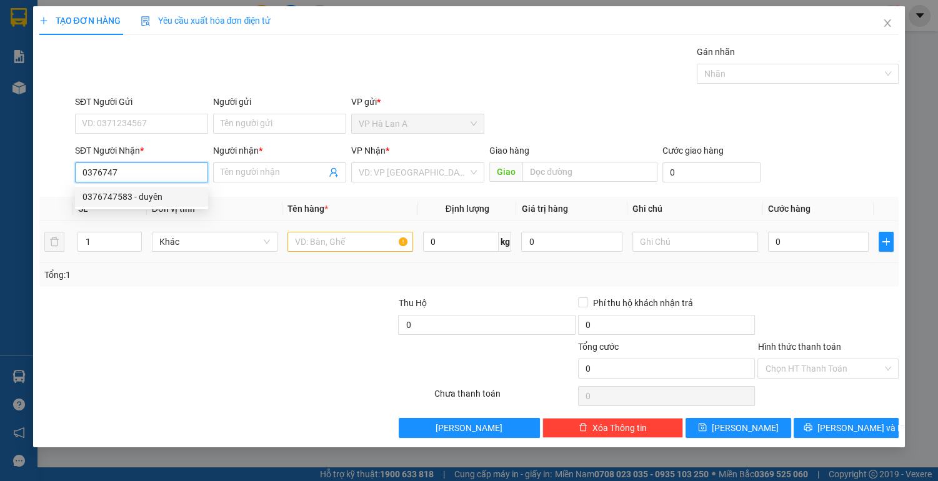
drag, startPoint x: 147, startPoint y: 194, endPoint x: 254, endPoint y: 220, distance: 110.1
click at [147, 194] on div "0376747583 - duyên" at bounding box center [141, 197] width 118 height 14
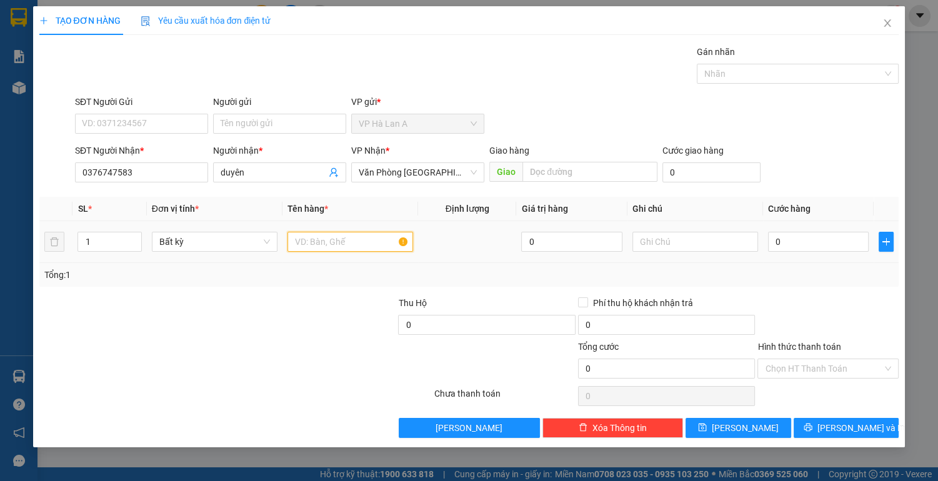
click at [303, 242] on input "text" at bounding box center [350, 242] width 126 height 20
click at [663, 241] on input "text" at bounding box center [695, 242] width 126 height 20
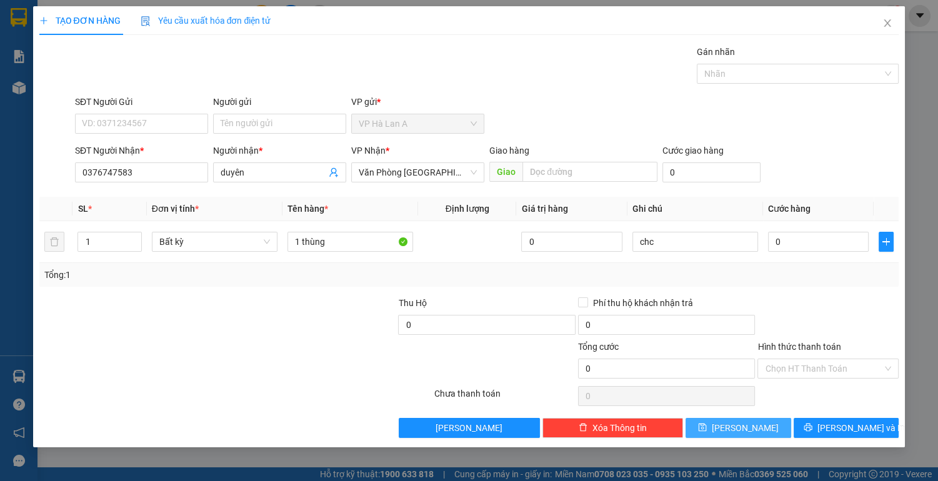
click at [717, 421] on button "[PERSON_NAME]" at bounding box center [737, 428] width 105 height 20
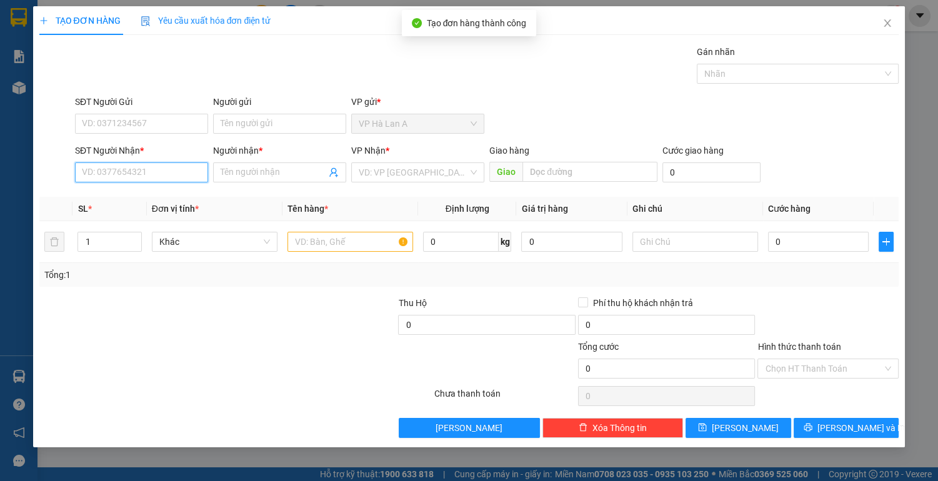
click at [180, 177] on input "SĐT Người Nhận *" at bounding box center [141, 172] width 133 height 20
click at [152, 197] on div "0384541437 - nhung" at bounding box center [141, 197] width 118 height 14
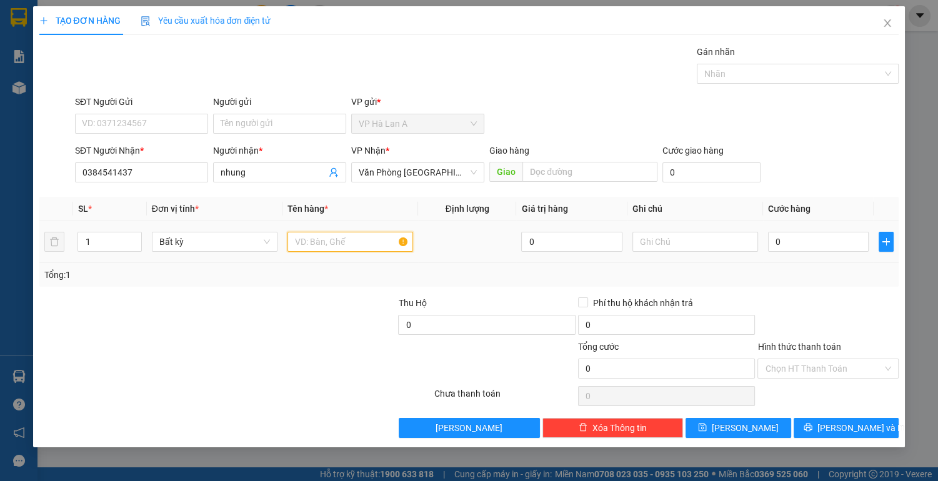
click at [299, 242] on input "text" at bounding box center [350, 242] width 126 height 20
click at [664, 245] on input "text" at bounding box center [695, 242] width 126 height 20
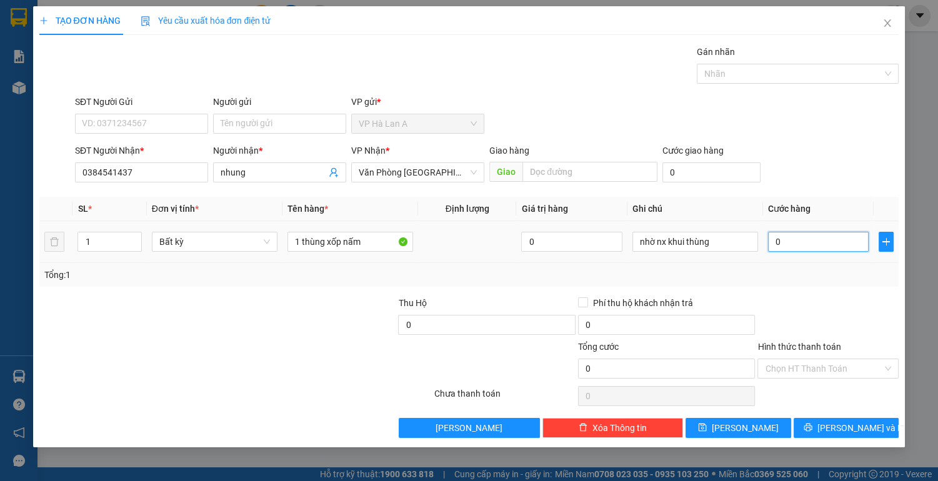
click at [824, 247] on input "0" at bounding box center [818, 242] width 101 height 20
click at [801, 369] on input "Hình thức thanh toán" at bounding box center [823, 368] width 117 height 19
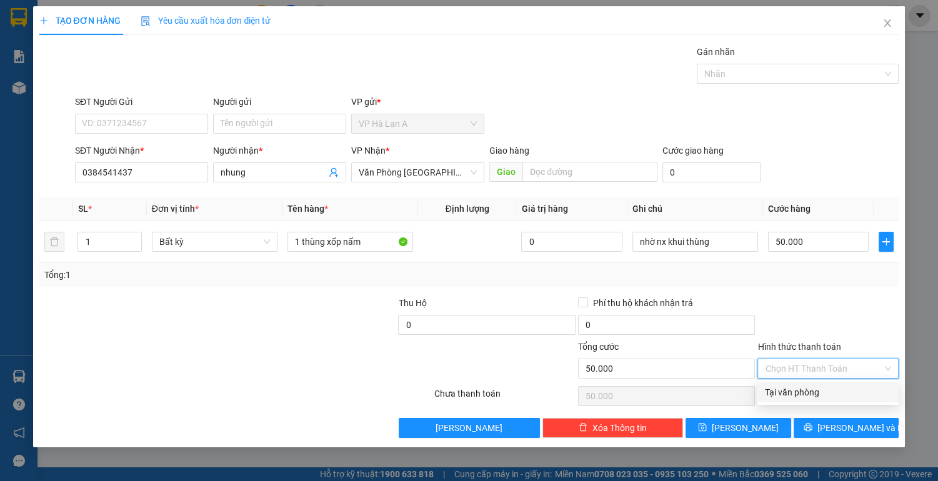
click at [805, 390] on div "Tại văn phòng" at bounding box center [828, 392] width 126 height 14
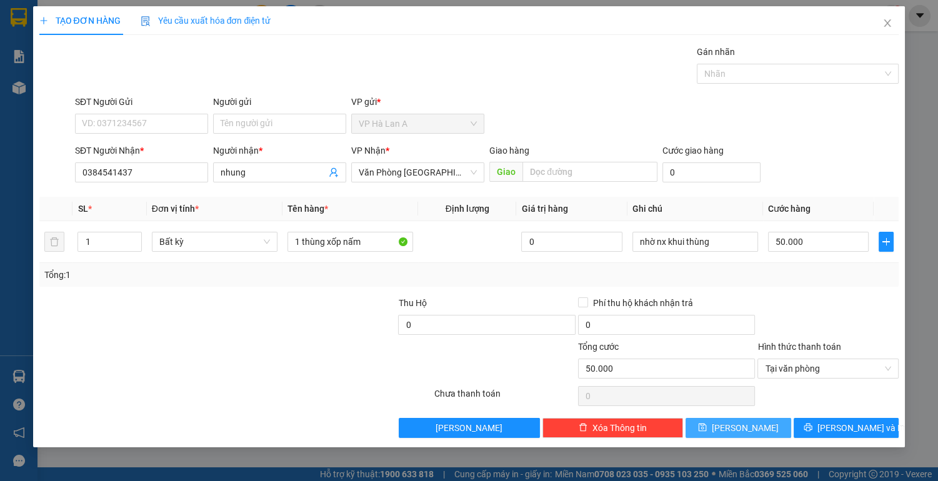
click at [732, 420] on button "[PERSON_NAME]" at bounding box center [737, 428] width 105 height 20
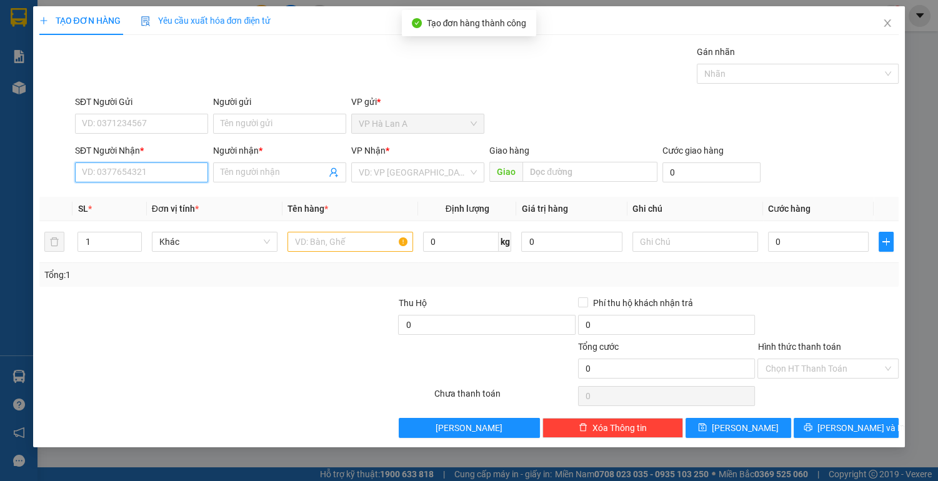
click at [184, 170] on input "SĐT Người Nhận *" at bounding box center [141, 172] width 133 height 20
click at [100, 175] on input "0901969" at bounding box center [141, 172] width 133 height 20
click at [141, 174] on input "09014969" at bounding box center [141, 172] width 133 height 20
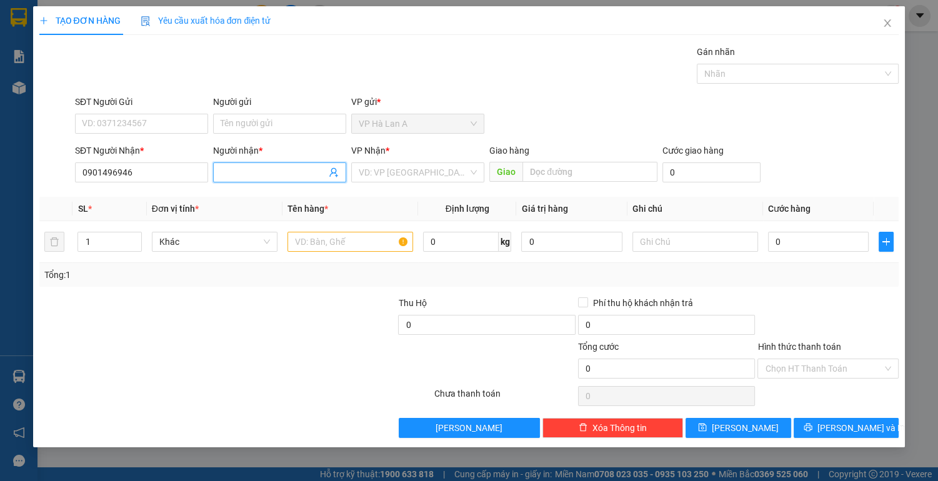
click at [237, 172] on input "Người nhận *" at bounding box center [273, 173] width 106 height 14
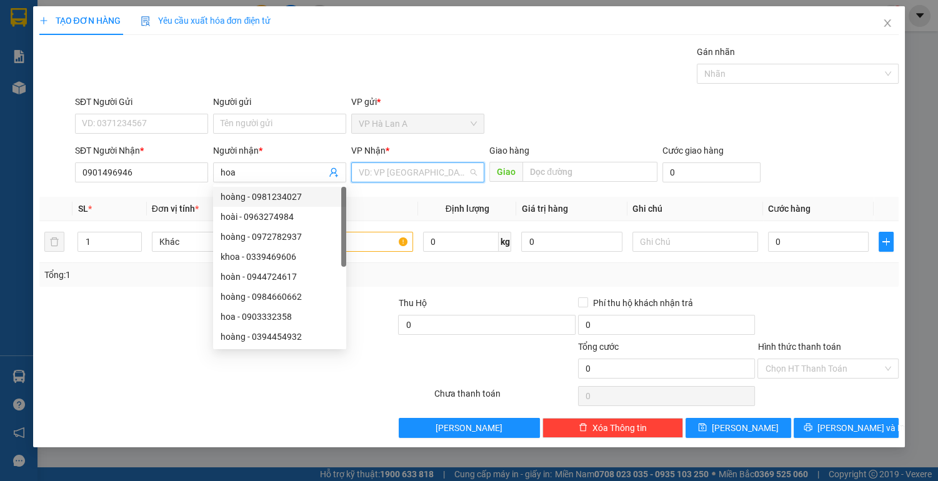
click at [395, 172] on input "search" at bounding box center [413, 172] width 109 height 19
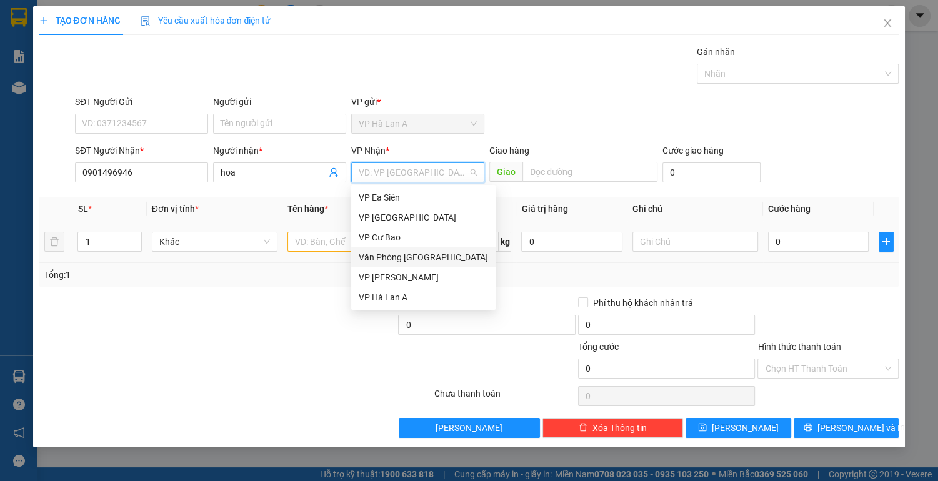
click at [392, 255] on div "Văn Phòng [GEOGRAPHIC_DATA]" at bounding box center [423, 257] width 129 height 14
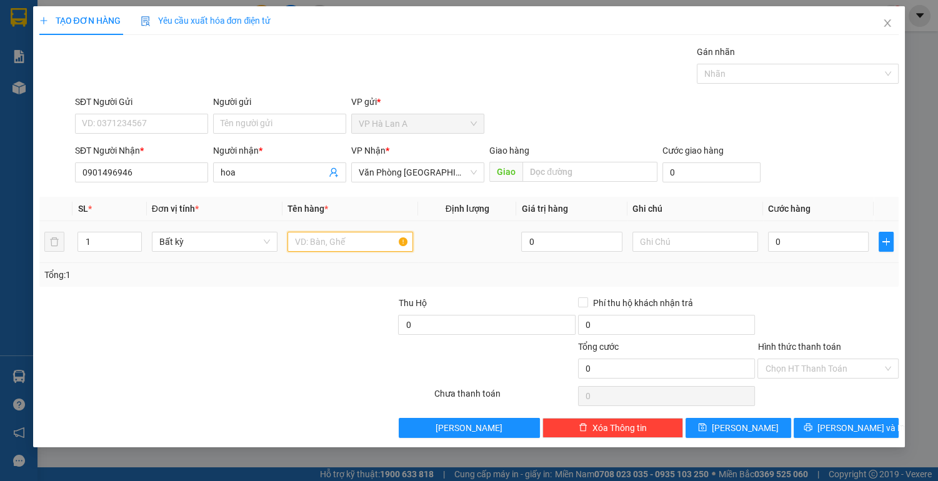
click at [319, 235] on input "text" at bounding box center [350, 242] width 126 height 20
click at [801, 234] on input "0" at bounding box center [818, 242] width 101 height 20
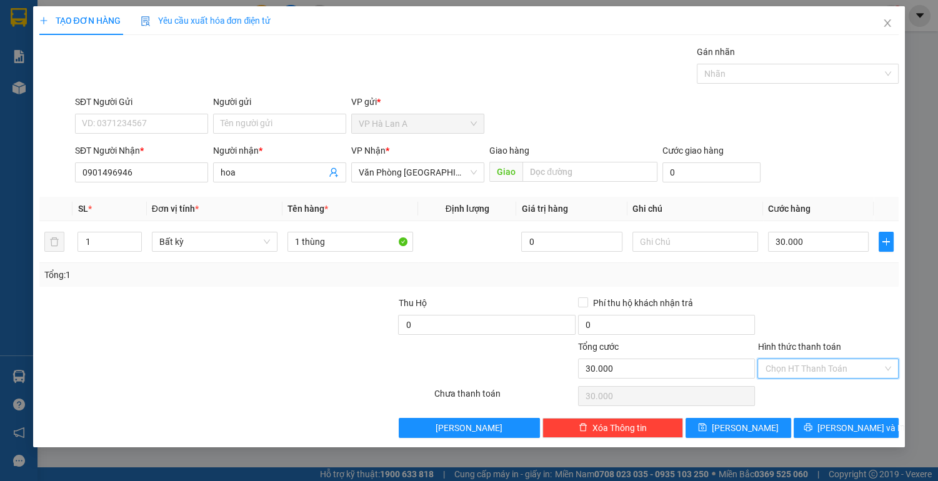
click at [783, 365] on input "Hình thức thanh toán" at bounding box center [823, 368] width 117 height 19
drag, startPoint x: 779, startPoint y: 397, endPoint x: 773, endPoint y: 403, distance: 9.3
click at [779, 395] on div "Tại văn phòng" at bounding box center [828, 392] width 126 height 14
drag, startPoint x: 761, startPoint y: 429, endPoint x: 745, endPoint y: 422, distance: 17.6
click at [760, 427] on button "[PERSON_NAME]" at bounding box center [737, 428] width 105 height 20
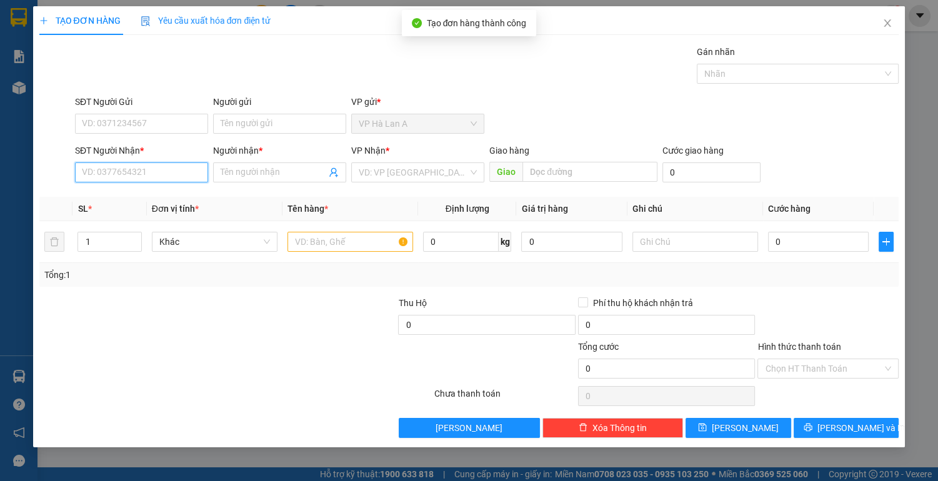
click at [153, 179] on input "SĐT Người Nhận *" at bounding box center [141, 172] width 133 height 20
click at [139, 200] on div "0943090046 - minh" at bounding box center [141, 197] width 118 height 14
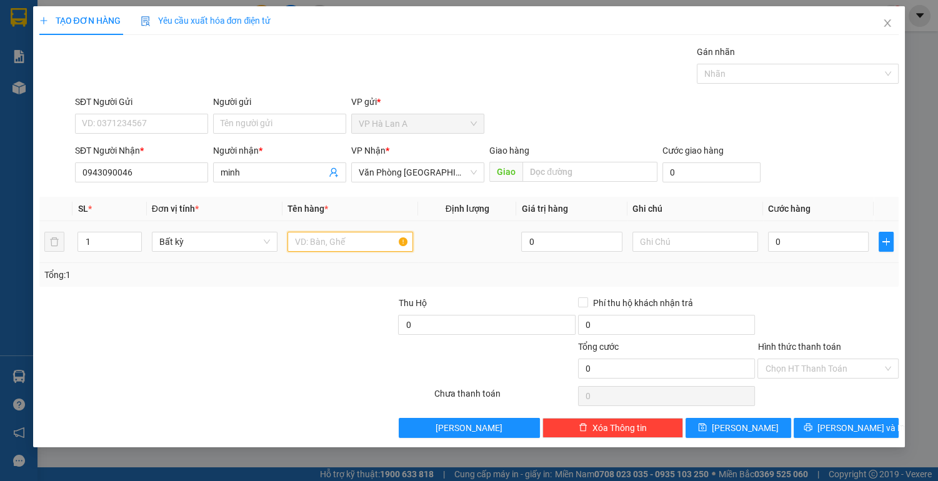
click at [309, 245] on input "text" at bounding box center [350, 242] width 126 height 20
click at [797, 242] on input "0" at bounding box center [818, 242] width 101 height 20
click at [797, 369] on input "Hình thức thanh toán" at bounding box center [823, 368] width 117 height 19
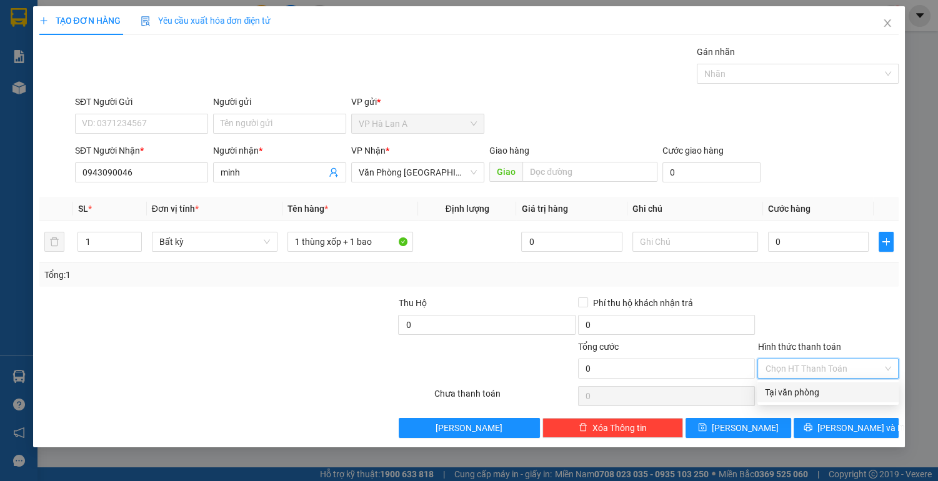
click at [787, 392] on div "Tại văn phòng" at bounding box center [828, 392] width 126 height 14
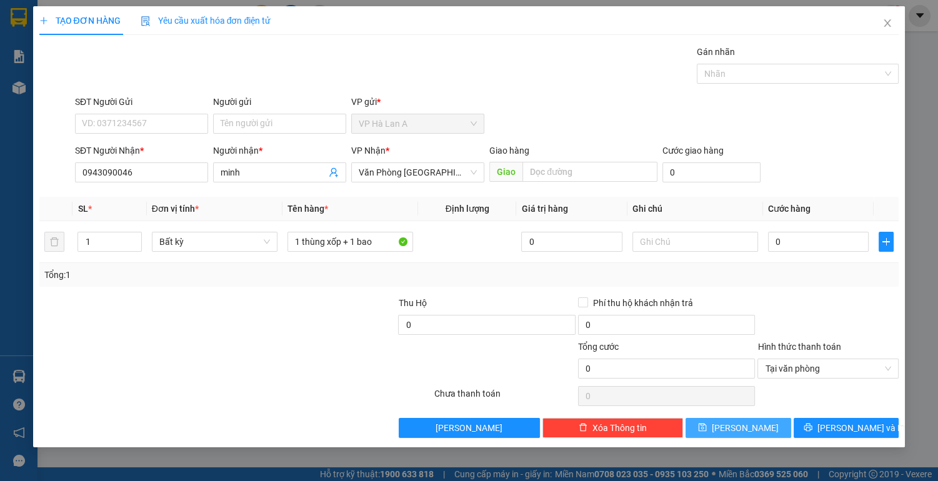
click at [765, 430] on button "[PERSON_NAME]" at bounding box center [737, 428] width 105 height 20
click at [166, 173] on input "0943090046" at bounding box center [141, 172] width 133 height 20
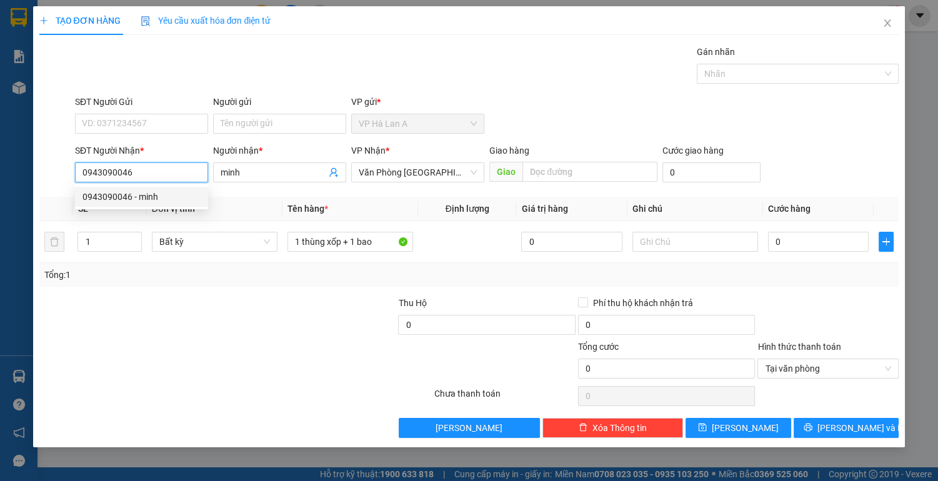
click at [164, 199] on div "0943090046 - minh" at bounding box center [141, 197] width 118 height 14
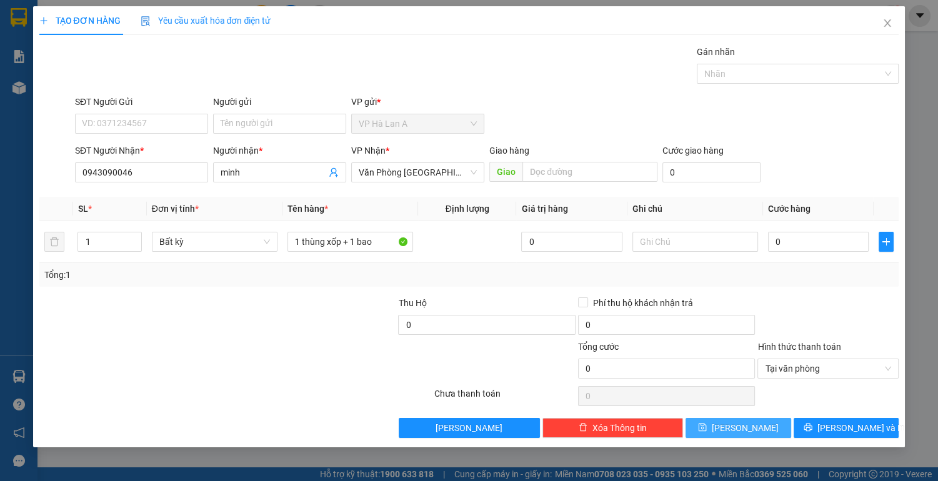
click at [740, 427] on span "[PERSON_NAME]" at bounding box center [744, 428] width 67 height 14
drag, startPoint x: 755, startPoint y: 430, endPoint x: 688, endPoint y: 409, distance: 69.3
click at [755, 429] on button "[PERSON_NAME]" at bounding box center [737, 428] width 105 height 20
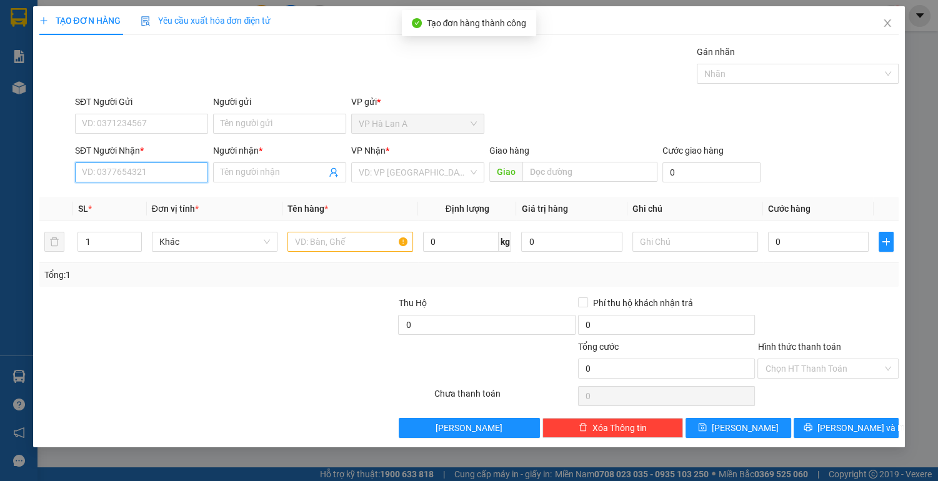
click at [133, 172] on input "SĐT Người Nhận *" at bounding box center [141, 172] width 133 height 20
click at [127, 191] on div "0966219662 - loan" at bounding box center [141, 197] width 118 height 14
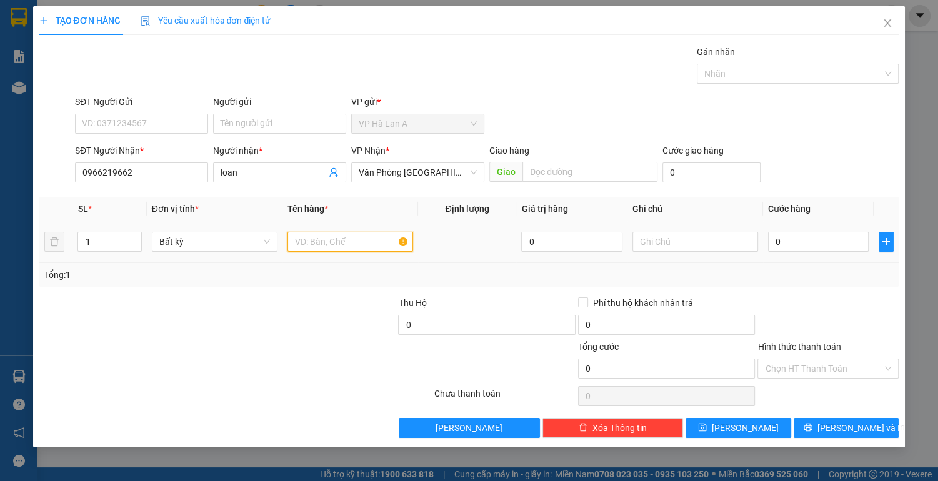
click at [361, 247] on input "text" at bounding box center [350, 242] width 126 height 20
click at [809, 244] on input "0" at bounding box center [818, 242] width 101 height 20
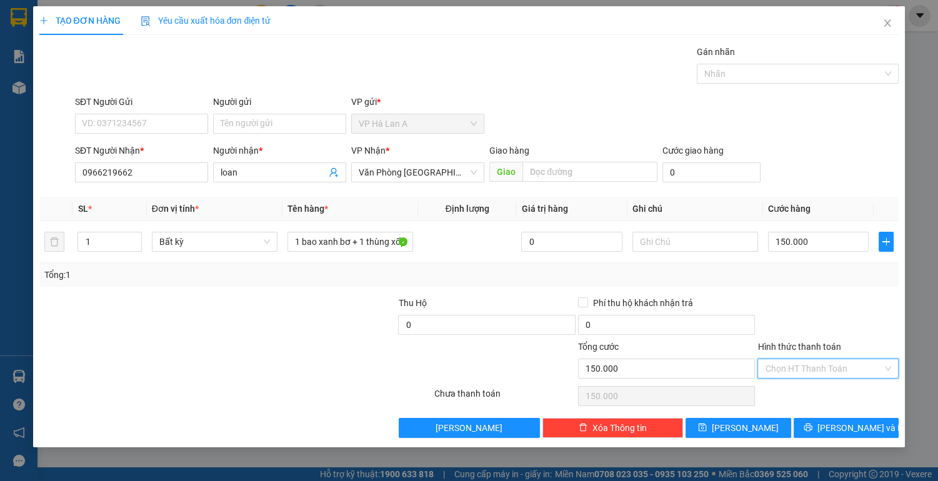
click at [804, 370] on input "Hình thức thanh toán" at bounding box center [823, 368] width 117 height 19
click at [799, 392] on div "Tại văn phòng" at bounding box center [828, 392] width 126 height 14
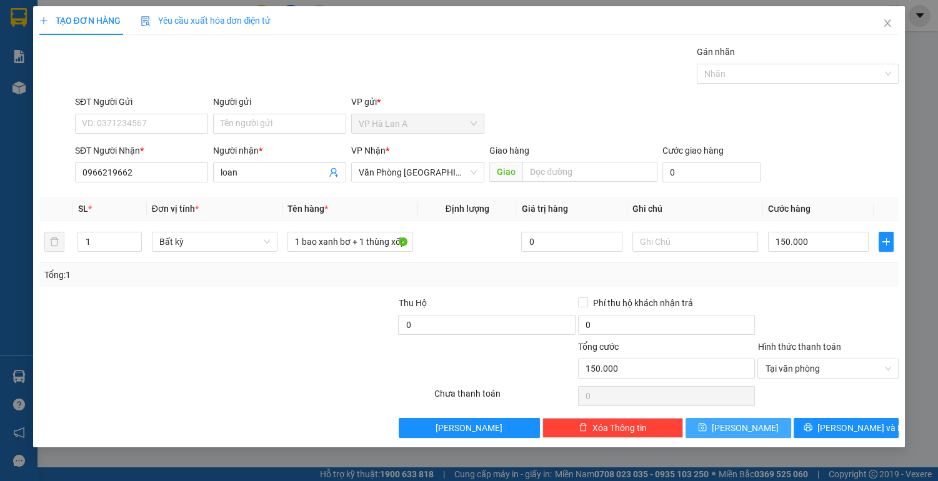
click at [756, 428] on button "[PERSON_NAME]" at bounding box center [737, 428] width 105 height 20
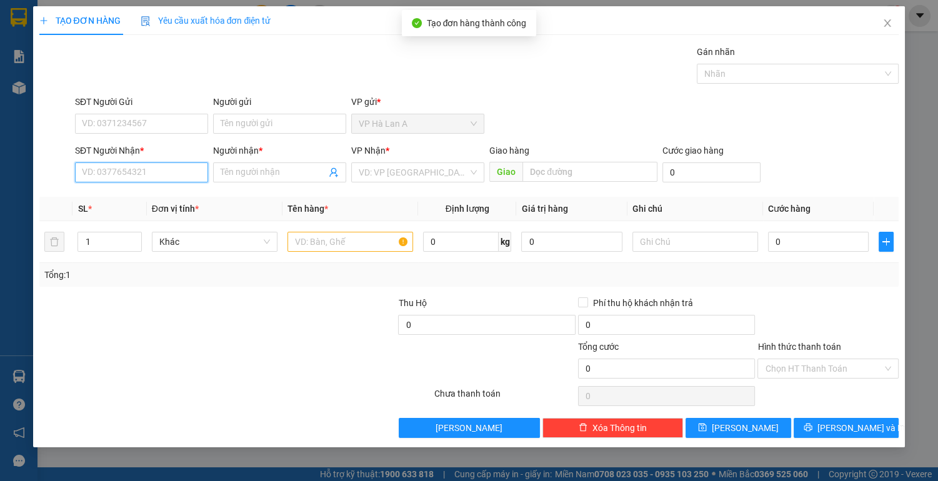
click at [132, 167] on input "SĐT Người Nhận *" at bounding box center [141, 172] width 133 height 20
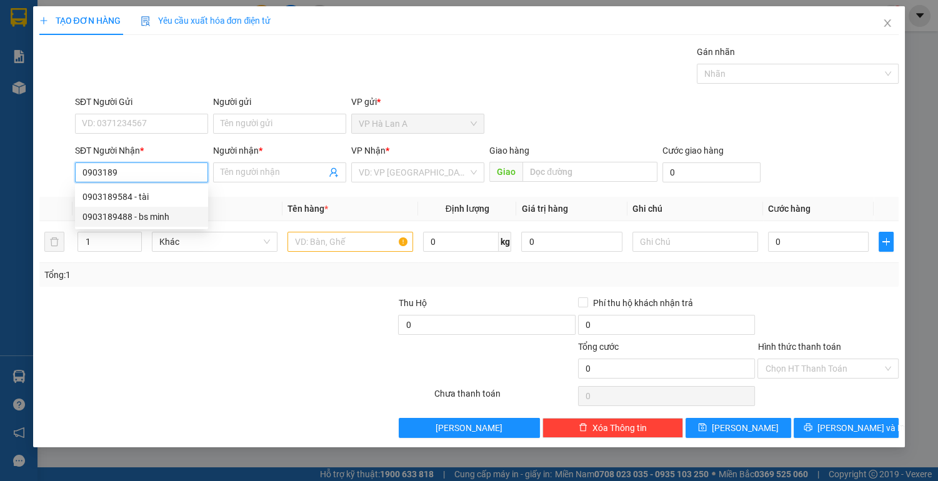
click at [112, 214] on div "0903189488 - bs minh" at bounding box center [141, 217] width 118 height 14
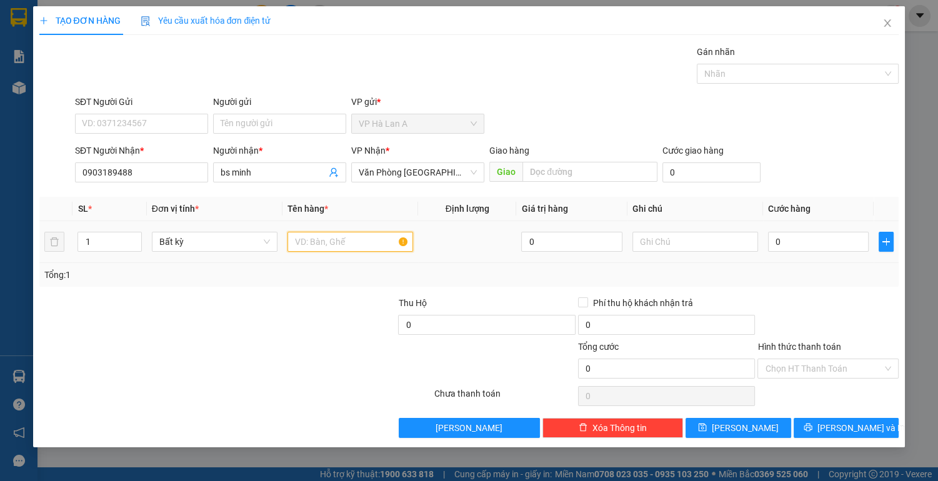
click at [340, 240] on input "text" at bounding box center [350, 242] width 126 height 20
click at [690, 239] on input "text" at bounding box center [695, 242] width 126 height 20
click at [819, 244] on input "0" at bounding box center [818, 242] width 101 height 20
click at [835, 370] on input "Hình thức thanh toán" at bounding box center [823, 368] width 117 height 19
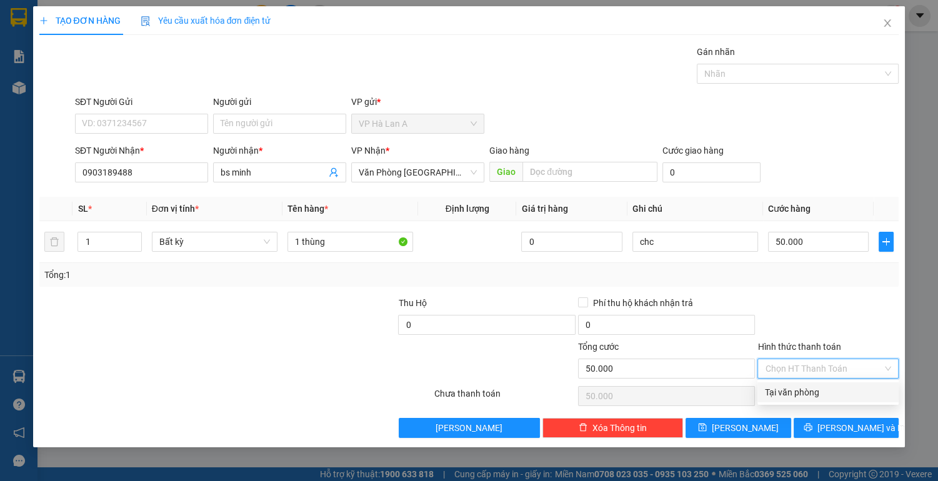
click at [829, 391] on div "Tại văn phòng" at bounding box center [828, 392] width 126 height 14
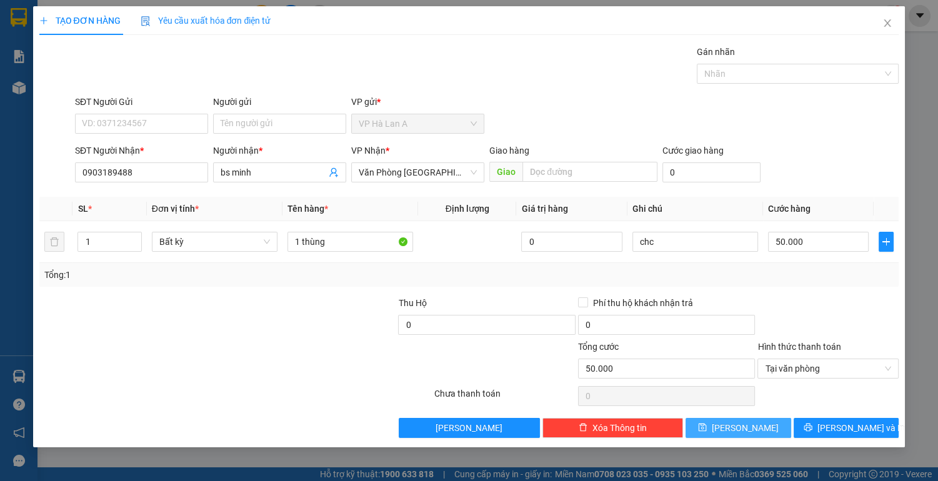
click at [765, 427] on button "[PERSON_NAME]" at bounding box center [737, 428] width 105 height 20
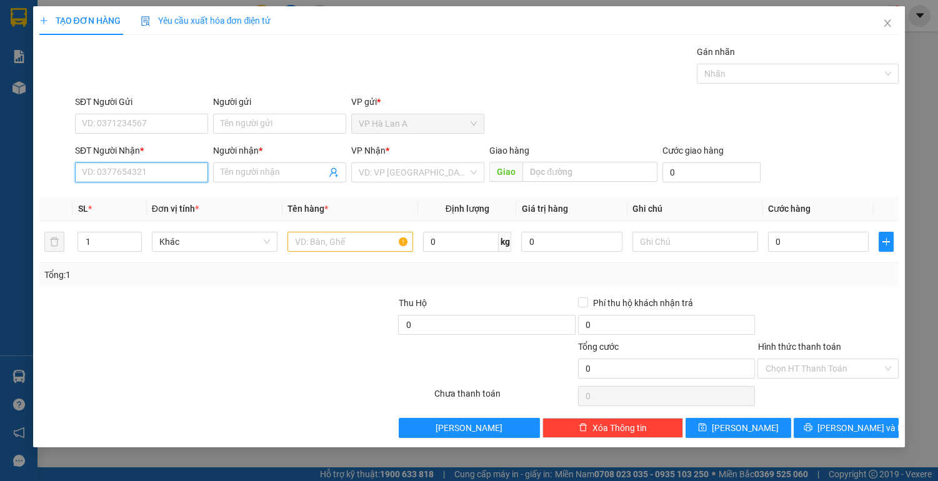
click at [152, 165] on input "SĐT Người Nhận *" at bounding box center [141, 172] width 133 height 20
click at [137, 197] on div "0943064462 - huy" at bounding box center [141, 197] width 118 height 14
click at [325, 244] on input "text" at bounding box center [350, 242] width 126 height 20
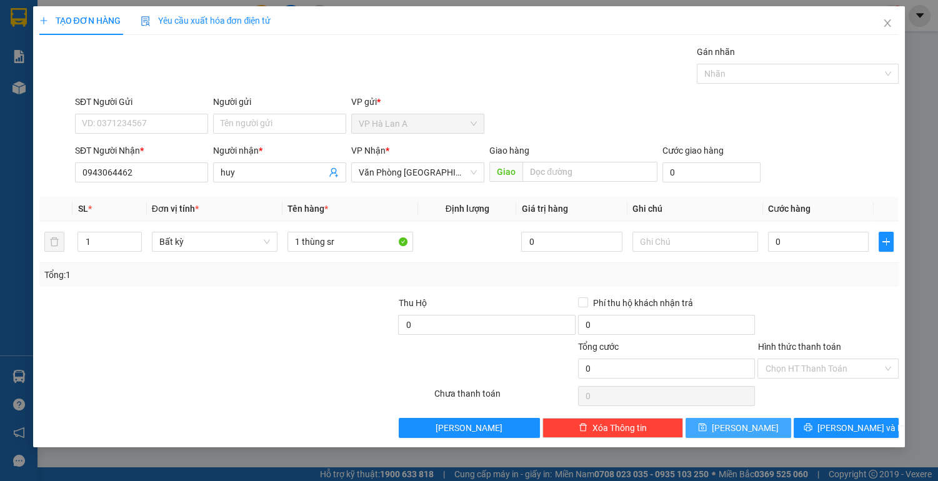
click at [718, 422] on button "[PERSON_NAME]" at bounding box center [737, 428] width 105 height 20
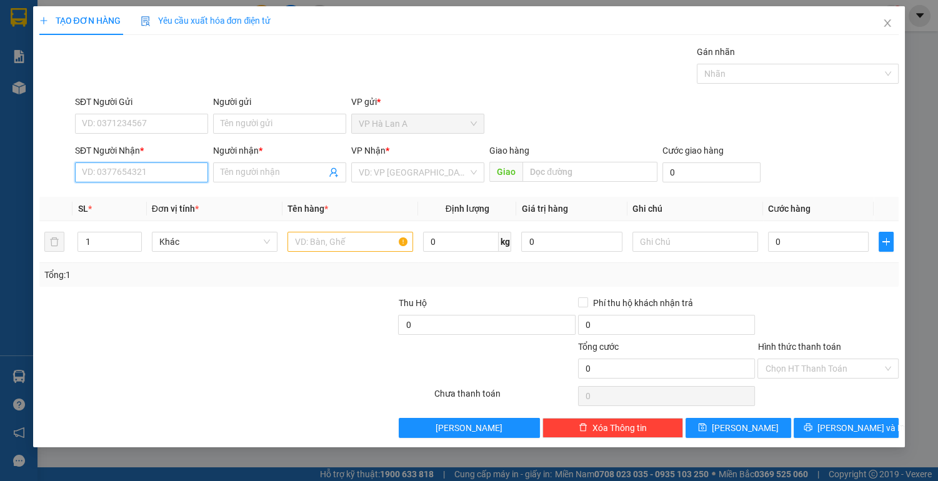
click at [162, 167] on input "SĐT Người Nhận *" at bounding box center [141, 172] width 133 height 20
click at [147, 219] on div "0973278049 - nguyệt" at bounding box center [141, 217] width 118 height 14
click at [322, 242] on input "text" at bounding box center [350, 242] width 126 height 20
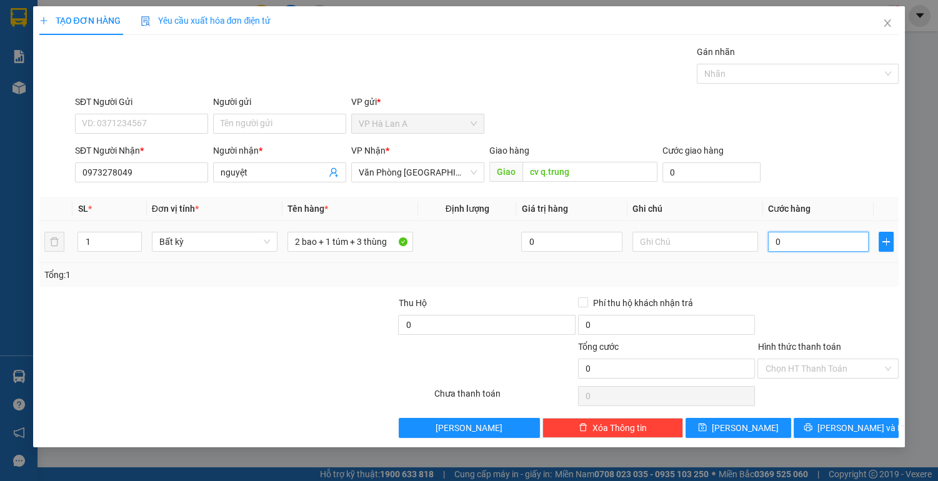
click at [794, 241] on input "0" at bounding box center [818, 242] width 101 height 20
click at [817, 365] on input "Hình thức thanh toán" at bounding box center [823, 368] width 117 height 19
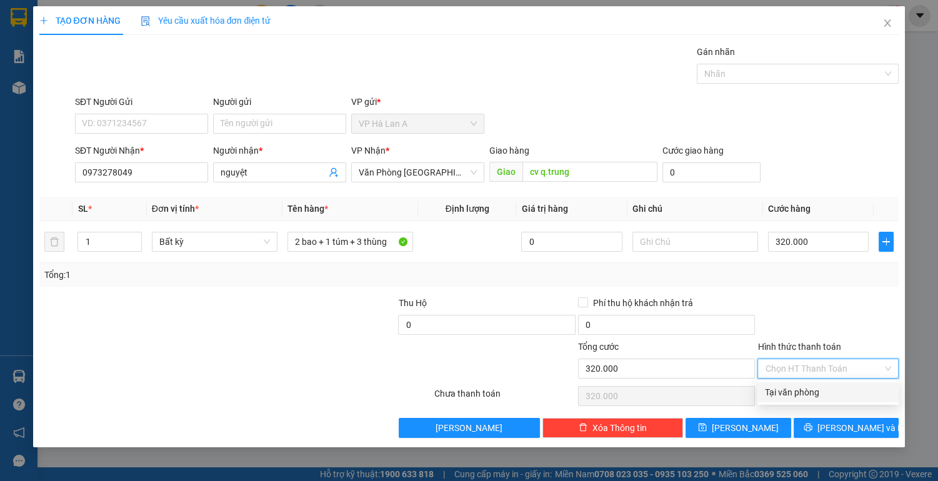
drag, startPoint x: 814, startPoint y: 393, endPoint x: 806, endPoint y: 403, distance: 12.5
click at [813, 393] on div "Tại văn phòng" at bounding box center [828, 392] width 126 height 14
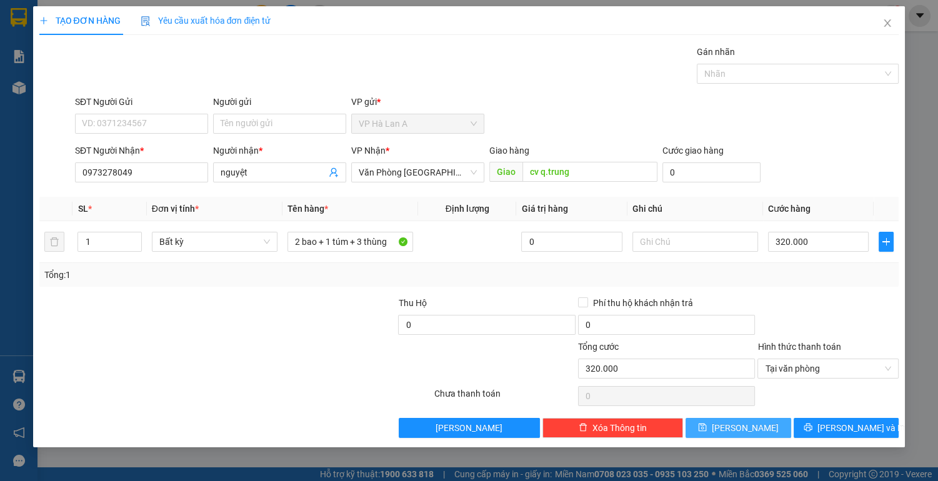
click at [766, 430] on button "[PERSON_NAME]" at bounding box center [737, 428] width 105 height 20
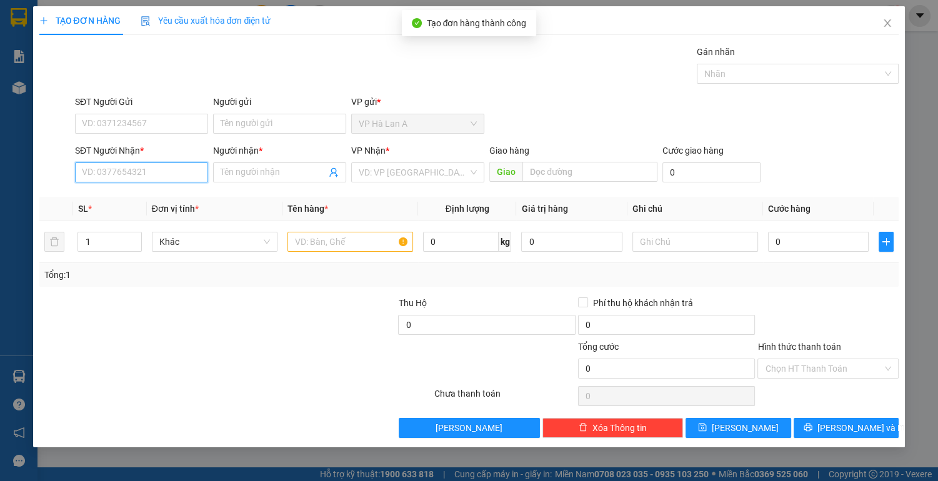
click at [166, 170] on input "SĐT Người Nhận *" at bounding box center [141, 172] width 133 height 20
click at [890, 26] on icon "close" at bounding box center [887, 23] width 10 height 10
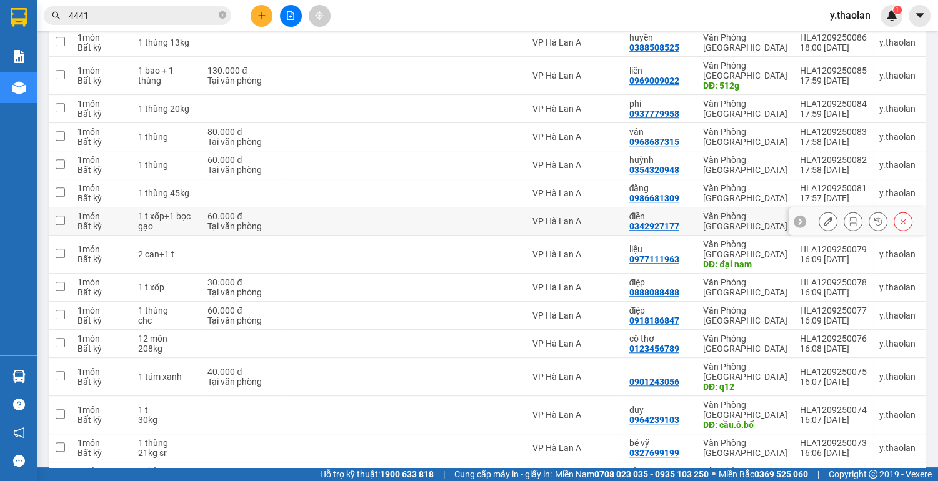
scroll to position [999, 0]
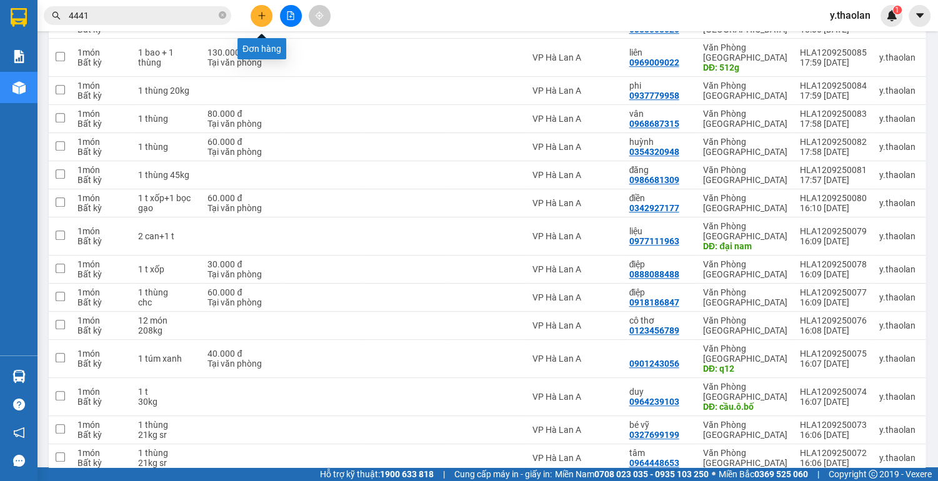
click at [257, 12] on icon "plus" at bounding box center [261, 15] width 9 height 9
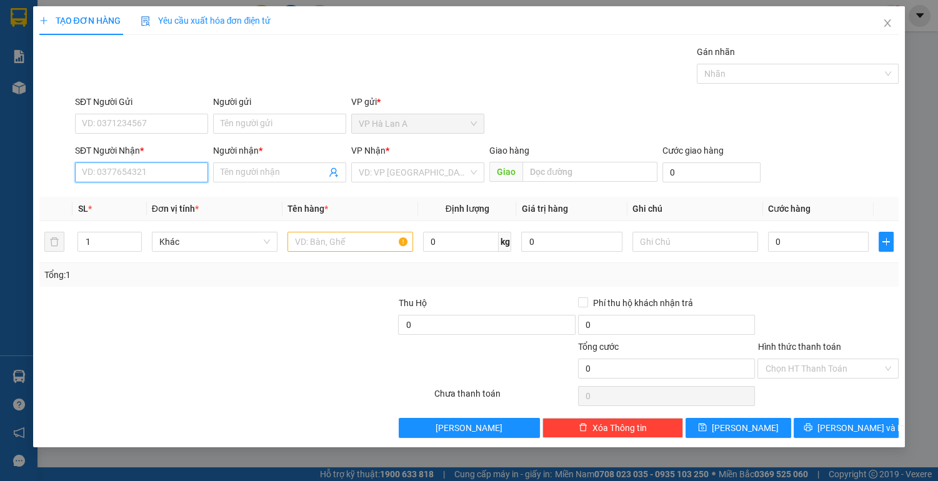
click at [127, 175] on input "SĐT Người Nhận *" at bounding box center [141, 172] width 133 height 20
click at [129, 200] on div "0364375920 - mỹ" at bounding box center [141, 197] width 118 height 14
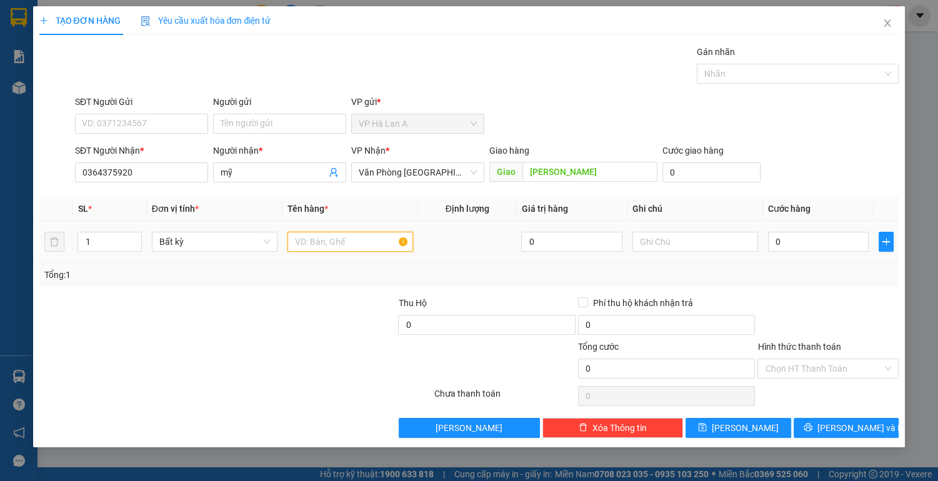
click at [310, 240] on input "text" at bounding box center [350, 242] width 126 height 20
click at [818, 239] on input "0" at bounding box center [818, 242] width 101 height 20
click at [824, 365] on input "Hình thức thanh toán" at bounding box center [823, 368] width 117 height 19
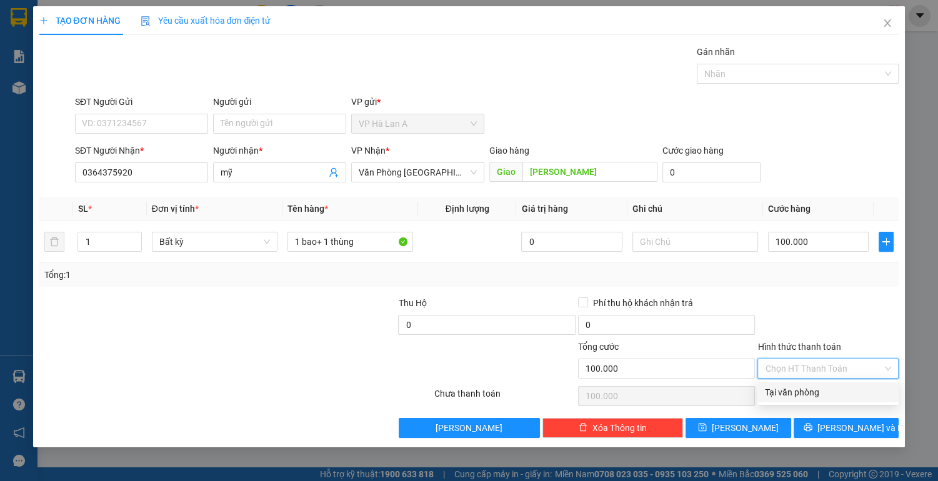
click at [809, 388] on div "Tại văn phòng" at bounding box center [828, 392] width 126 height 14
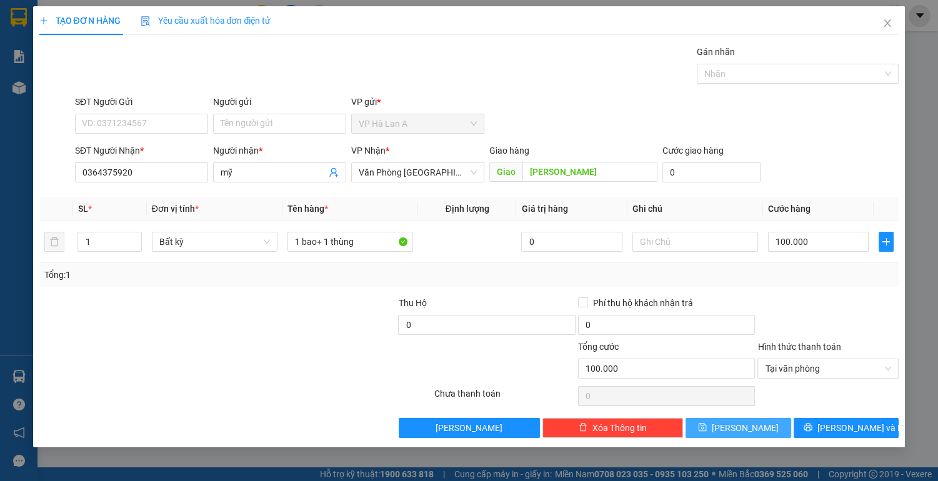
click at [750, 428] on span "[PERSON_NAME]" at bounding box center [744, 428] width 67 height 14
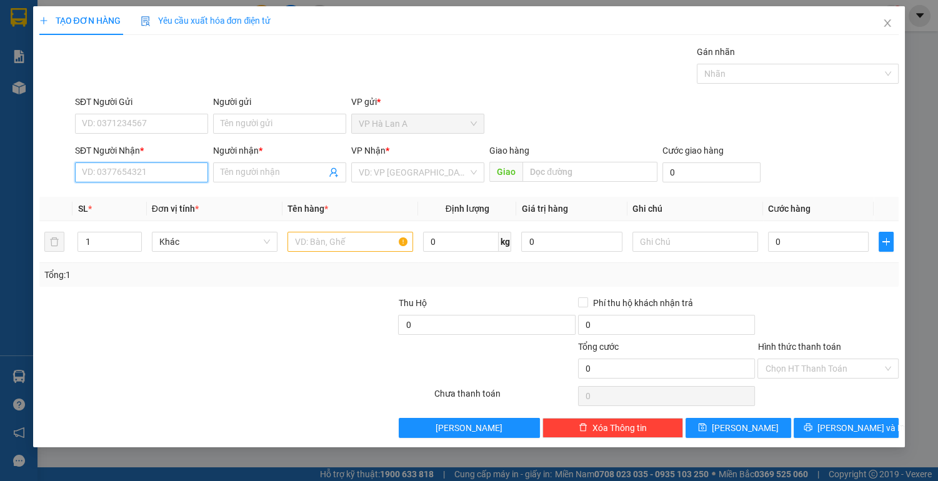
click at [157, 172] on input "SĐT Người Nhận *" at bounding box center [141, 172] width 133 height 20
click at [137, 195] on div "0944699095 - thi" at bounding box center [141, 197] width 118 height 14
click at [325, 237] on input "text" at bounding box center [350, 242] width 126 height 20
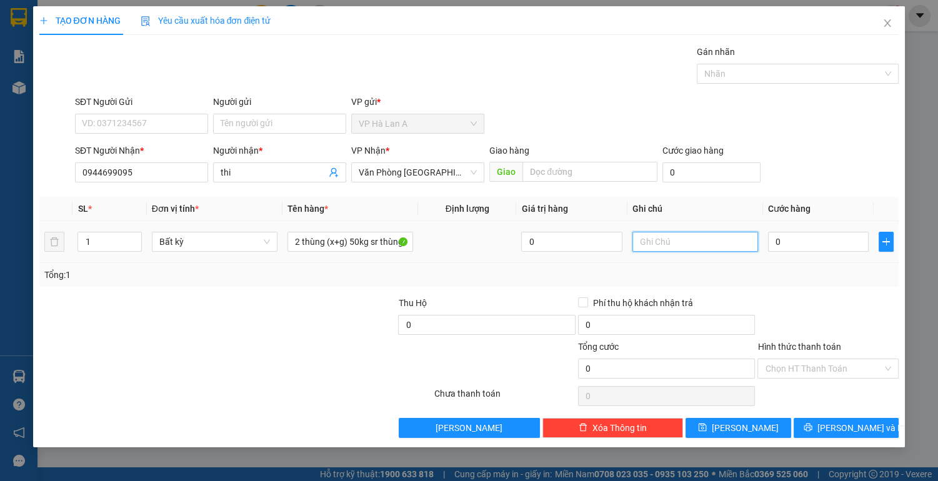
click at [692, 242] on input "text" at bounding box center [695, 242] width 126 height 20
click at [733, 428] on button "[PERSON_NAME]" at bounding box center [737, 428] width 105 height 20
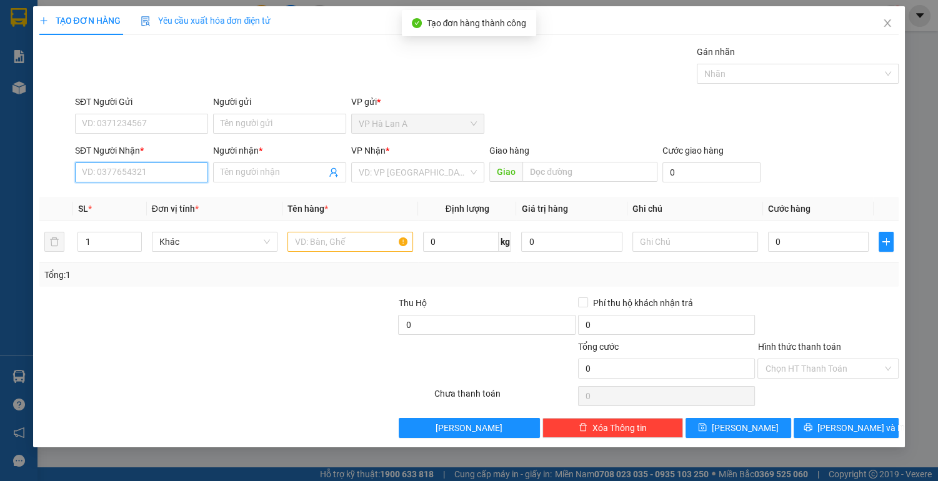
click at [181, 174] on input "SĐT Người Nhận *" at bounding box center [141, 172] width 133 height 20
click at [888, 26] on icon "close" at bounding box center [887, 23] width 10 height 10
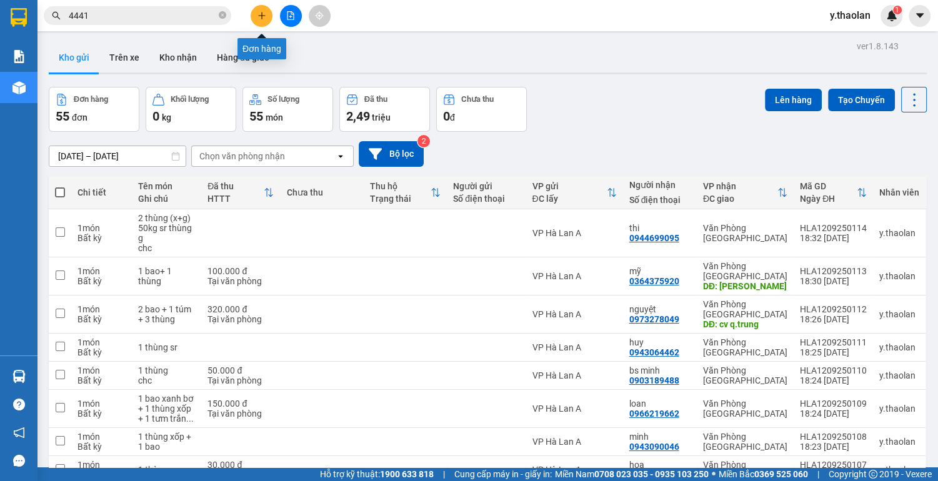
click at [257, 10] on button at bounding box center [261, 16] width 22 height 22
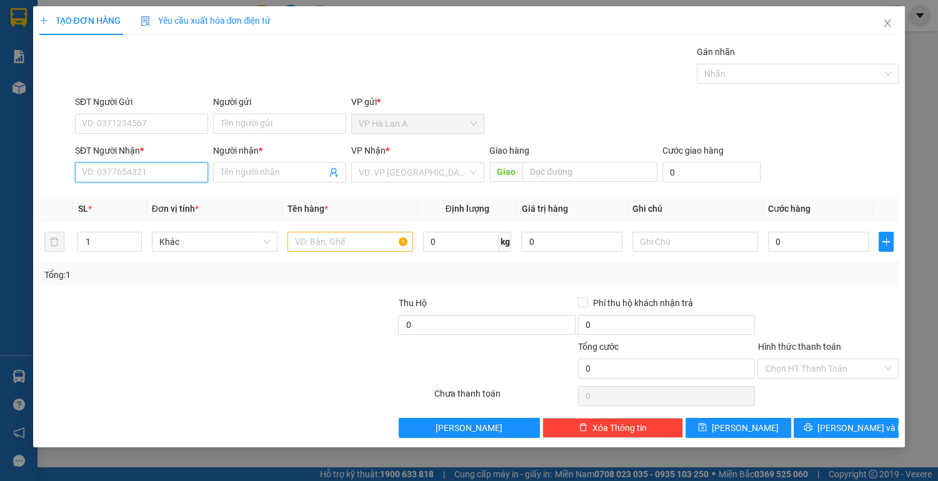
click at [151, 166] on input "SĐT Người Nhận *" at bounding box center [141, 172] width 133 height 20
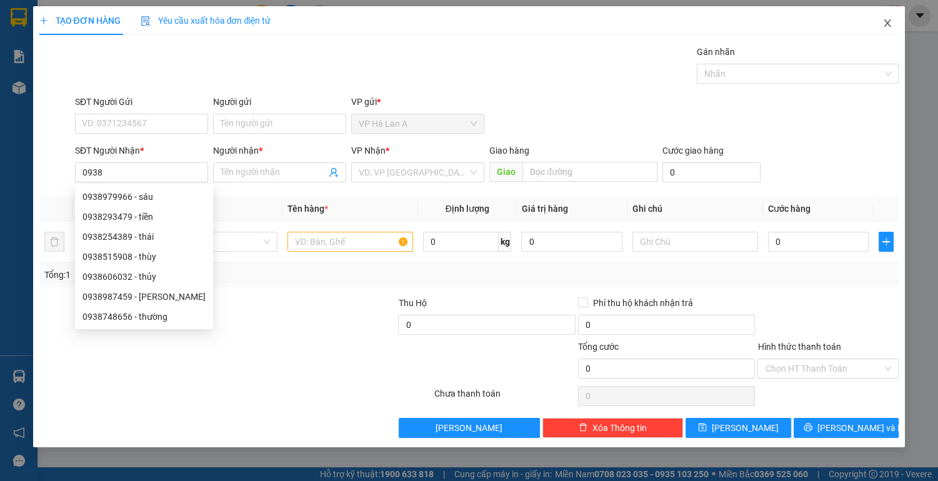
click at [889, 24] on icon "close" at bounding box center [887, 23] width 10 height 10
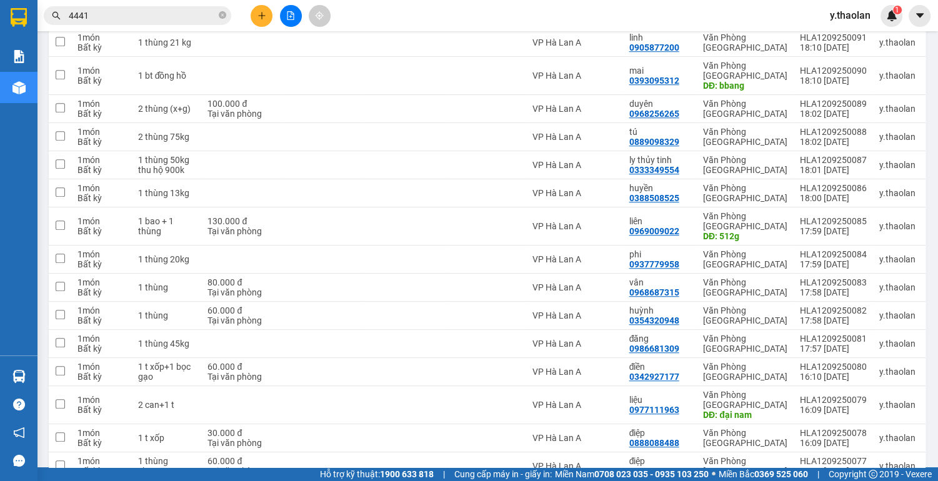
scroll to position [999, 0]
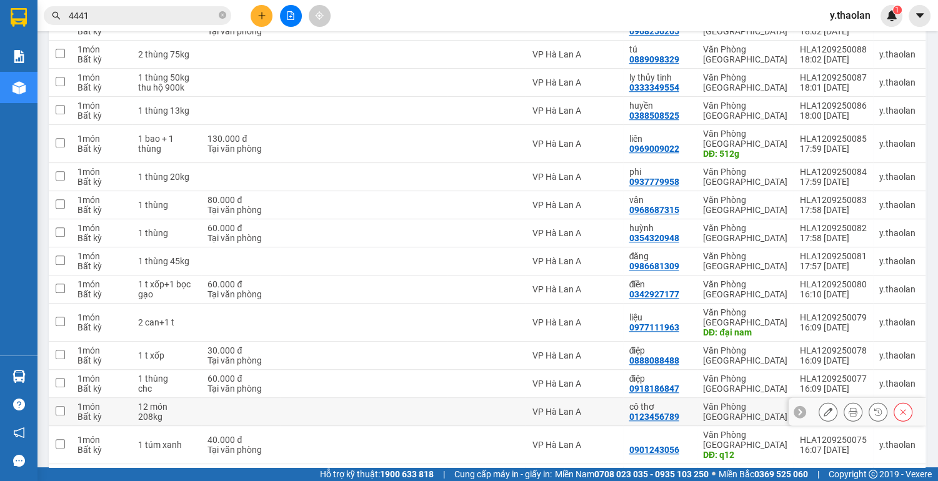
click at [823, 407] on icon at bounding box center [827, 411] width 9 height 9
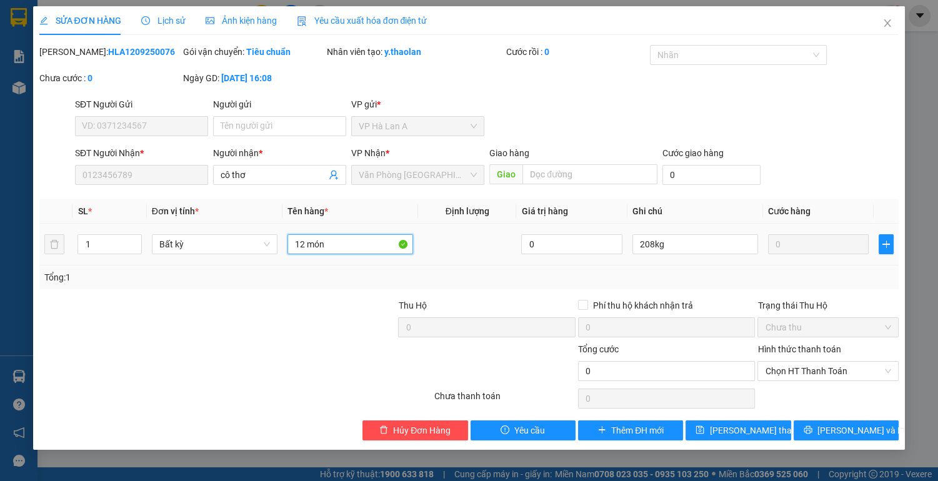
click at [353, 245] on input "12 món" at bounding box center [350, 244] width 126 height 20
click at [727, 430] on span "[PERSON_NAME] thay đổi" at bounding box center [759, 430] width 100 height 14
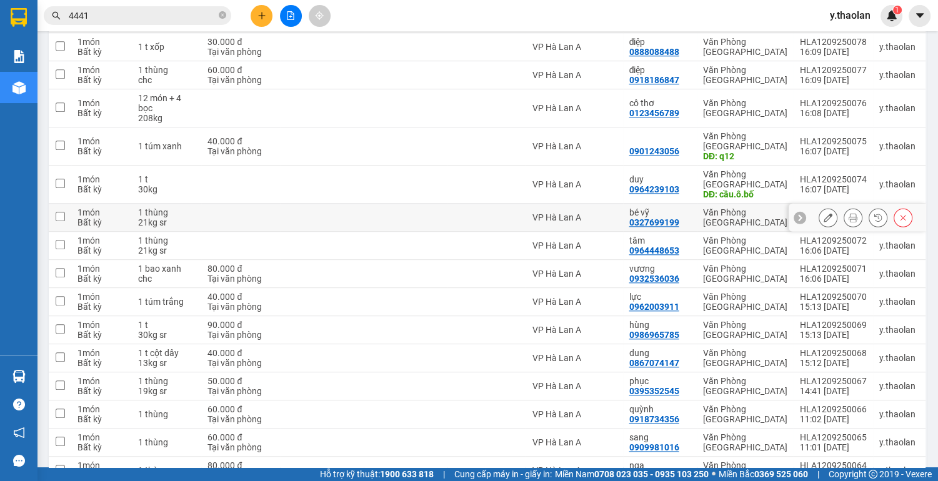
scroll to position [1291, 0]
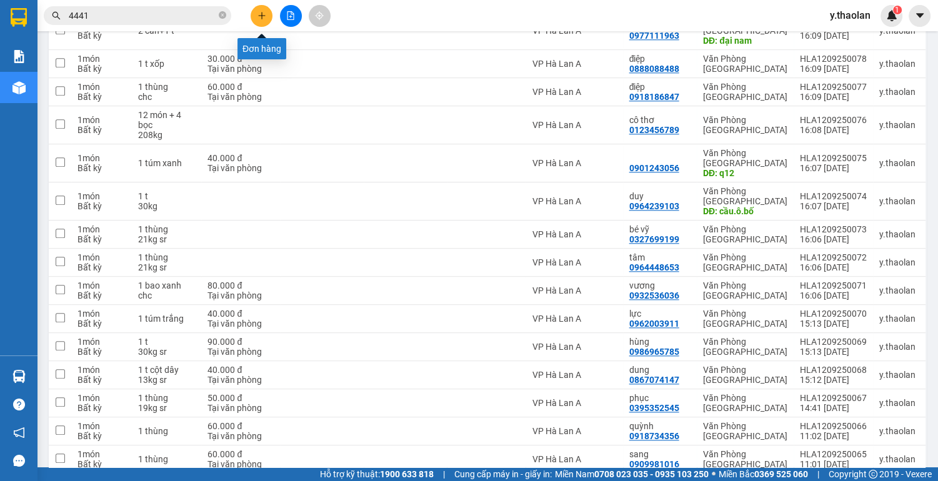
click at [264, 17] on icon "plus" at bounding box center [261, 15] width 9 height 9
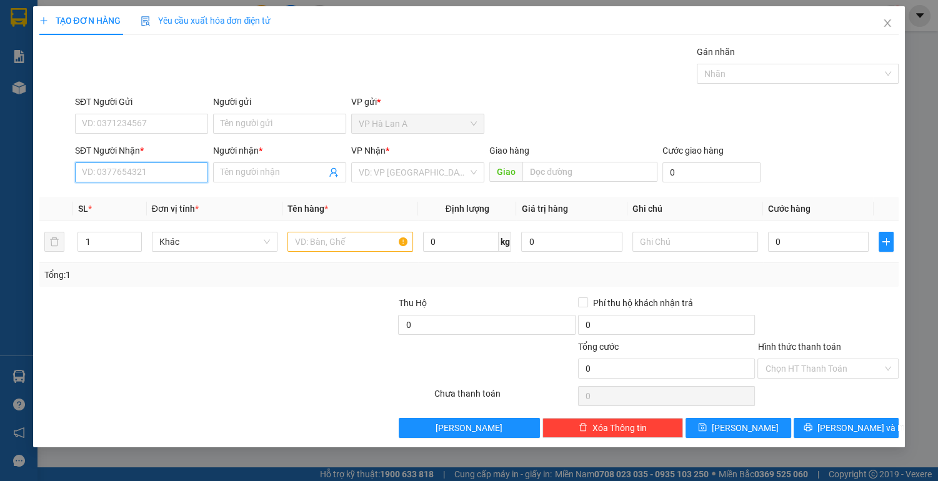
click at [181, 176] on input "SĐT Người Nhận *" at bounding box center [141, 172] width 133 height 20
click at [155, 200] on div "0982489479 - lực" at bounding box center [141, 197] width 118 height 14
click at [308, 237] on input "text" at bounding box center [350, 242] width 126 height 20
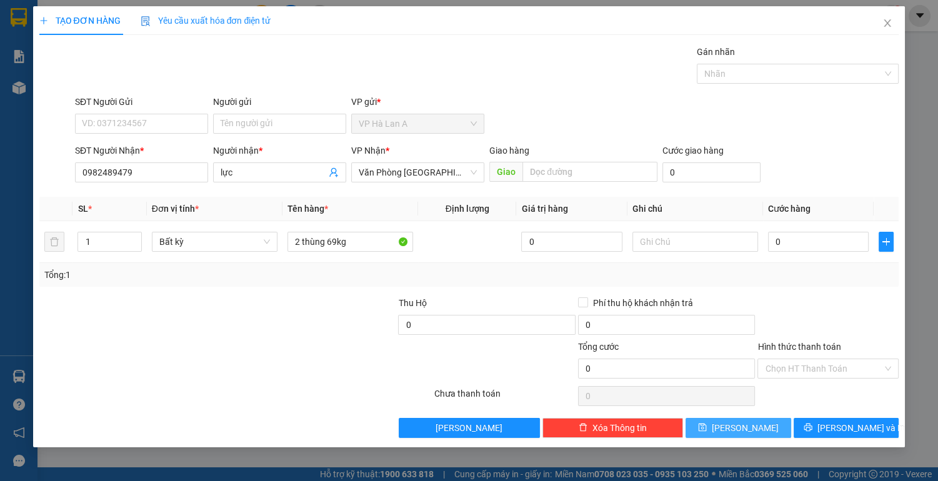
click at [755, 425] on button "[PERSON_NAME]" at bounding box center [737, 428] width 105 height 20
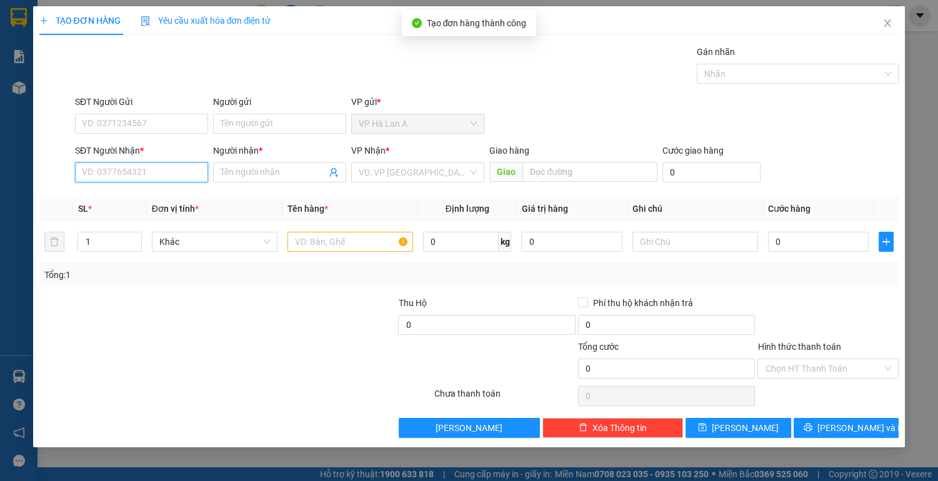
click at [144, 172] on input "SĐT Người Nhận *" at bounding box center [141, 172] width 133 height 20
click at [889, 22] on icon "close" at bounding box center [887, 23] width 10 height 10
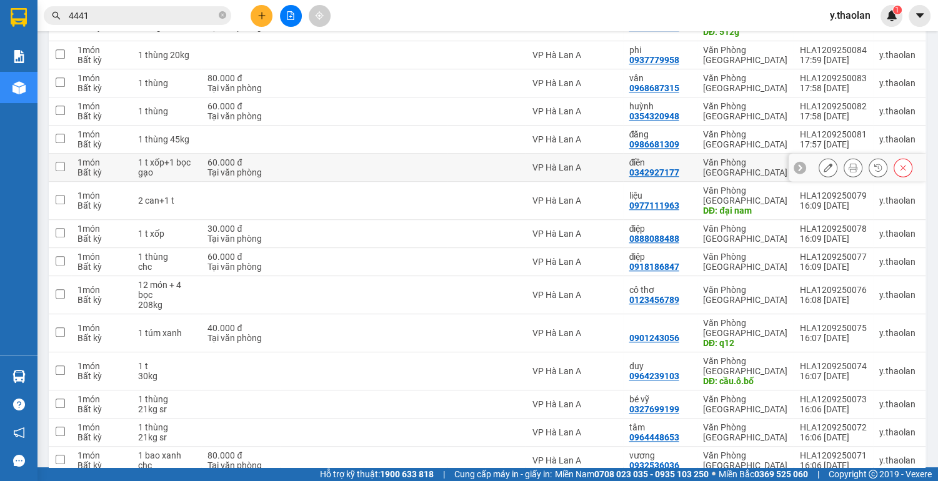
scroll to position [1099, 0]
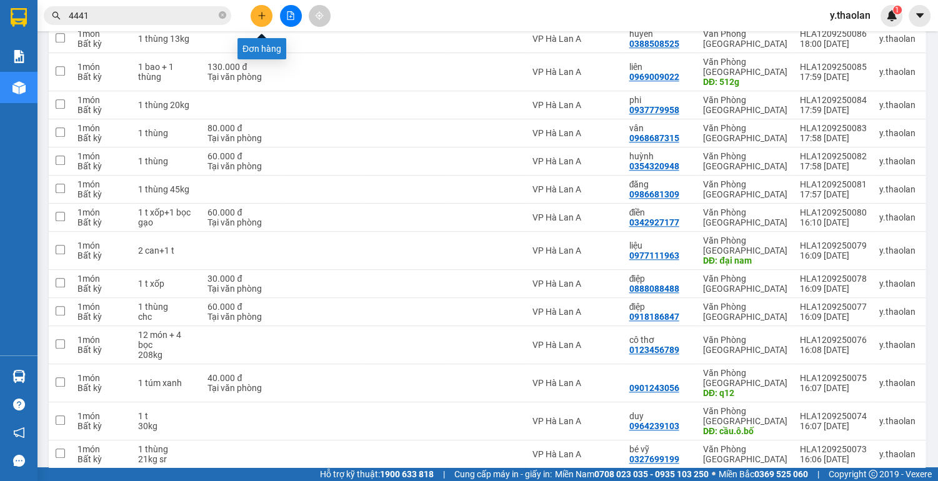
click at [260, 11] on icon "plus" at bounding box center [261, 15] width 9 height 9
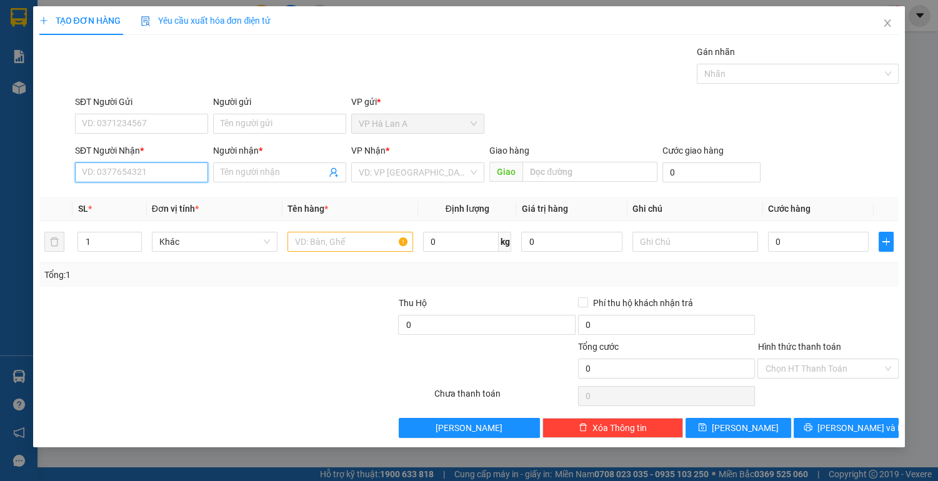
click at [129, 177] on input "SĐT Người Nhận *" at bounding box center [141, 172] width 133 height 20
click at [135, 197] on div "0938606032 - thủy" at bounding box center [141, 197] width 118 height 14
click at [316, 245] on input "text" at bounding box center [350, 242] width 126 height 20
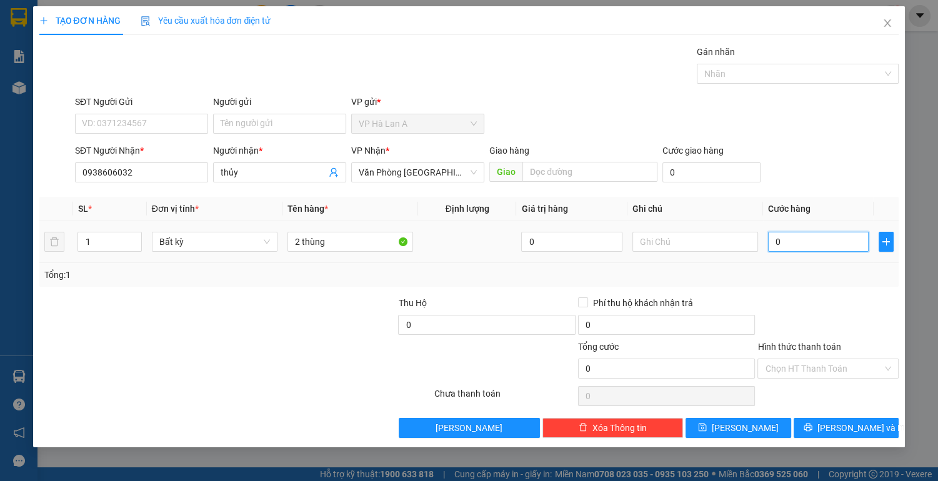
click at [779, 239] on input "0" at bounding box center [818, 242] width 101 height 20
drag, startPoint x: 814, startPoint y: 364, endPoint x: 788, endPoint y: 413, distance: 56.7
click at [813, 363] on input "Hình thức thanh toán" at bounding box center [823, 368] width 117 height 19
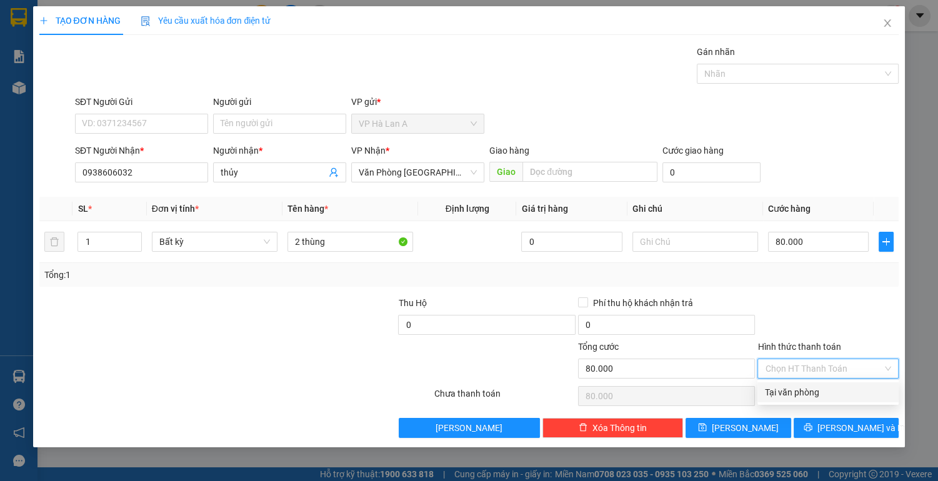
click at [794, 397] on div "Tại văn phòng" at bounding box center [828, 392] width 126 height 14
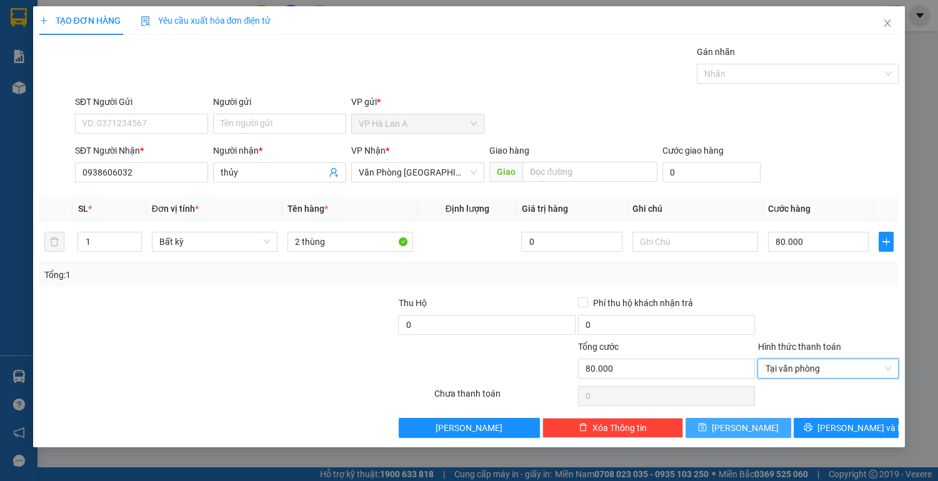
drag, startPoint x: 778, startPoint y: 426, endPoint x: 770, endPoint y: 426, distance: 8.7
click at [778, 426] on button "[PERSON_NAME]" at bounding box center [737, 428] width 105 height 20
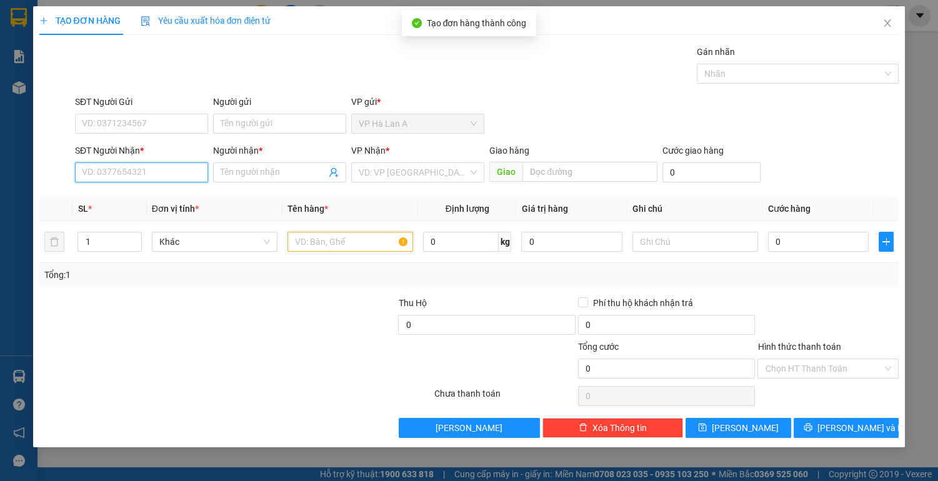
click at [176, 175] on input "SĐT Người Nhận *" at bounding box center [141, 172] width 133 height 20
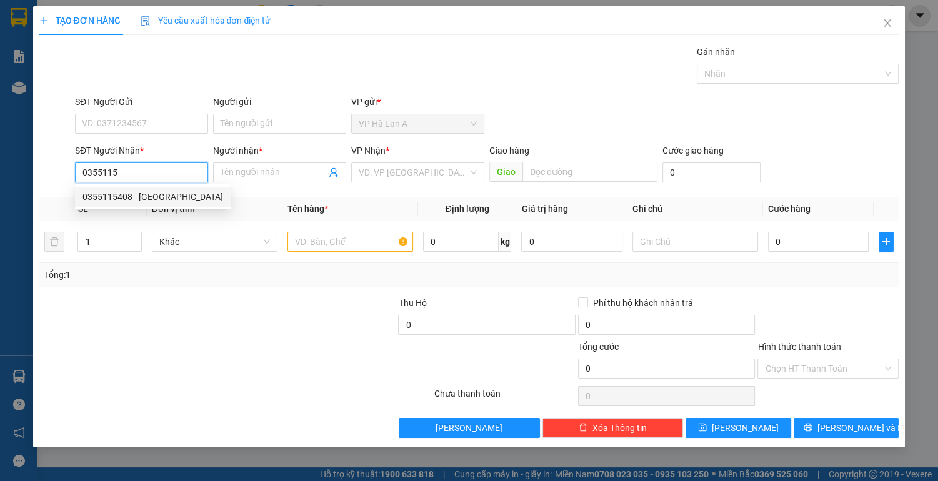
click at [156, 197] on div "0355115408 - [GEOGRAPHIC_DATA]" at bounding box center [152, 197] width 141 height 14
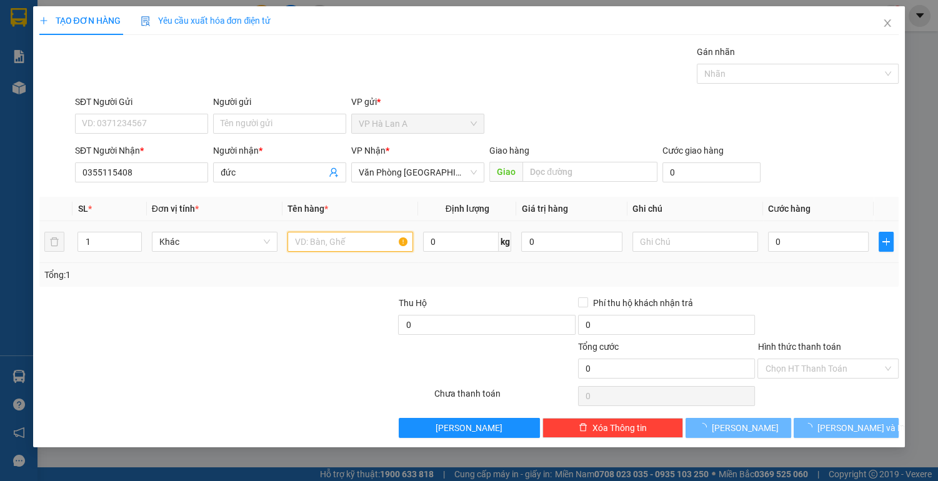
click at [312, 240] on input "text" at bounding box center [350, 242] width 126 height 20
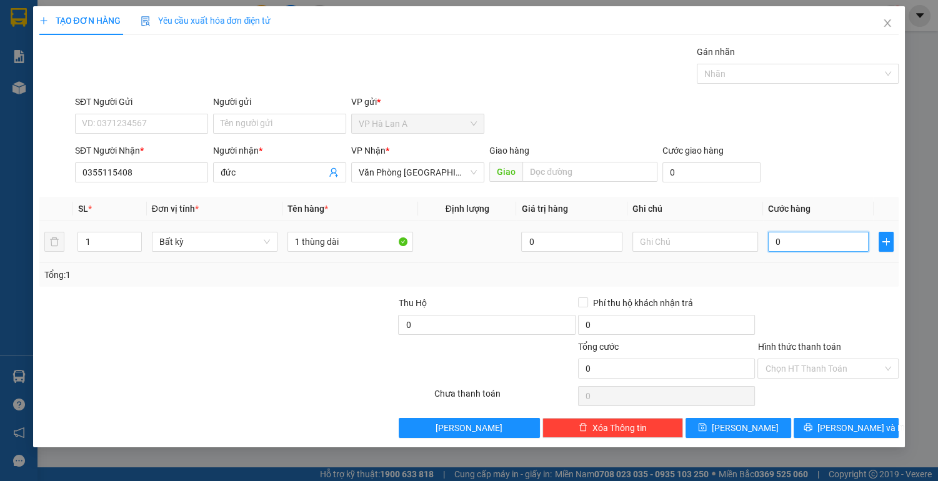
click at [807, 235] on input "0" at bounding box center [818, 242] width 101 height 20
click at [837, 366] on input "Hình thức thanh toán" at bounding box center [823, 368] width 117 height 19
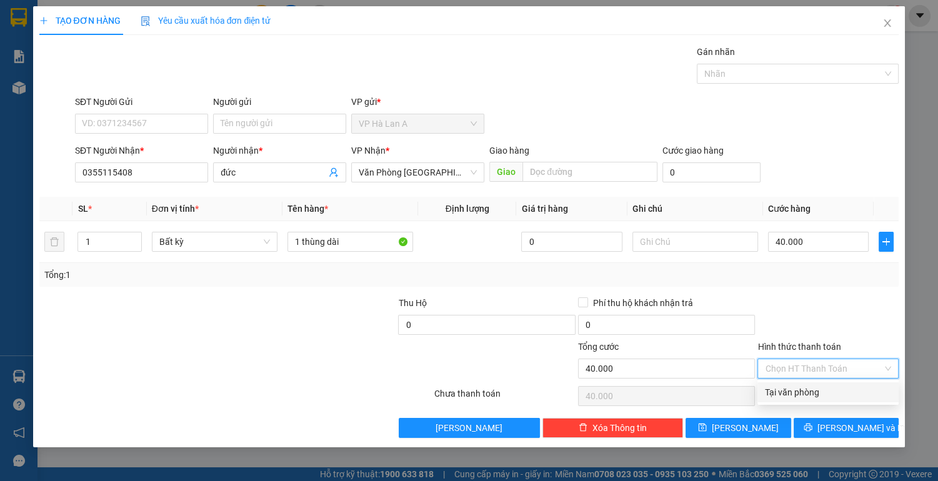
click at [823, 397] on div "Tại văn phòng" at bounding box center [828, 392] width 126 height 14
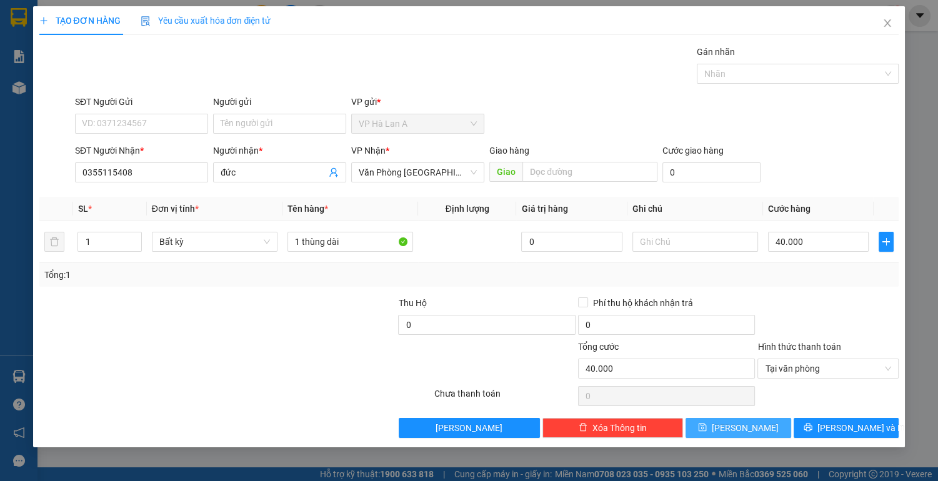
click at [754, 431] on button "[PERSON_NAME]" at bounding box center [737, 428] width 105 height 20
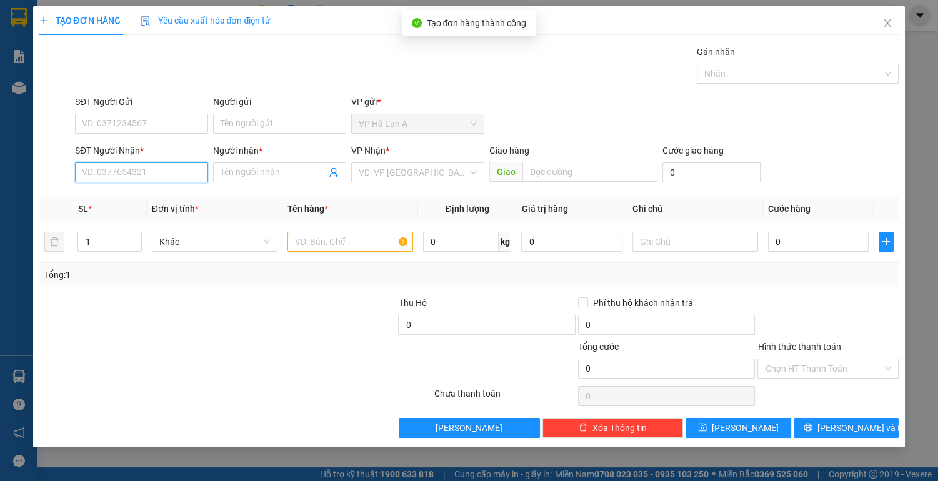
click at [155, 174] on input "SĐT Người Nhận *" at bounding box center [141, 172] width 133 height 20
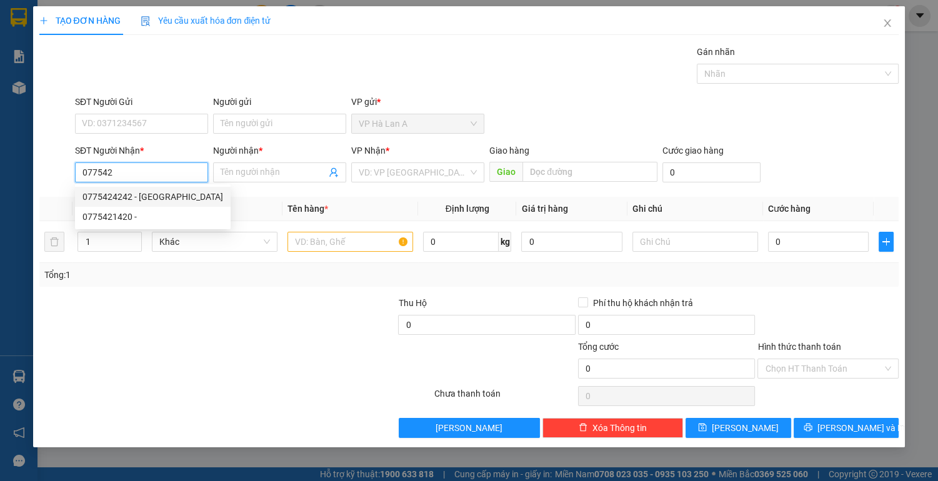
click at [138, 200] on div "0775424242 - [GEOGRAPHIC_DATA]" at bounding box center [152, 197] width 141 height 14
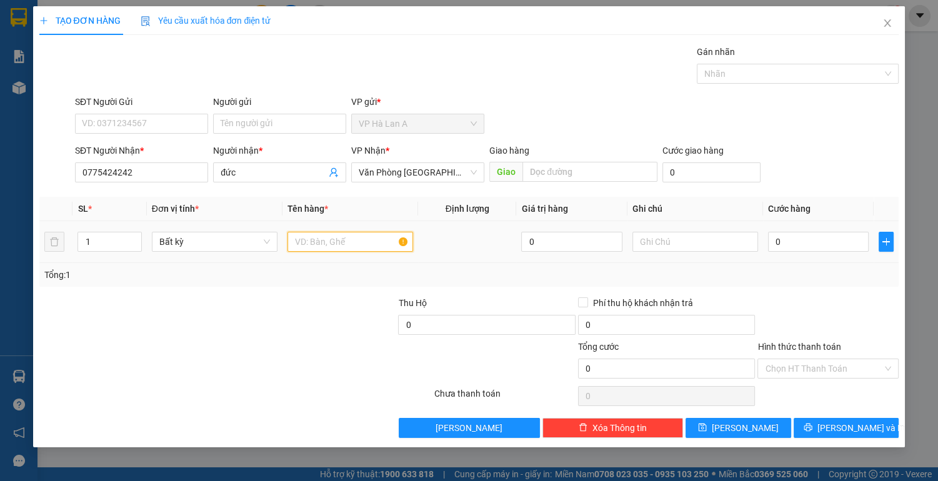
click at [307, 242] on input "text" at bounding box center [350, 242] width 126 height 20
click at [801, 242] on input "0" at bounding box center [818, 242] width 101 height 20
click at [811, 365] on input "Hình thức thanh toán" at bounding box center [823, 368] width 117 height 19
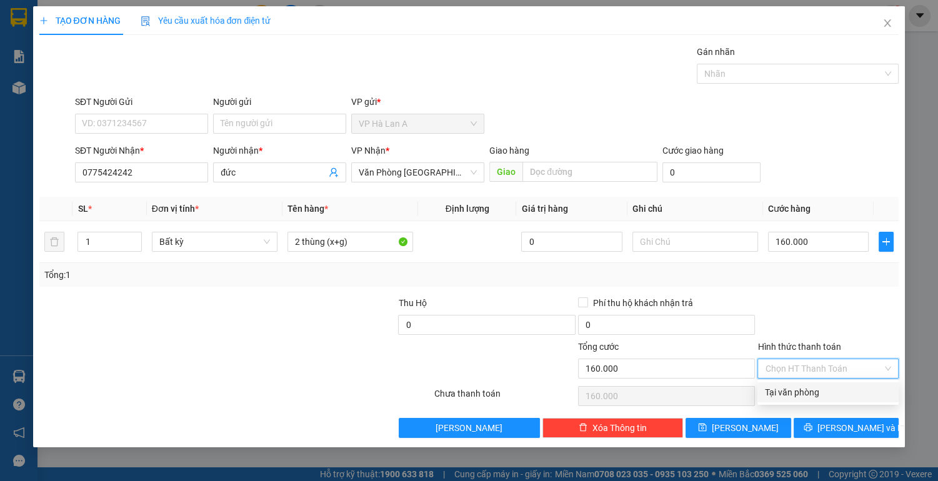
click at [792, 390] on div "Tại văn phòng" at bounding box center [828, 392] width 126 height 14
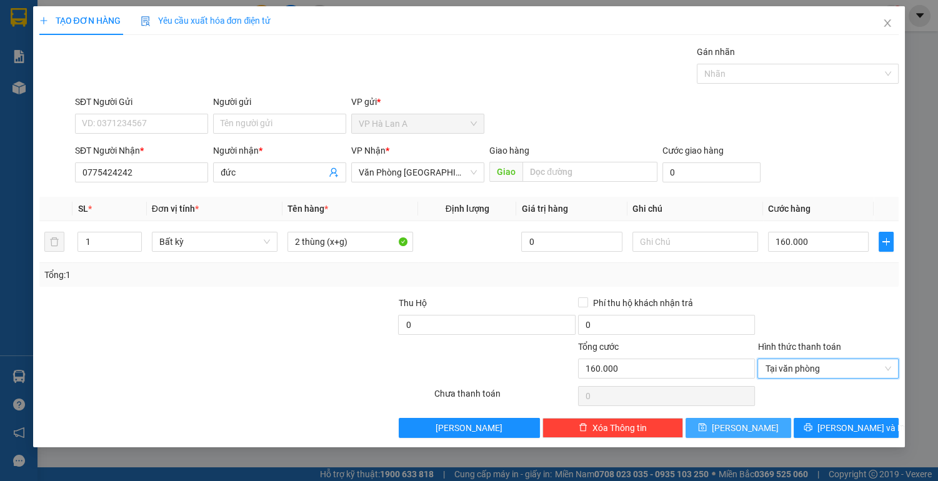
click at [748, 426] on span "[PERSON_NAME]" at bounding box center [744, 428] width 67 height 14
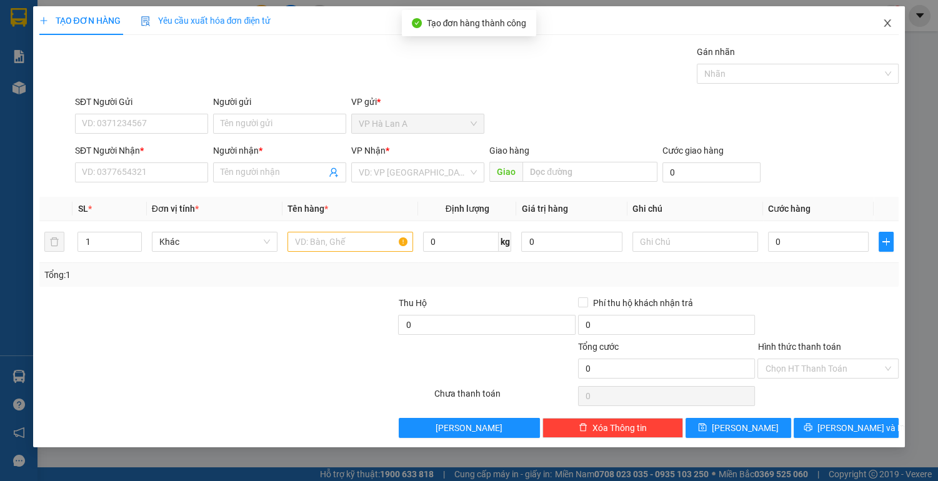
click at [887, 27] on icon "close" at bounding box center [887, 23] width 10 height 10
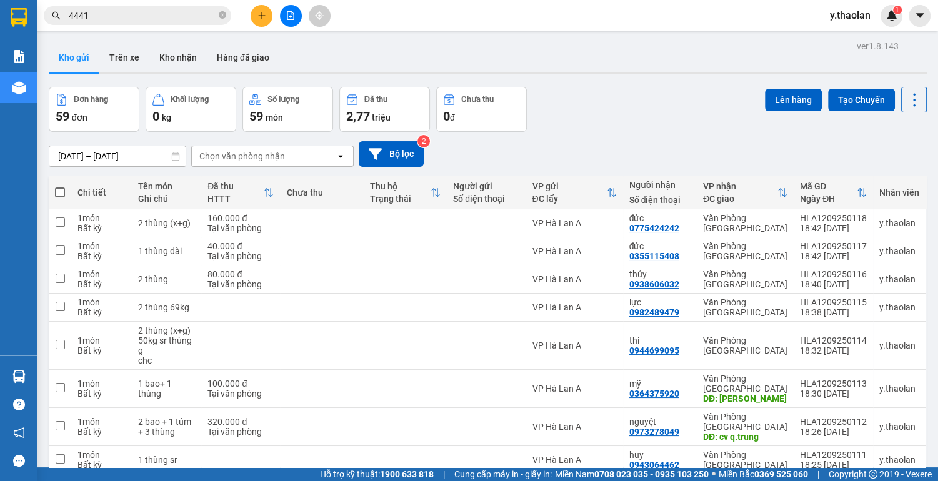
click at [57, 190] on span at bounding box center [60, 192] width 10 height 10
click at [60, 186] on input "checkbox" at bounding box center [60, 186] width 0 height 0
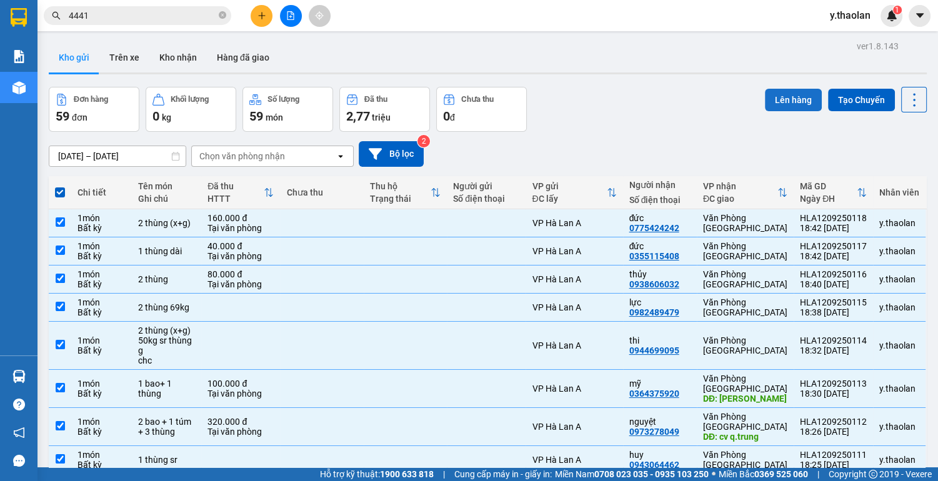
click at [784, 100] on button "Lên hàng" at bounding box center [793, 100] width 57 height 22
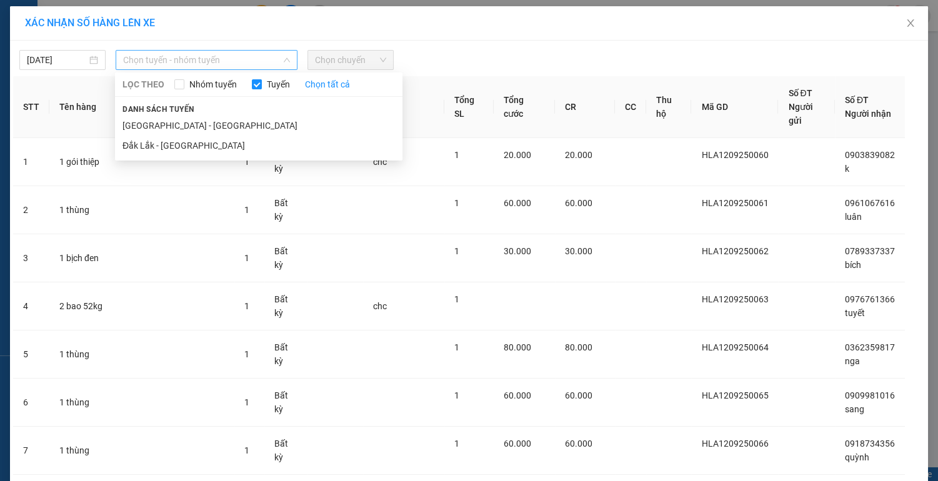
click at [249, 60] on span "Chọn tuyến - nhóm tuyến" at bounding box center [206, 60] width 167 height 19
click at [187, 149] on li "Đắk Lắk - [GEOGRAPHIC_DATA]" at bounding box center [258, 146] width 287 height 20
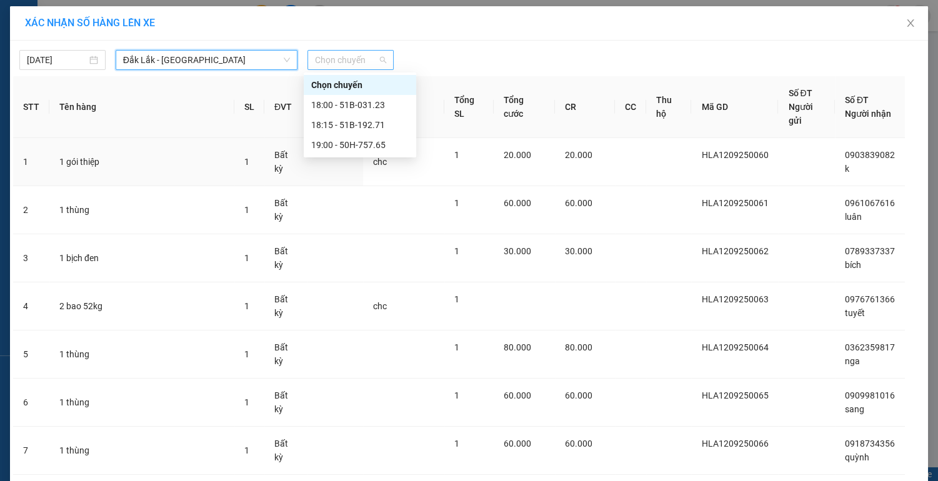
click at [380, 61] on span "Chọn chuyến" at bounding box center [350, 60] width 71 height 19
click at [361, 142] on div "19:00 - 50H-757.65" at bounding box center [359, 145] width 97 height 14
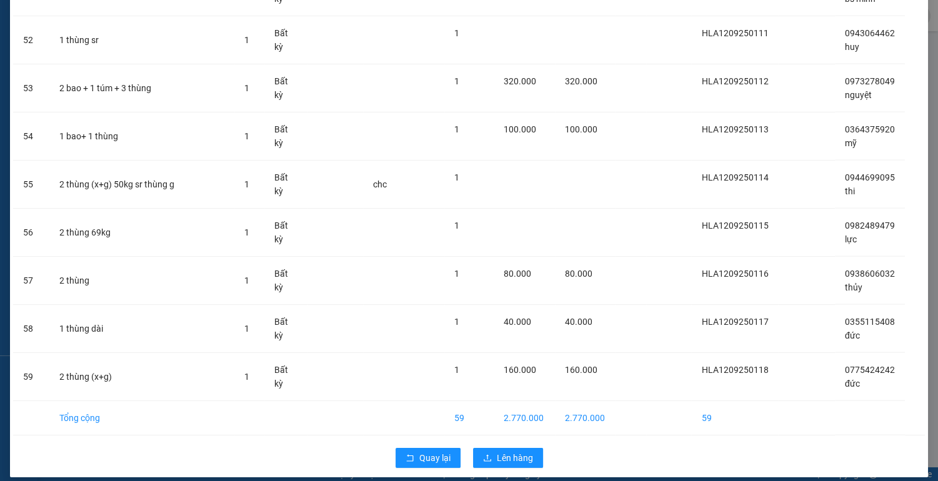
scroll to position [2585, 0]
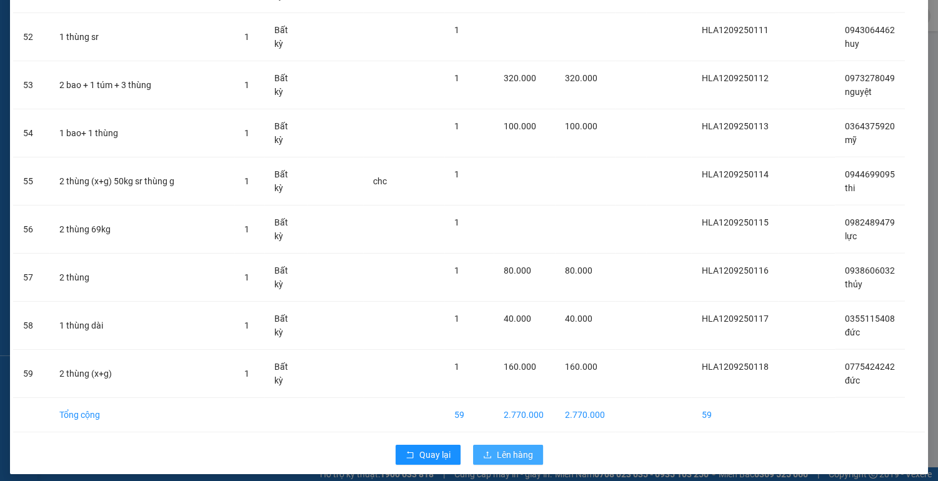
click at [507, 448] on span "Lên hàng" at bounding box center [515, 455] width 36 height 14
